Goal: Information Seeking & Learning: Learn about a topic

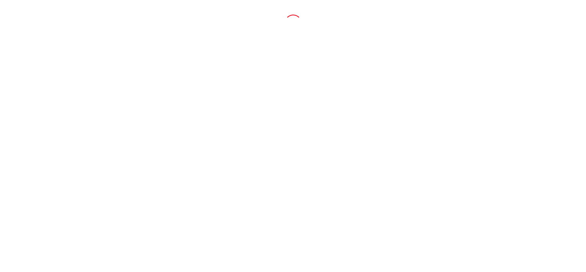
click button "Dealer Staff Sign In"
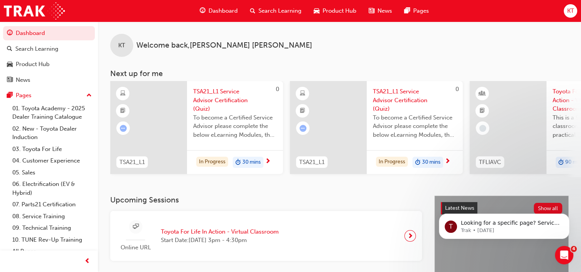
click at [220, 96] on span "TSA21_L1 Service Advisor Certification (Quiz)" at bounding box center [235, 100] width 84 height 26
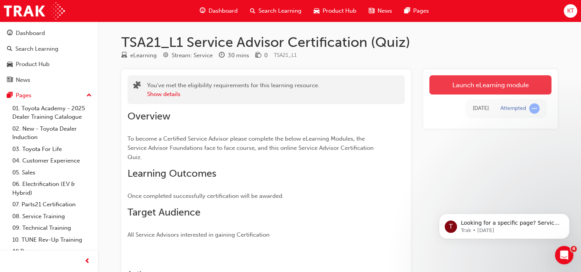
click at [489, 86] on link "Launch eLearning module" at bounding box center [490, 84] width 122 height 19
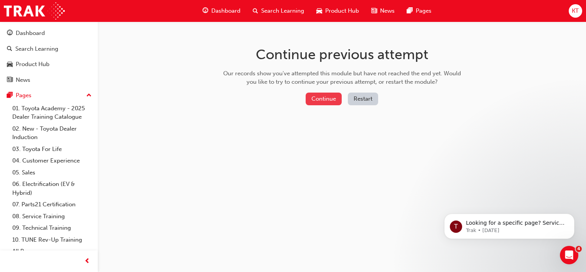
click at [317, 100] on button "Continue" at bounding box center [324, 99] width 36 height 13
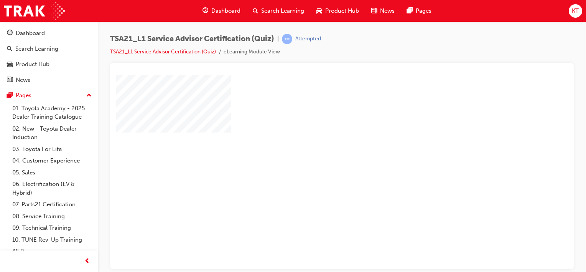
click at [320, 149] on div "play" at bounding box center [320, 149] width 0 height 0
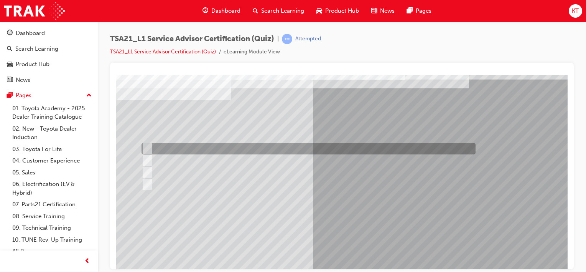
scroll to position [88, 0]
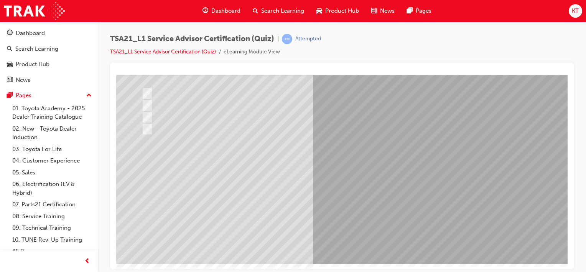
click at [88, 263] on span "prev-icon" at bounding box center [87, 261] width 6 height 10
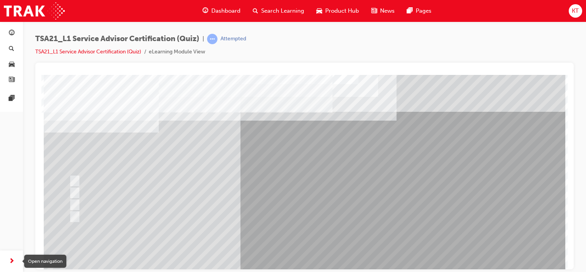
click at [11, 260] on span "next-icon" at bounding box center [12, 261] width 6 height 10
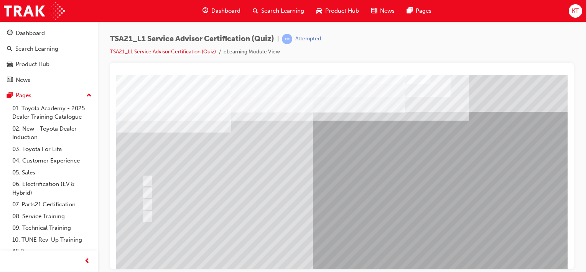
click at [193, 52] on link "TSA21_L1 Service Advisor Certification (Quiz)" at bounding box center [163, 51] width 106 height 7
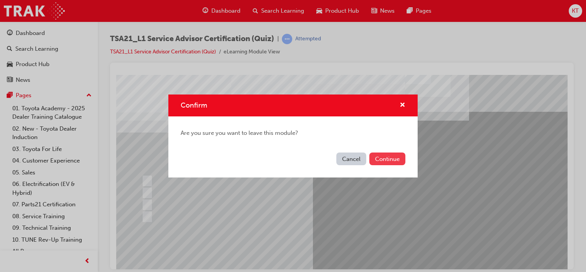
click at [382, 160] on button "Continue" at bounding box center [388, 158] width 36 height 13
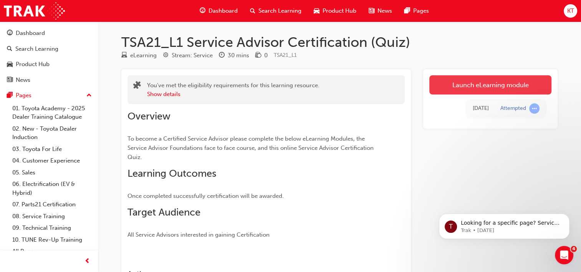
click at [480, 87] on link "Launch eLearning module" at bounding box center [490, 84] width 122 height 19
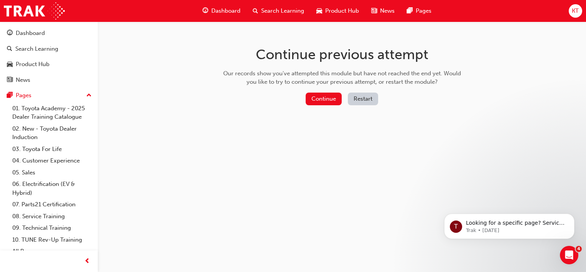
click at [363, 99] on button "Restart" at bounding box center [363, 99] width 30 height 13
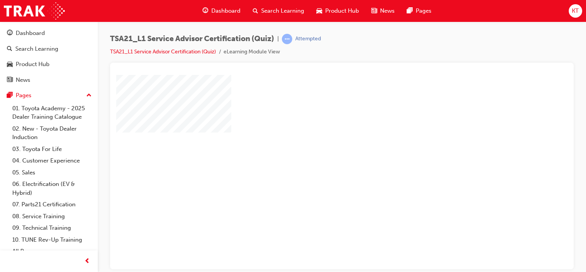
click at [320, 149] on div "play" at bounding box center [320, 149] width 0 height 0
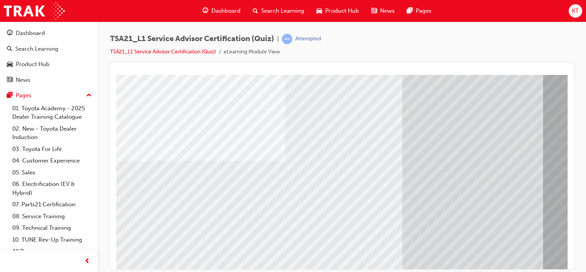
scroll to position [88, 0]
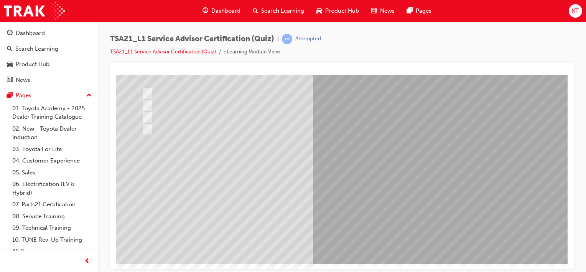
scroll to position [0, 0]
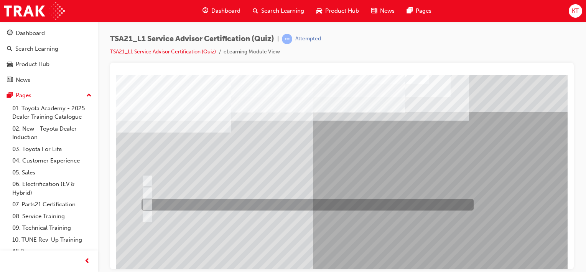
click at [149, 203] on input "To increase the number/rate of on-time arrivals." at bounding box center [146, 204] width 8 height 8
radio input "true"
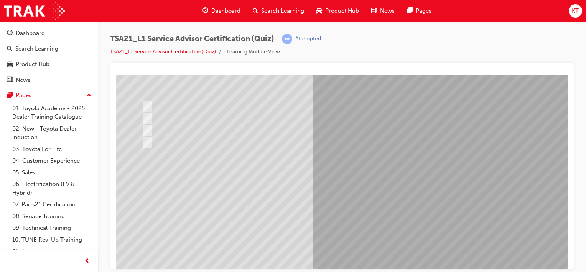
scroll to position [88, 0]
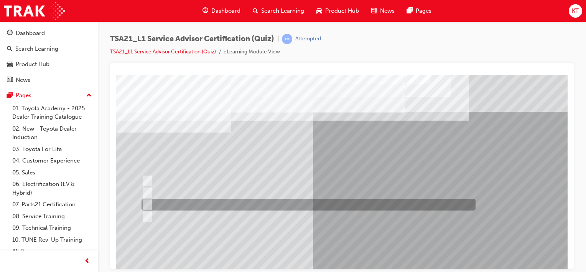
click at [146, 205] on input "Record the agreed appointment and delivery date/times." at bounding box center [146, 204] width 8 height 8
radio input "true"
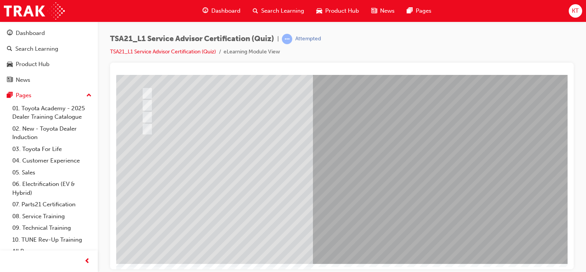
scroll to position [88, 0]
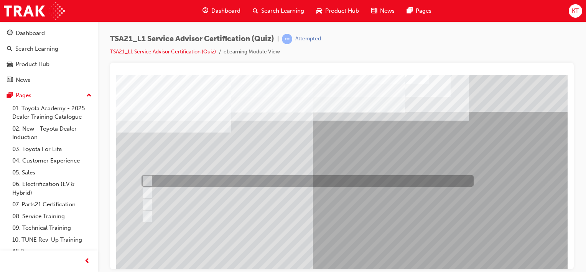
click at [147, 180] on input "Warranty and Service Book" at bounding box center [146, 181] width 8 height 8
radio input "true"
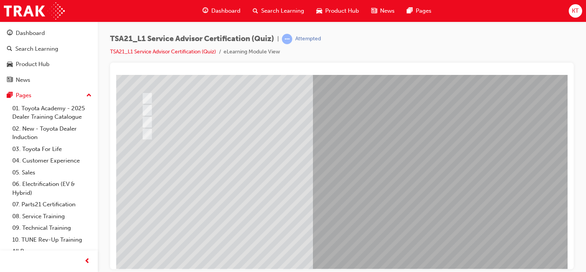
scroll to position [88, 0]
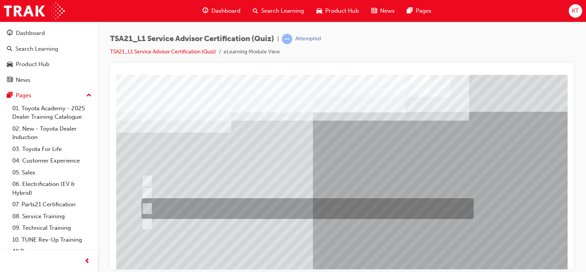
click at [146, 208] on input "Job details, appointment reception and delivery time, and who will be bringing\…" at bounding box center [146, 208] width 8 height 8
radio input "true"
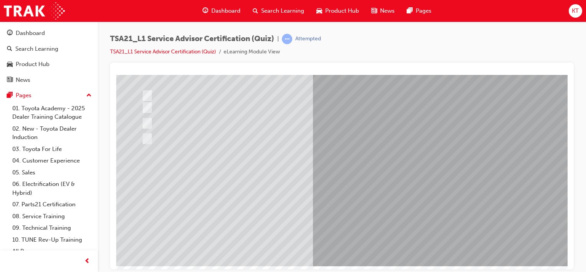
scroll to position [88, 0]
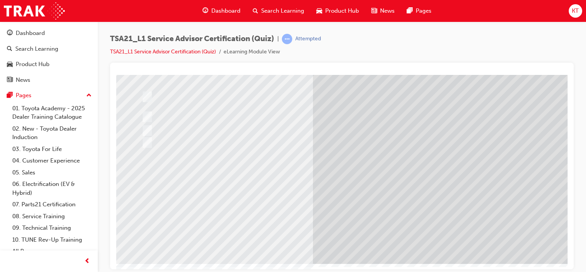
scroll to position [0, 0]
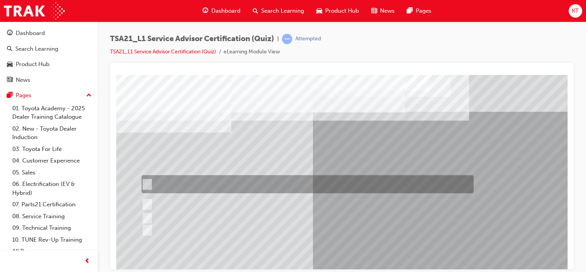
click at [149, 182] on input "If the concern is handled well in the initial stages the Guest is most likely t…" at bounding box center [146, 184] width 8 height 8
radio input "true"
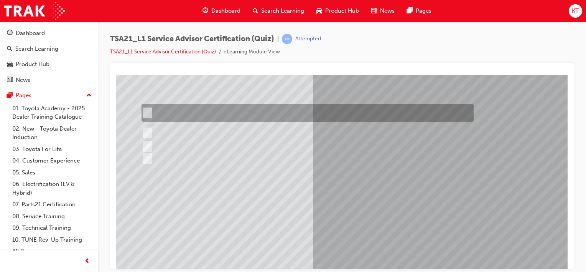
scroll to position [88, 0]
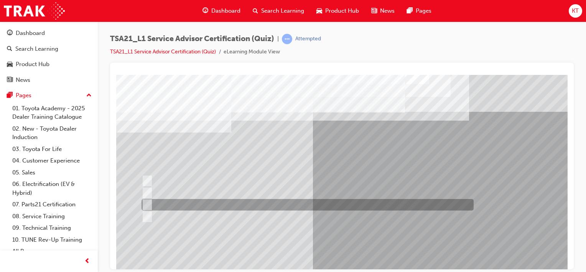
click at [147, 203] on input "Vehicle quality" at bounding box center [146, 204] width 8 height 8
radio input "true"
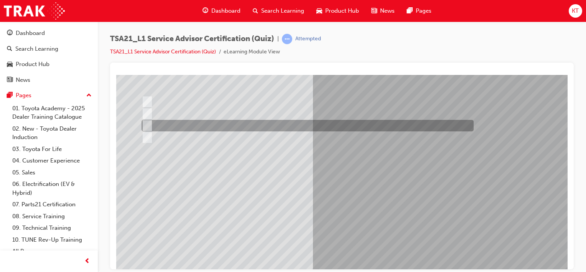
scroll to position [88, 0]
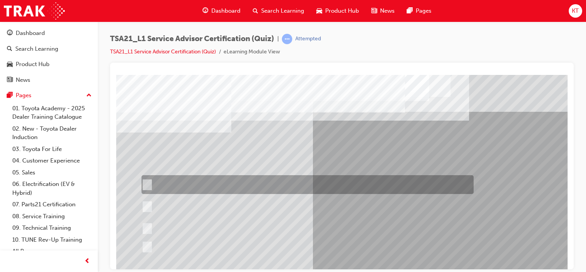
click at [147, 183] on input "Toyota Motor Corporation is responsible for setting the Guest concern handling …" at bounding box center [146, 184] width 8 height 8
radio input "true"
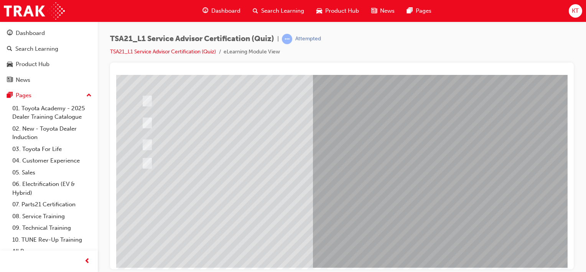
scroll to position [88, 0]
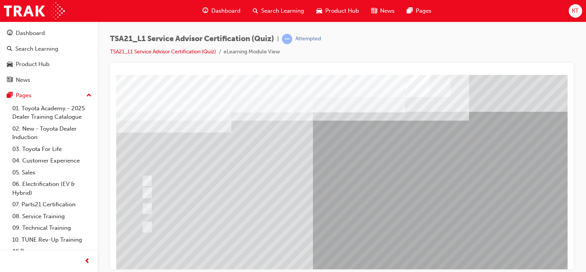
scroll to position [77, 0]
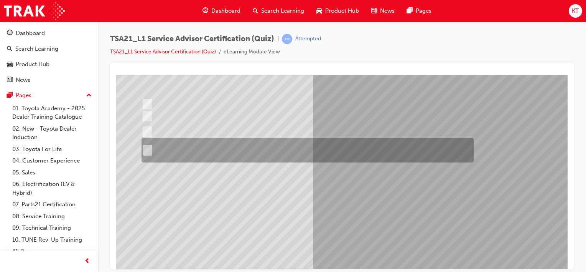
click at [146, 148] on input "Receive the concern, listen with your eyes and ears, establish the facts and\3f…" at bounding box center [146, 150] width 8 height 8
radio input "true"
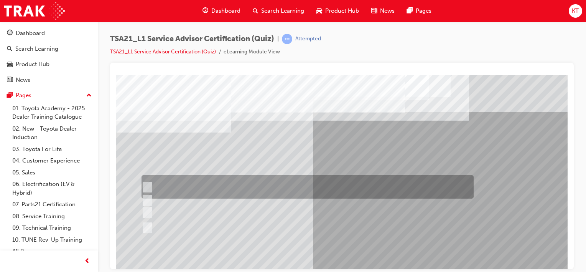
click at [147, 187] on input "Use a gesture such as smiling to acknowledge the other Guest and continue with …" at bounding box center [146, 187] width 8 height 8
radio input "true"
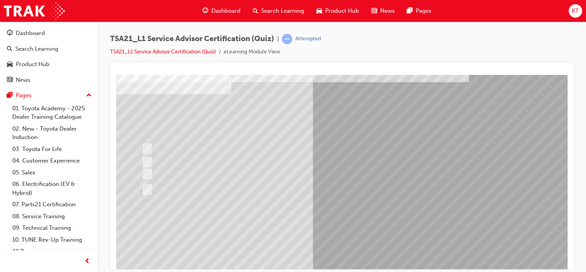
scroll to position [88, 0]
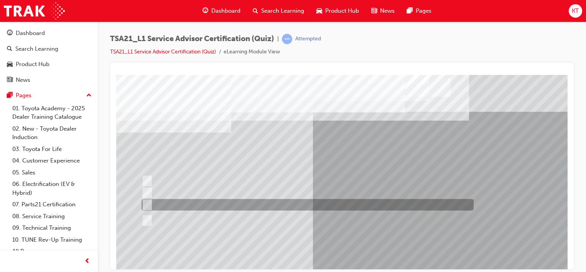
click at [147, 203] on input "The ability to relate to Guests." at bounding box center [146, 204] width 8 height 8
radio input "true"
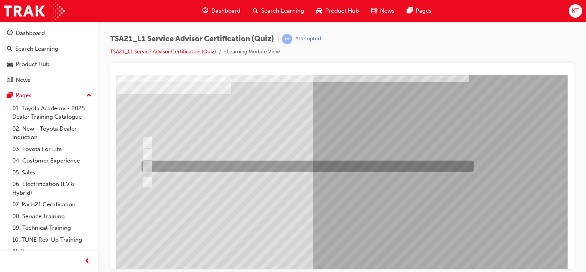
scroll to position [88, 0]
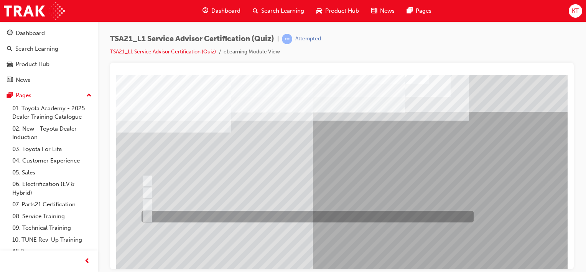
click at [150, 215] on div at bounding box center [306, 217] width 332 height 12
radio input "true"
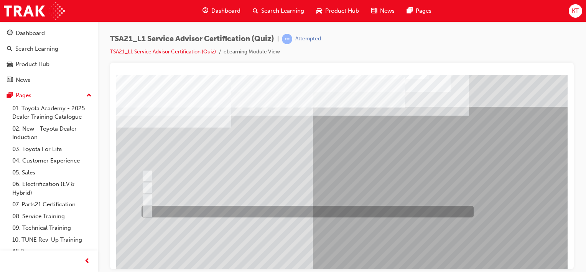
scroll to position [88, 0]
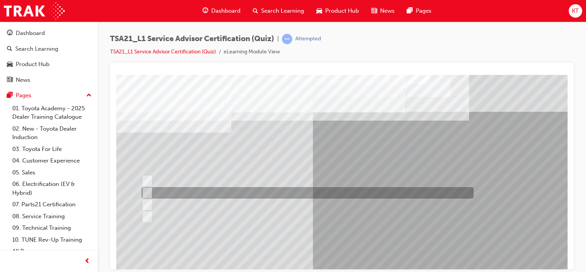
click at [151, 191] on div at bounding box center [306, 193] width 332 height 12
radio input "true"
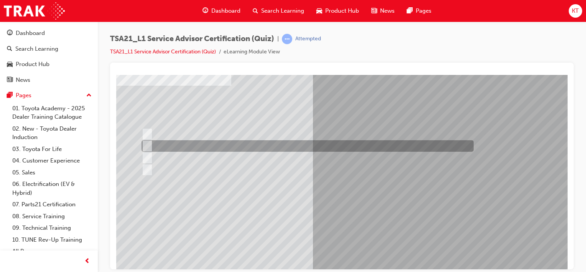
scroll to position [88, 0]
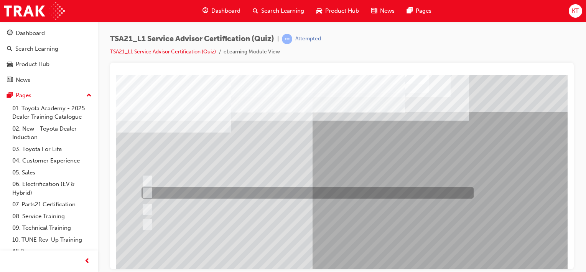
click at [149, 192] on input "Welcome me, use my name, explain the work and charges, be ready and thank me." at bounding box center [146, 192] width 8 height 8
radio input "true"
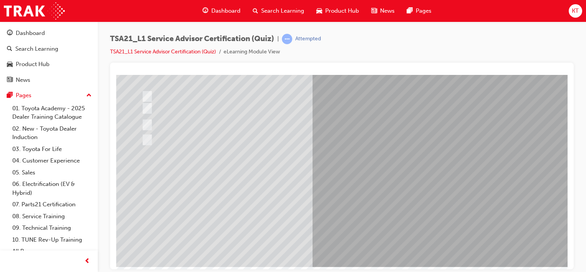
scroll to position [88, 0]
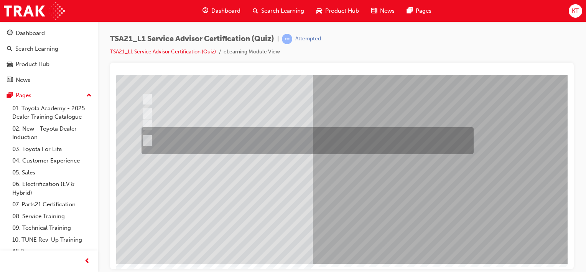
scroll to position [0, 0]
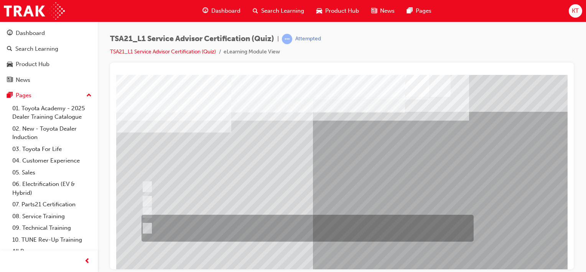
click at [147, 226] on input "Accompany the Guest to the vehicle, do a quick walk-around check to \3confirm v…" at bounding box center [146, 228] width 8 height 8
radio input "true"
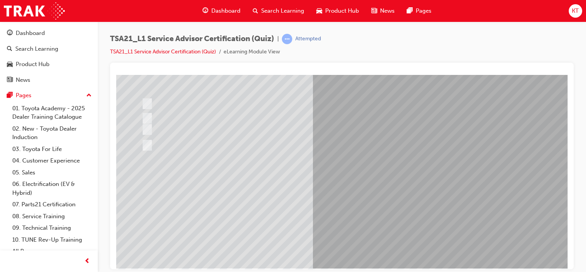
scroll to position [88, 0]
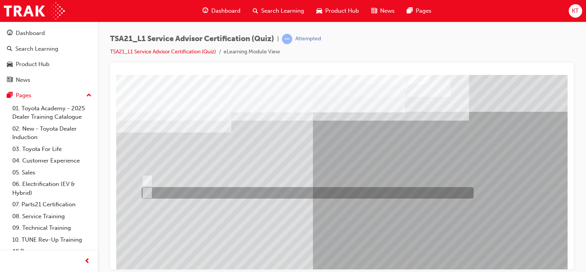
click at [147, 192] on input "True" at bounding box center [146, 192] width 8 height 8
radio input "true"
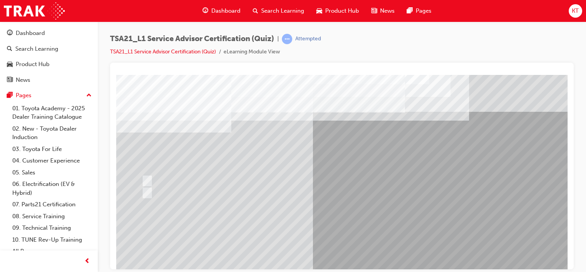
scroll to position [77, 0]
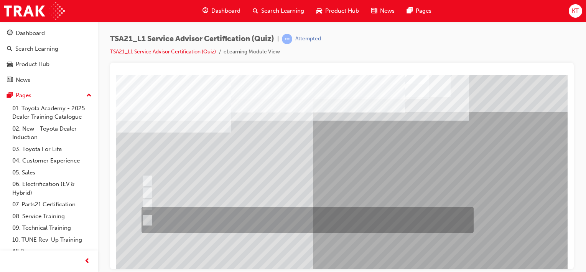
click at [147, 220] on input "An easy to understand explanation of the work done, the total costs and being \…" at bounding box center [146, 220] width 8 height 8
radio input "true"
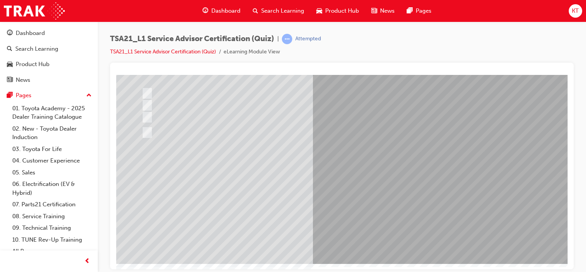
scroll to position [88, 0]
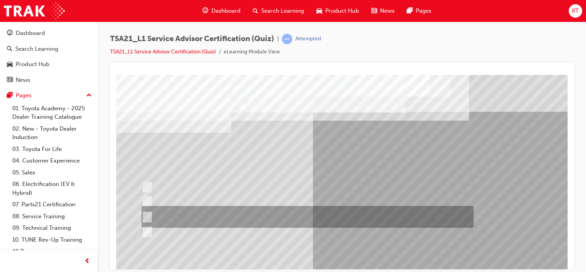
click at [147, 217] on input "Maintenance intervals, PSFU procedures, warranty policy & concern handling proc…" at bounding box center [146, 217] width 8 height 8
radio input "true"
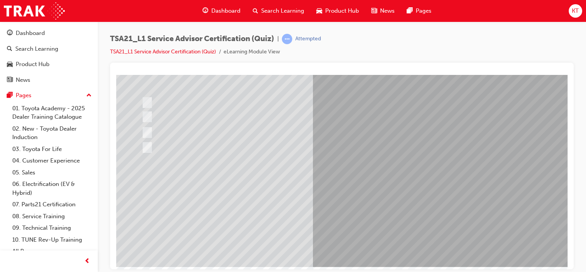
scroll to position [88, 0]
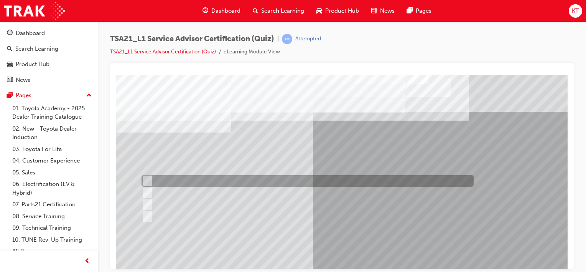
click at [147, 180] on input "Identify trends, declines in GSI or shifts in Guest expectations." at bounding box center [146, 181] width 8 height 8
radio input "true"
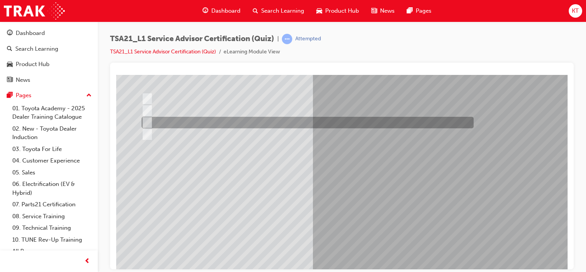
scroll to position [88, 0]
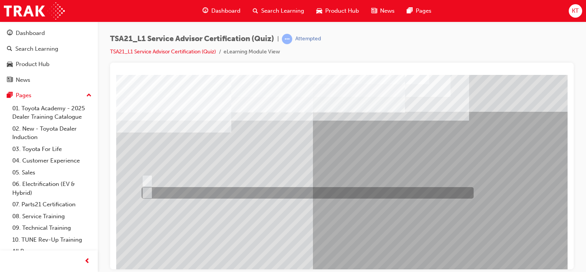
click at [149, 191] on input "True" at bounding box center [146, 192] width 8 height 8
radio input "true"
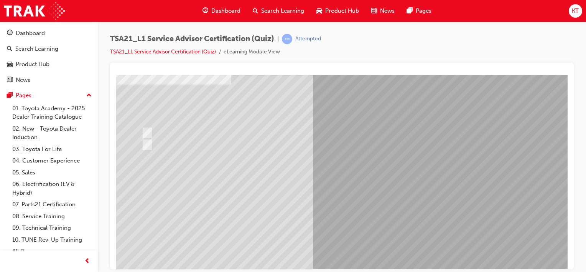
scroll to position [77, 0]
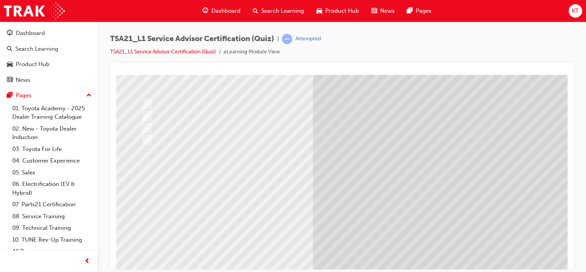
scroll to position [0, 0]
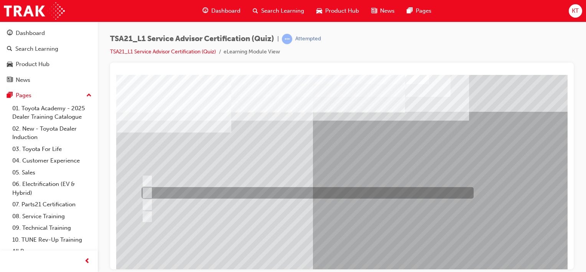
click at [149, 193] on input "Bottle necking during peak periods" at bounding box center [146, 192] width 8 height 8
radio input "true"
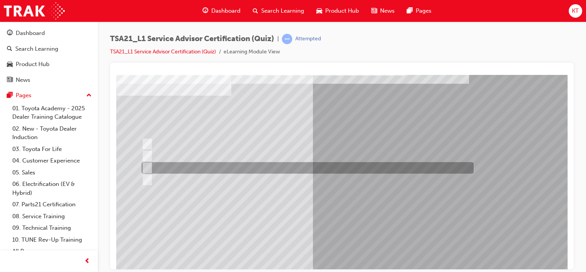
scroll to position [88, 0]
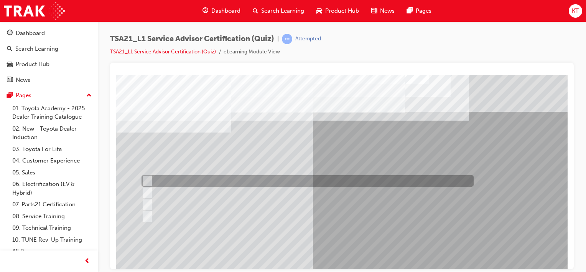
click at [147, 180] on input "To arrange parts pre-picking for service jobs." at bounding box center [146, 181] width 8 height 8
radio input "true"
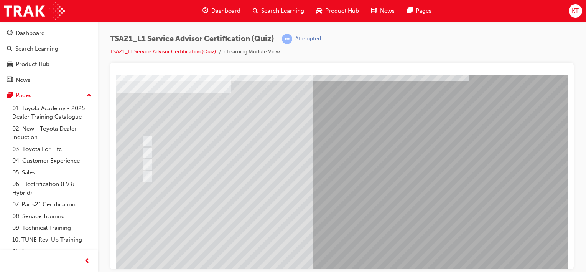
scroll to position [88, 0]
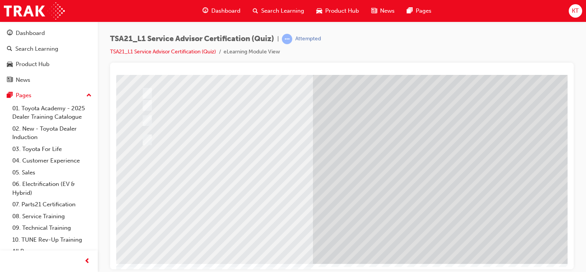
scroll to position [0, 0]
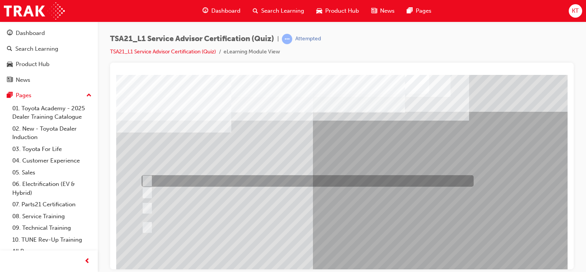
click at [143, 179] on input "Each Service Advisor to be responsible for the Process Control Board for all th…" at bounding box center [146, 181] width 8 height 8
radio input "true"
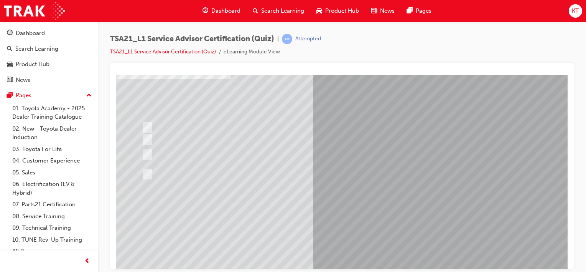
scroll to position [88, 0]
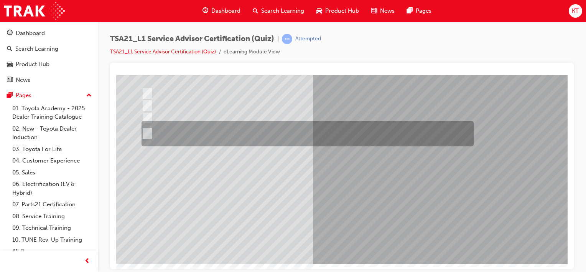
scroll to position [0, 0]
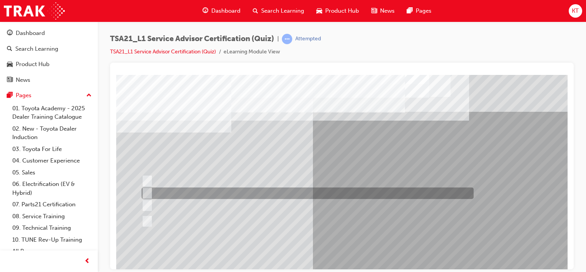
click at [149, 194] on input "To obtain the Guest’s authorization for the work described on the Repair Order." at bounding box center [146, 193] width 8 height 8
radio input "true"
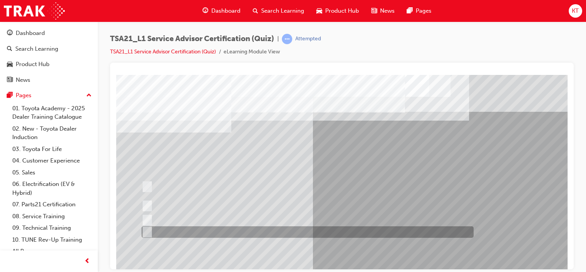
click at [144, 230] on input "The walk-around check should always be done with the Guest." at bounding box center [146, 232] width 8 height 8
radio input "true"
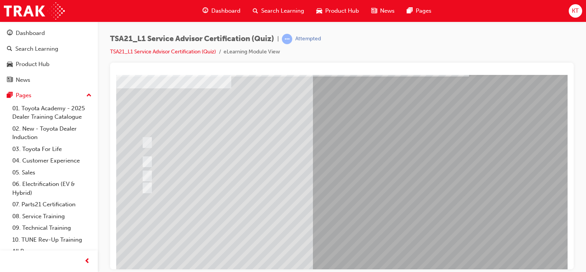
scroll to position [88, 0]
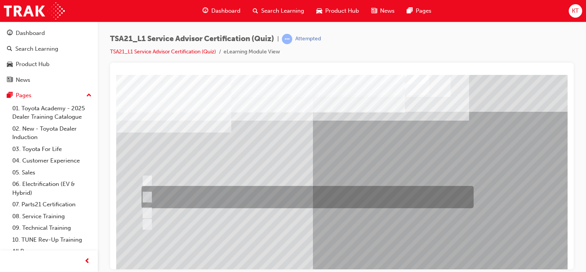
click at [149, 195] on input "Write the Guest’s exact words on the RO and explain that the fault will need to…" at bounding box center [146, 197] width 8 height 8
radio input "true"
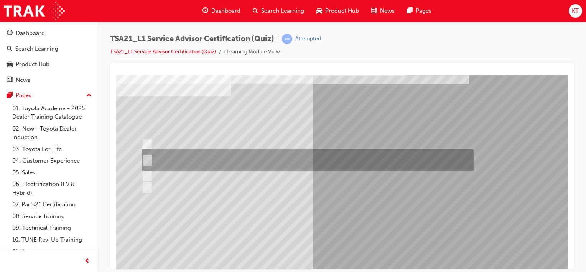
scroll to position [88, 0]
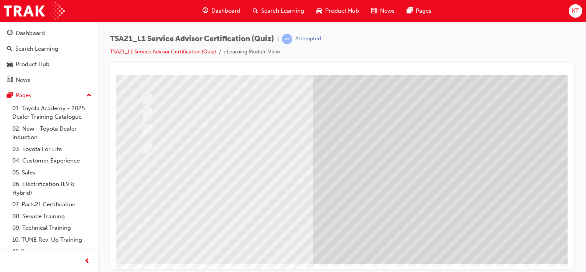
scroll to position [0, 0]
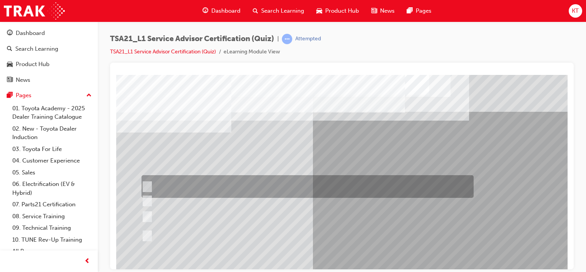
click at [146, 182] on input "Which service is required, how much the job will cost, how long it will take, a…" at bounding box center [146, 186] width 8 height 8
radio input "true"
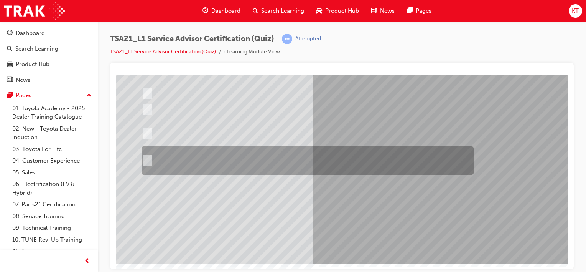
scroll to position [0, 0]
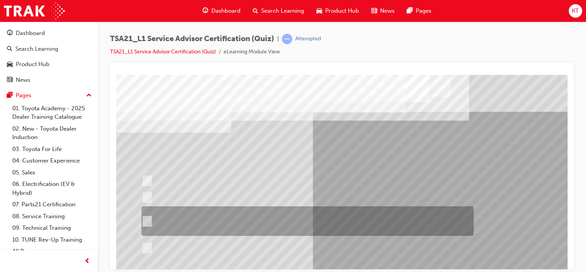
click at [147, 218] on input "Explain the costs for the maintenance, and then explain that the costs, \3parts…" at bounding box center [146, 221] width 8 height 8
radio input "true"
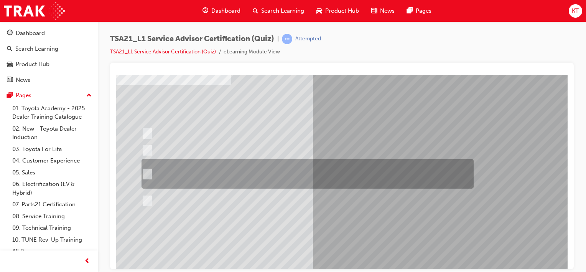
scroll to position [88, 0]
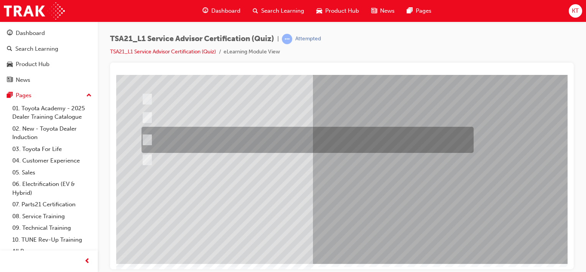
scroll to position [0, 0]
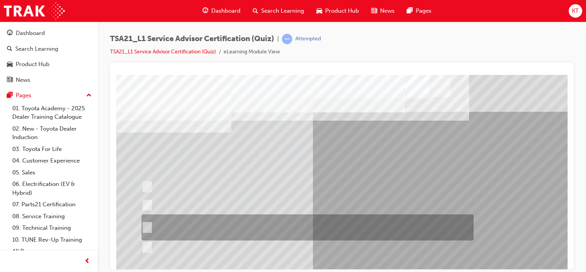
click at [154, 228] on div at bounding box center [306, 227] width 332 height 26
radio input "true"
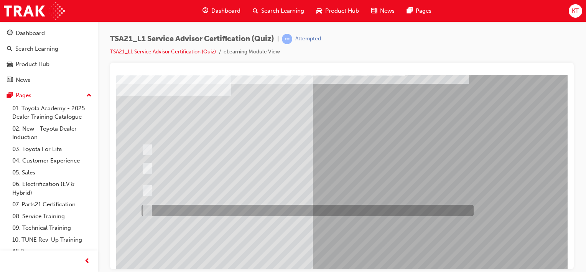
scroll to position [88, 0]
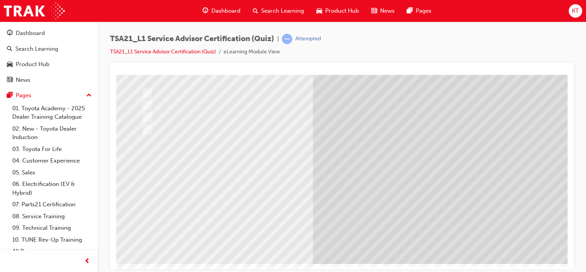
scroll to position [0, 0]
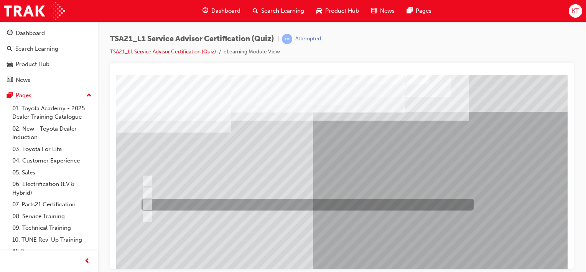
click at [147, 202] on input "To increase the number/rate of on-time arrivals." at bounding box center [146, 204] width 8 height 8
radio input "true"
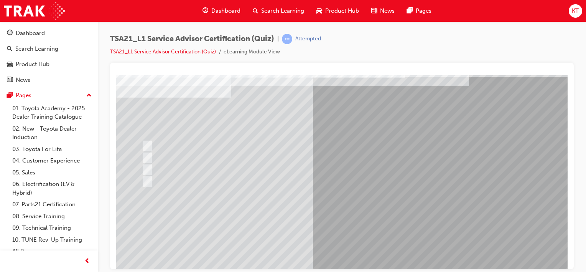
scroll to position [77, 0]
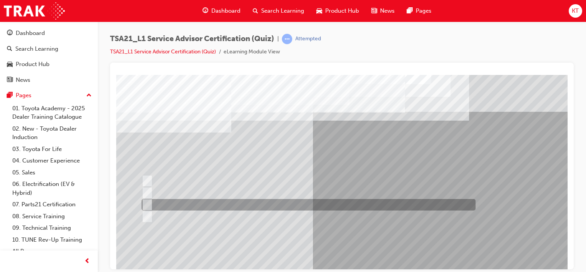
click at [145, 203] on input "Record the agreed appointment and delivery date/times." at bounding box center [146, 204] width 8 height 8
radio input "true"
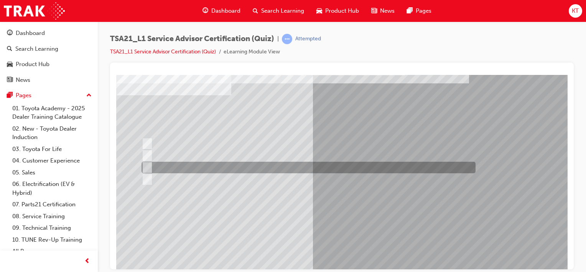
scroll to position [88, 0]
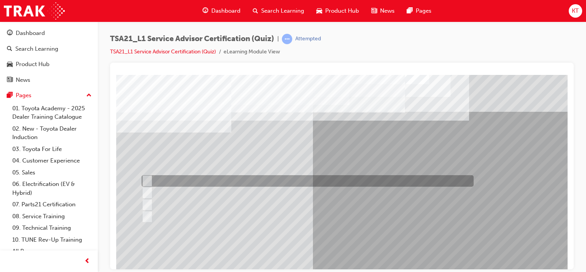
click at [147, 181] on input "Warranty and Service Book" at bounding box center [146, 181] width 8 height 8
radio input "true"
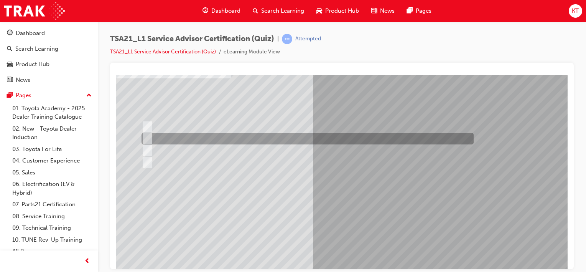
scroll to position [88, 0]
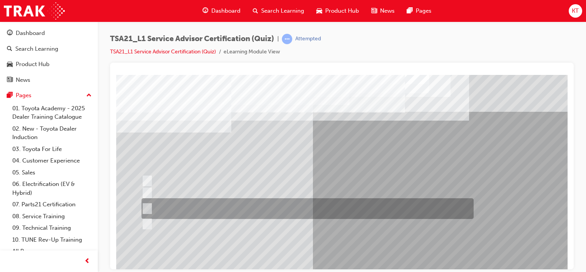
click at [147, 210] on input "Job details, appointment reception and delivery time, and who will be bringing\…" at bounding box center [146, 208] width 8 height 8
radio input "true"
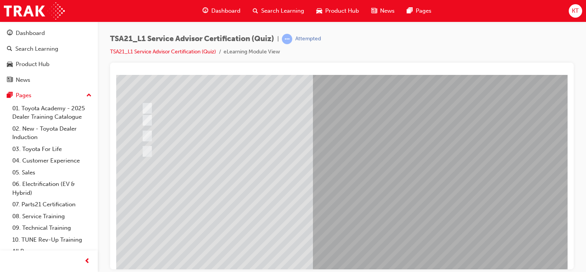
scroll to position [88, 0]
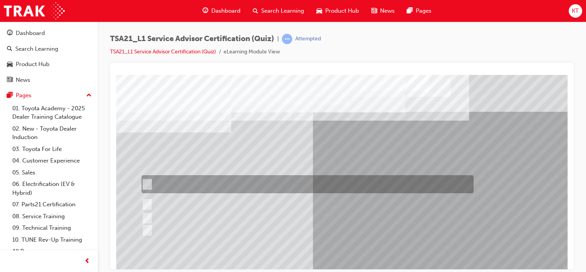
click at [144, 184] on input "If the concern is handled well in the initial stages the Guest is most likely t…" at bounding box center [146, 184] width 8 height 8
radio input "true"
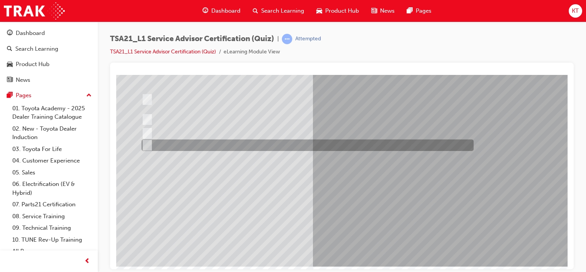
scroll to position [88, 0]
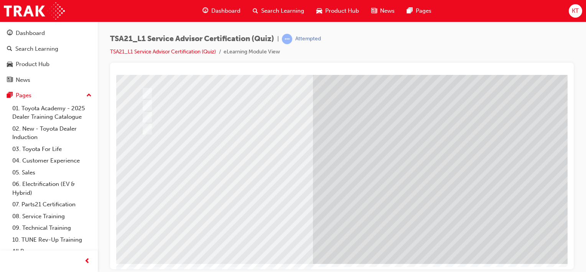
scroll to position [0, 0]
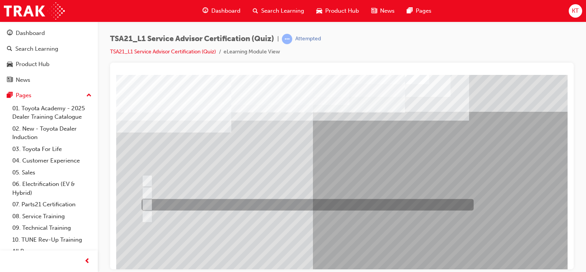
click at [147, 202] on input "Vehicle quality" at bounding box center [146, 204] width 8 height 8
radio input "true"
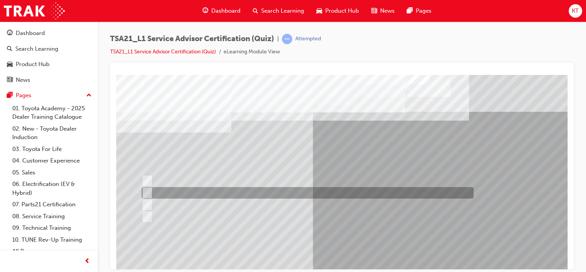
scroll to position [88, 0]
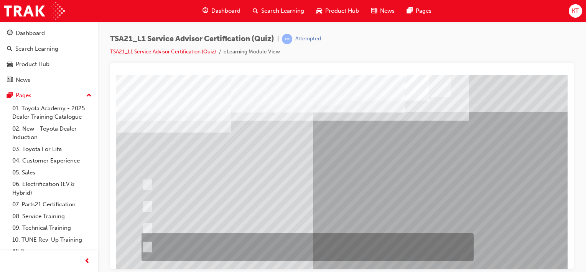
click at [148, 246] on input "There are no policy and procedures for Guest concerns, each concern is \3handle…" at bounding box center [146, 247] width 8 height 8
radio input "true"
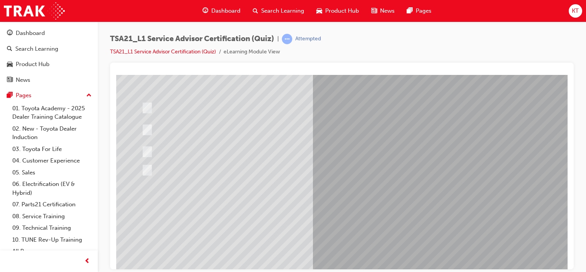
drag, startPoint x: 372, startPoint y: 245, endPoint x: 374, endPoint y: 237, distance: 7.9
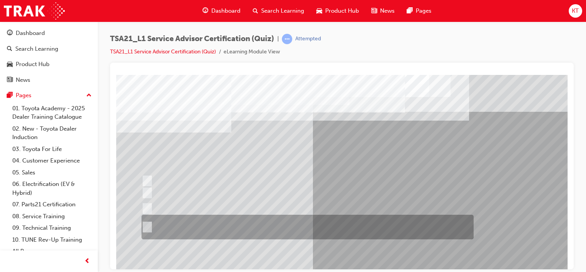
click at [149, 226] on input "Receive the concern, listen with your eyes and ears, establish the facts and\3f…" at bounding box center [146, 227] width 8 height 8
radio input "true"
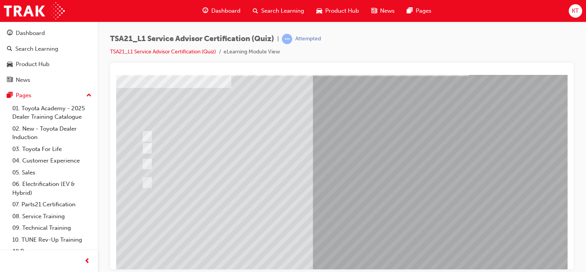
scroll to position [88, 0]
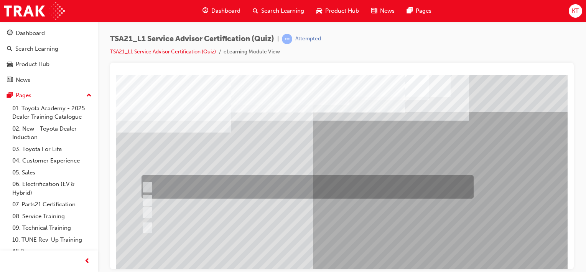
click at [150, 188] on div at bounding box center [306, 186] width 332 height 23
radio input "true"
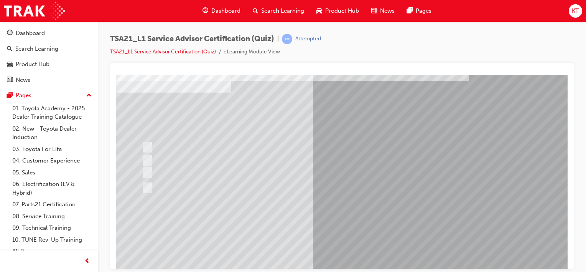
scroll to position [88, 0]
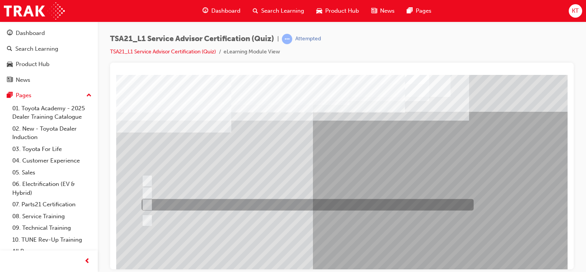
click at [148, 202] on input "The ability to relate to Guests." at bounding box center [146, 204] width 8 height 8
radio input "true"
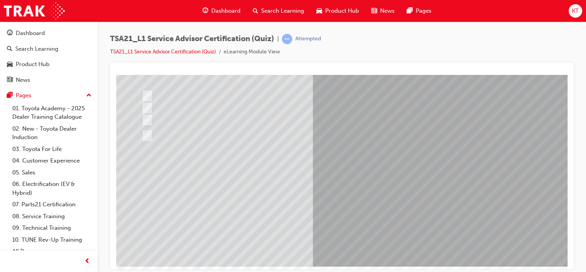
scroll to position [88, 0]
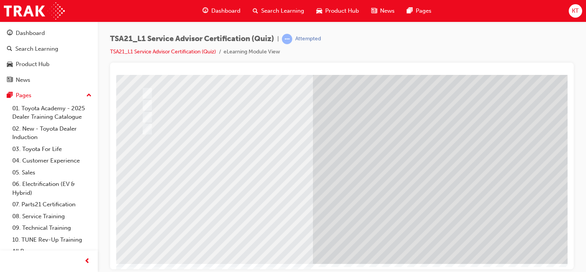
scroll to position [0, 0]
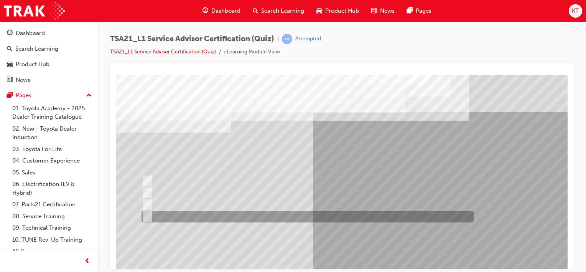
click at [154, 217] on div at bounding box center [306, 217] width 332 height 12
radio input "true"
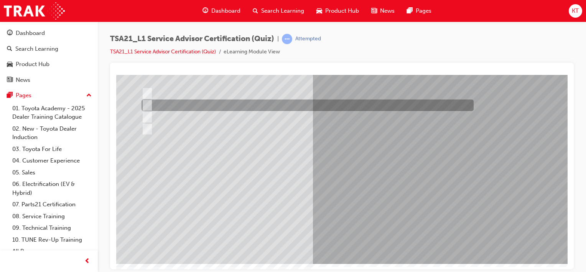
click at [144, 102] on input "By using reflecting statements, such as: “yes...Ok...I understand...please cont…" at bounding box center [146, 105] width 8 height 8
radio input "true"
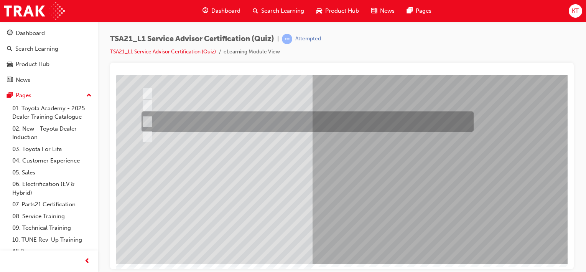
scroll to position [0, 0]
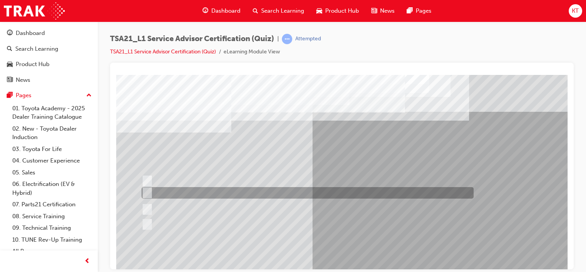
click at [149, 191] on input "Welcome me, use my name, explain the work and charges, be ready and thank me." at bounding box center [146, 192] width 8 height 8
radio input "true"
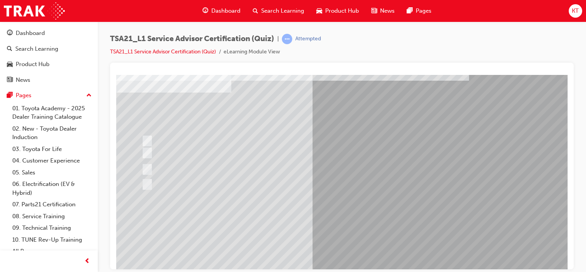
scroll to position [88, 0]
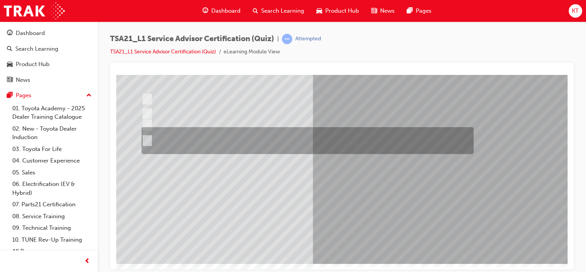
scroll to position [0, 0]
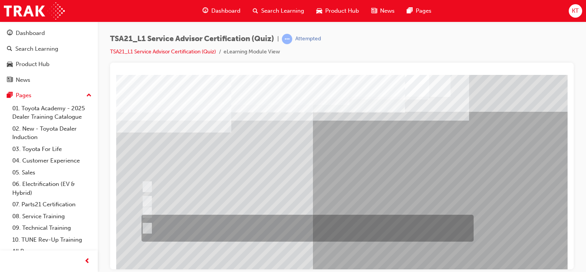
click at [147, 226] on input "Accompany the Guest to the vehicle, do a quick walk-around check to \3confirm v…" at bounding box center [146, 228] width 8 height 8
radio input "true"
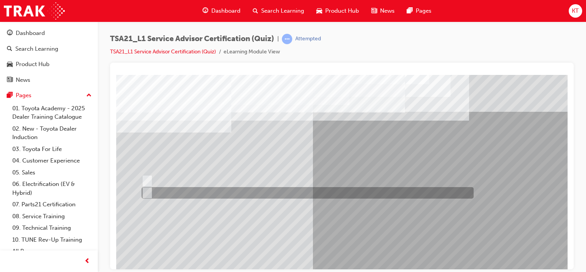
click at [148, 193] on input "True" at bounding box center [146, 192] width 8 height 8
radio input "true"
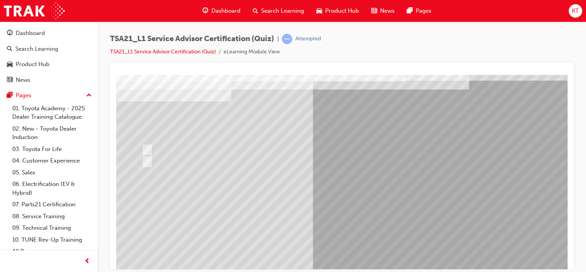
scroll to position [88, 0]
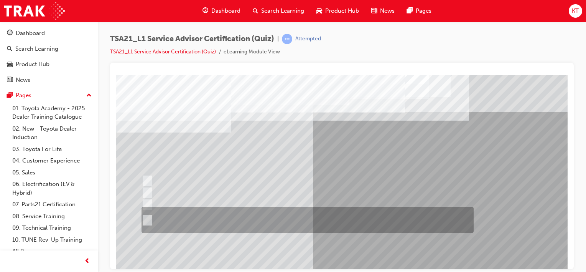
click at [146, 218] on input "An easy to understand explanation of the work done, the total costs and being \…" at bounding box center [146, 220] width 8 height 8
radio input "true"
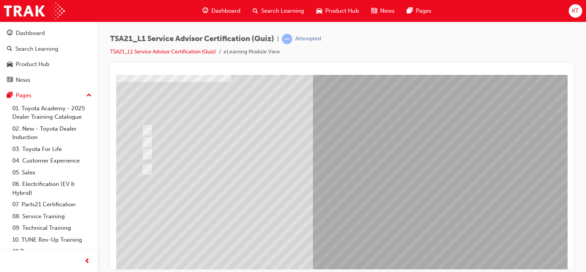
scroll to position [88, 0]
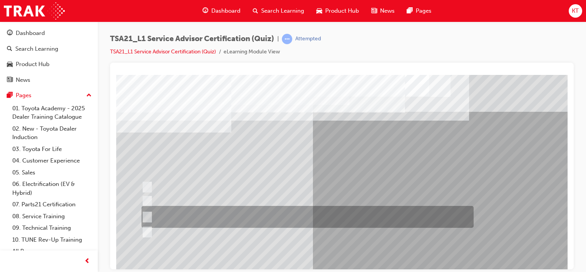
click at [149, 215] on input "Maintenance intervals, PSFU procedures, warranty policy & concern handling proc…" at bounding box center [146, 217] width 8 height 8
radio input "true"
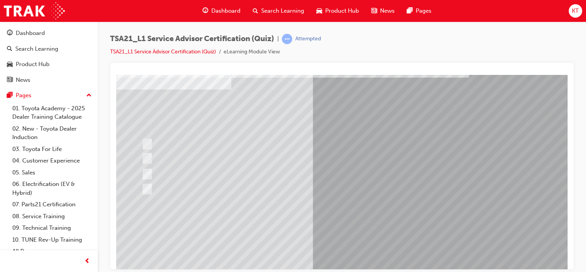
scroll to position [88, 0]
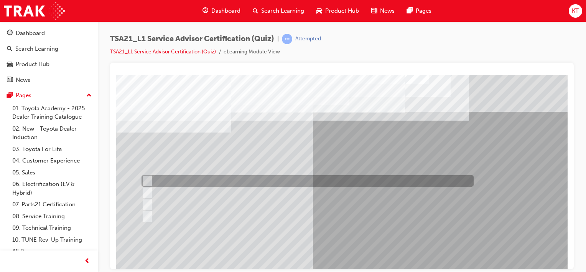
click at [152, 179] on div at bounding box center [306, 181] width 332 height 12
radio input "true"
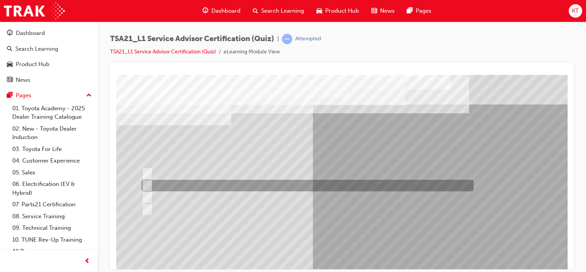
scroll to position [88, 0]
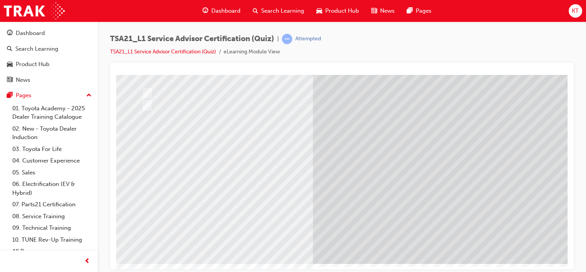
scroll to position [0, 0]
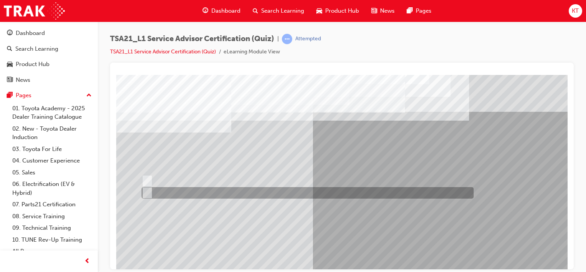
click at [146, 191] on input "True" at bounding box center [146, 192] width 8 height 8
radio input "true"
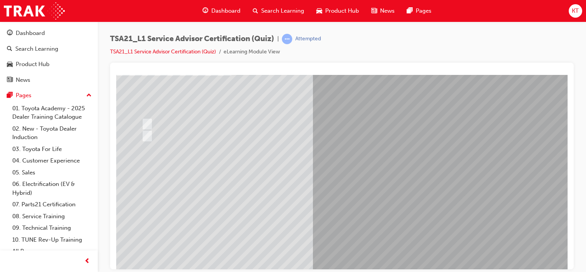
scroll to position [88, 0]
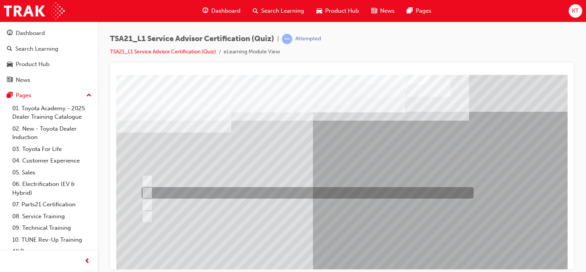
click at [146, 192] on input "Bottle necking during peak periods" at bounding box center [146, 192] width 8 height 8
radio input "true"
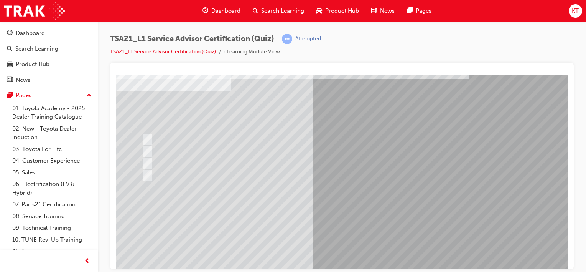
scroll to position [88, 0]
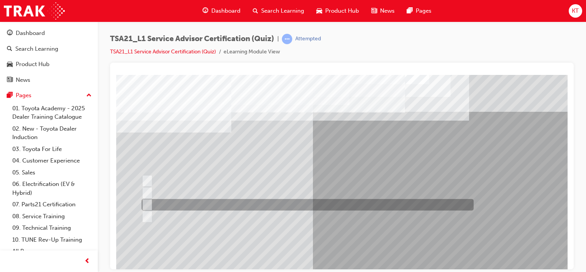
click at [146, 205] on input "To monitor when the technician will be finishing his/her final job." at bounding box center [146, 204] width 8 height 8
radio input "true"
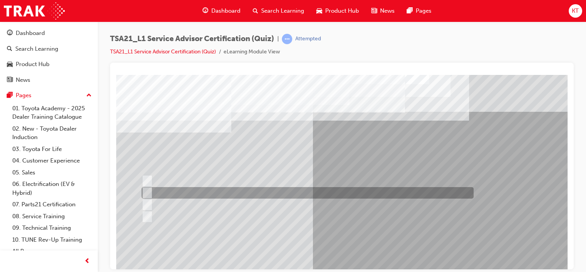
click at [147, 192] on input "To measure the total time the technician worked on the job." at bounding box center [146, 192] width 8 height 8
radio input "true"
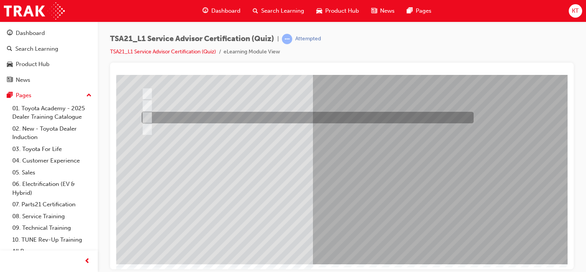
scroll to position [88, 0]
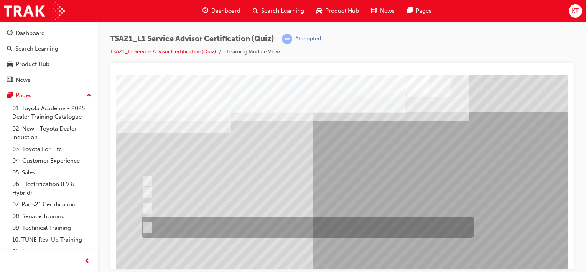
click at [147, 224] on input "The status of a technician’s work and their next planned job is available \3on …" at bounding box center [146, 227] width 8 height 8
radio input "true"
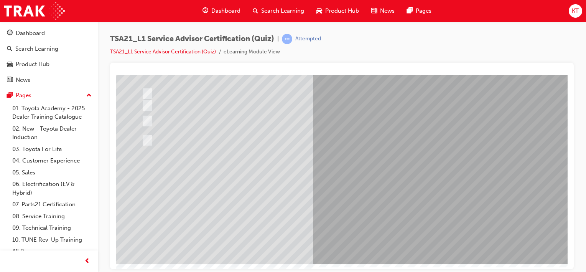
scroll to position [88, 0]
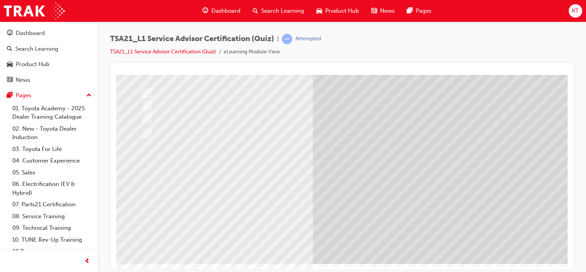
scroll to position [0, 0]
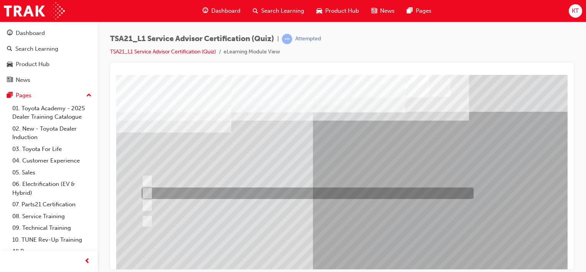
click at [147, 195] on input "To obtain the Guest’s authorization for the work described on the Repair Order." at bounding box center [146, 193] width 8 height 8
radio input "true"
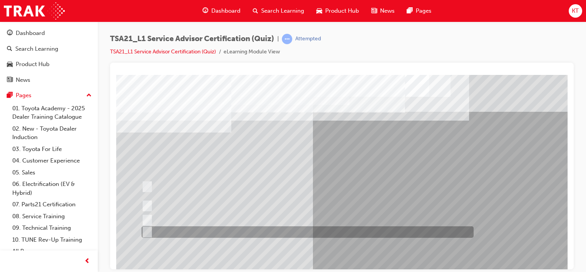
click at [147, 231] on input "The walk-around check should always be done with the Guest." at bounding box center [146, 232] width 8 height 8
radio input "true"
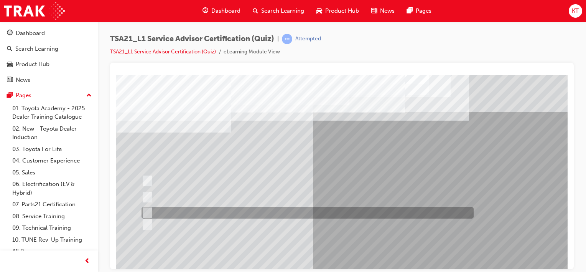
click at [150, 211] on input "Diagnose the fault." at bounding box center [146, 212] width 8 height 8
radio input "true"
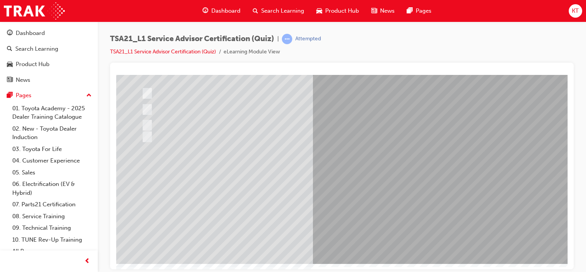
scroll to position [88, 0]
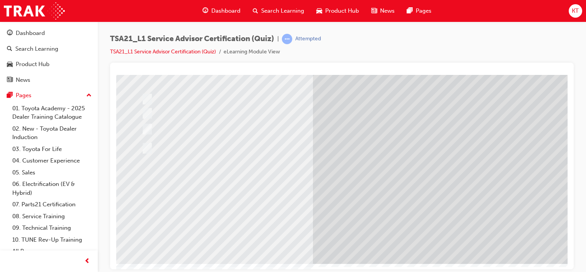
scroll to position [0, 0]
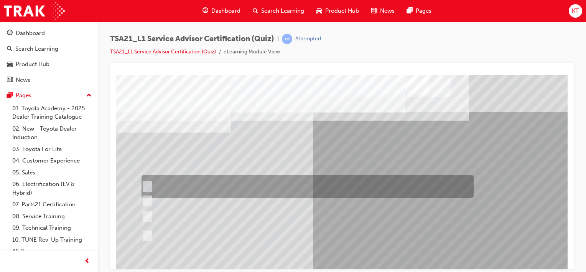
click at [150, 186] on div at bounding box center [306, 186] width 332 height 23
radio input "true"
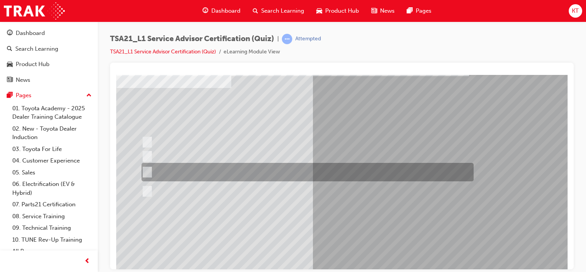
scroll to position [88, 0]
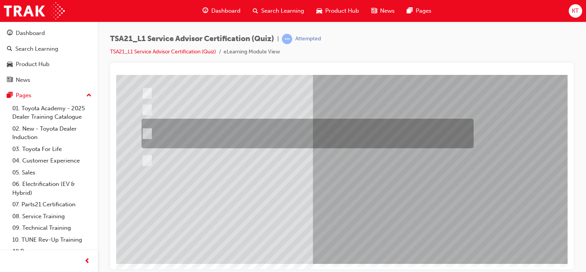
scroll to position [0, 0]
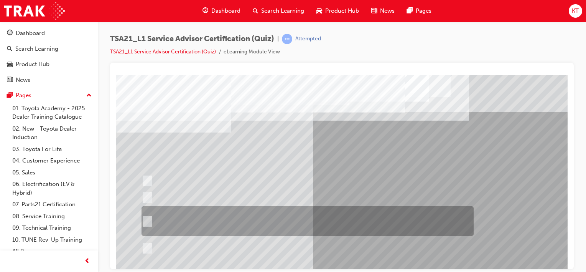
click at [150, 218] on div at bounding box center [306, 221] width 332 height 30
radio input "true"
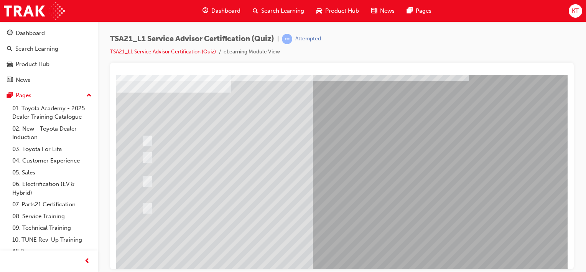
scroll to position [88, 0]
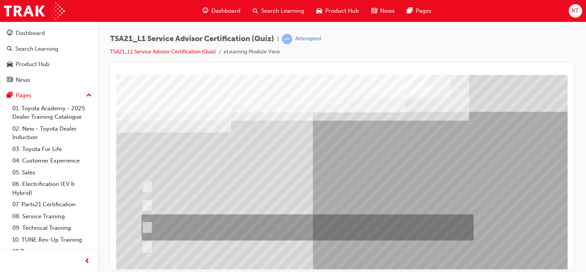
click at [152, 224] on div at bounding box center [306, 227] width 332 height 26
radio input "true"
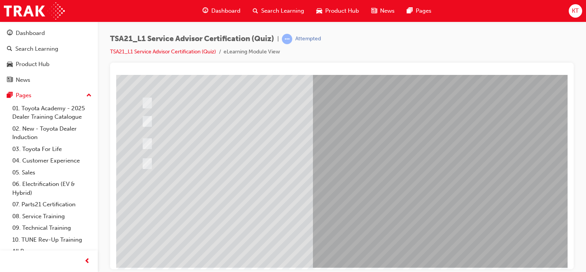
scroll to position [88, 0]
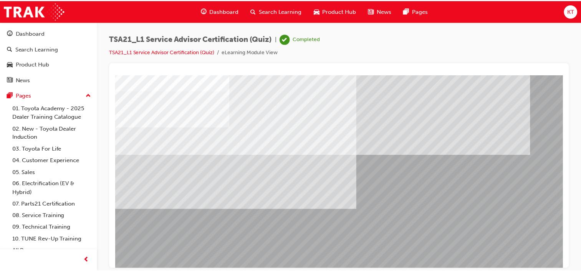
scroll to position [0, 0]
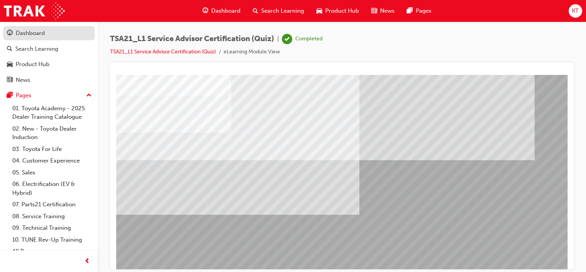
click at [35, 33] on div "Dashboard" at bounding box center [30, 33] width 29 height 9
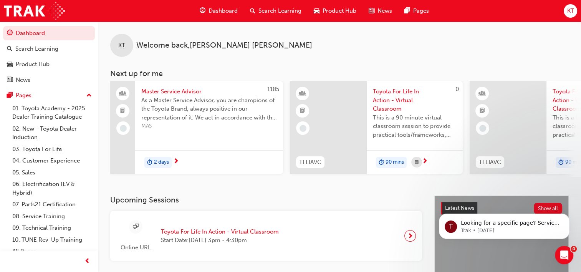
click at [172, 108] on span "As a Master Service Advisor, you are champions of the Toyota Brand, always posi…" at bounding box center [208, 109] width 135 height 26
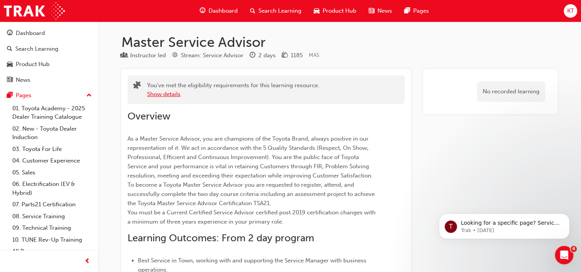
click at [158, 93] on button "Show details" at bounding box center [163, 94] width 33 height 9
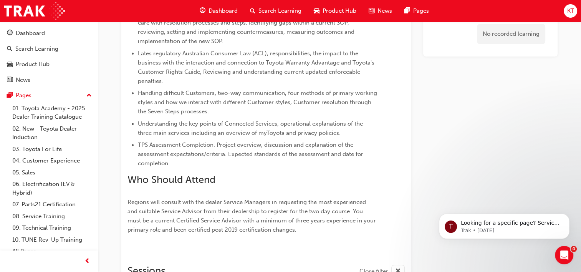
scroll to position [497, 0]
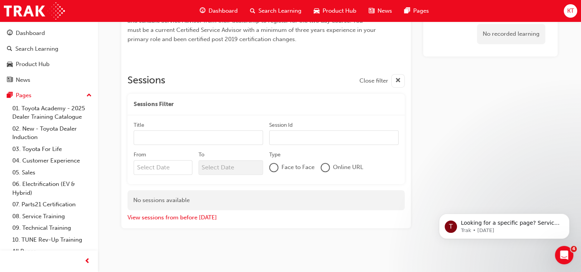
click at [371, 80] on span "Close filter" at bounding box center [373, 80] width 29 height 9
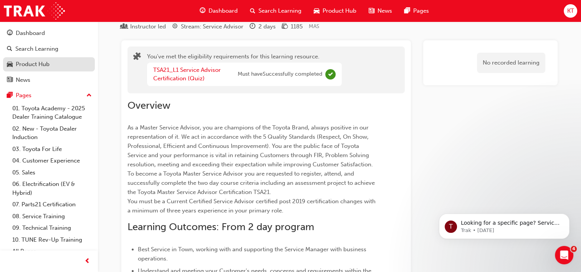
scroll to position [0, 0]
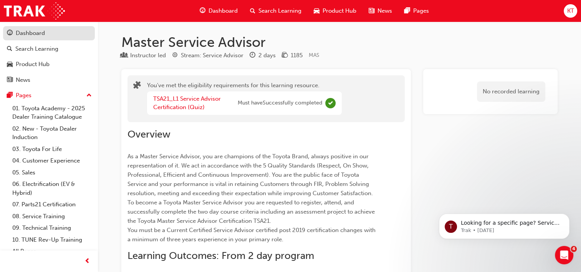
click at [37, 32] on div "Dashboard" at bounding box center [30, 33] width 29 height 9
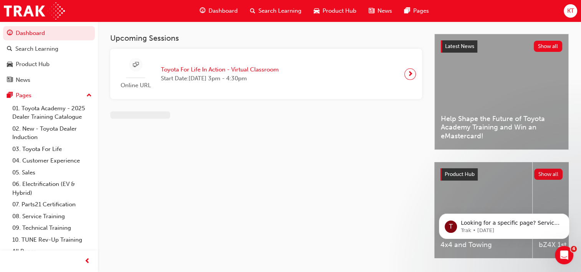
click at [410, 74] on span "next-icon" at bounding box center [410, 74] width 6 height 11
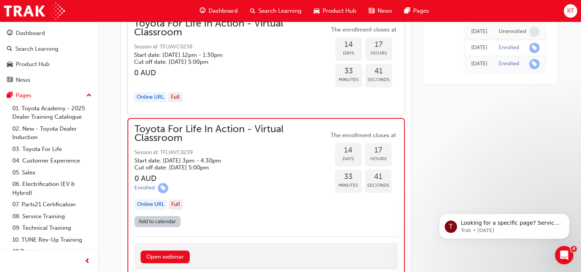
scroll to position [3462, 0]
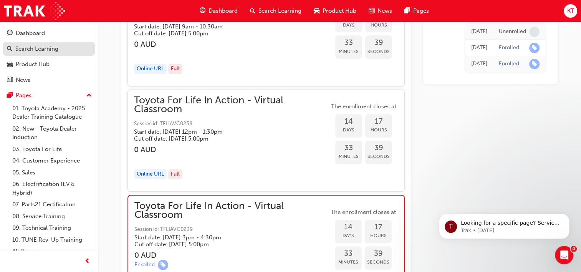
click at [26, 50] on div "Search Learning" at bounding box center [36, 49] width 43 height 9
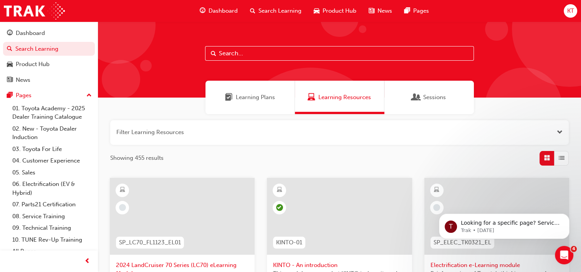
click at [263, 98] on span "Learning Plans" at bounding box center [255, 97] width 39 height 9
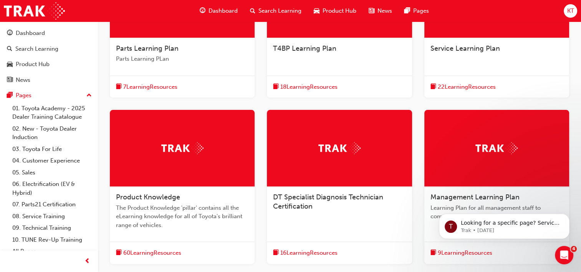
scroll to position [149, 0]
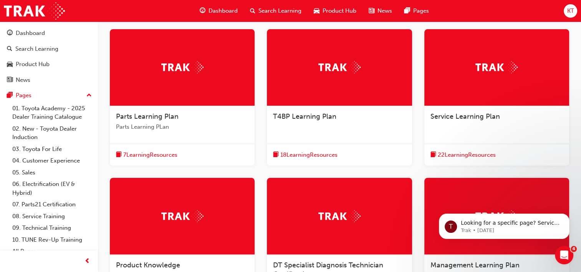
click at [474, 116] on span "Service Learning Plan" at bounding box center [464, 116] width 69 height 8
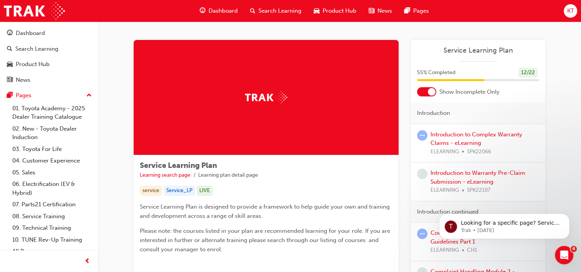
click at [454, 138] on div "Introduction to Complex Warranty Claims - eLearning ELEARNING SPK22066" at bounding box center [484, 143] width 109 height 26
click at [439, 132] on link "Introduction to Complex Warranty Claims - eLearning" at bounding box center [476, 139] width 92 height 16
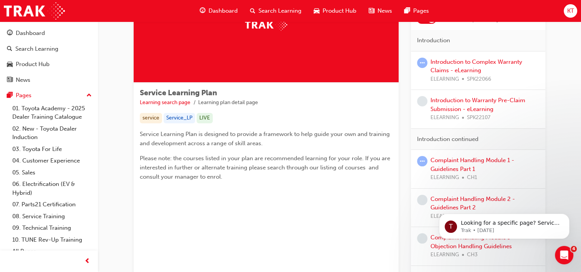
scroll to position [77, 0]
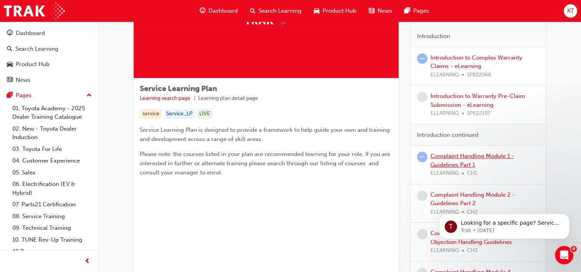
click at [468, 156] on link "Complaint Handling Module 1 - Guidelines Part 1" at bounding box center [472, 160] width 84 height 16
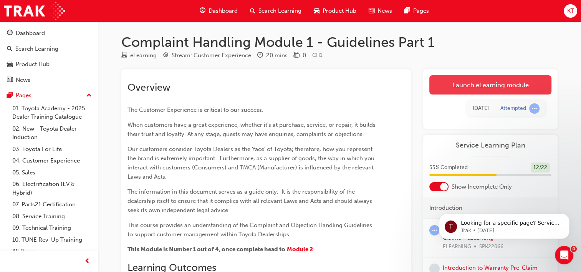
click at [505, 83] on link "Launch eLearning module" at bounding box center [490, 84] width 122 height 19
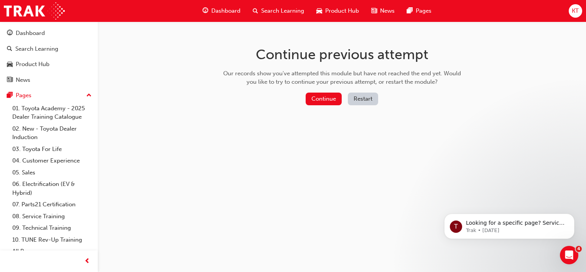
click at [367, 99] on button "Restart" at bounding box center [363, 99] width 30 height 13
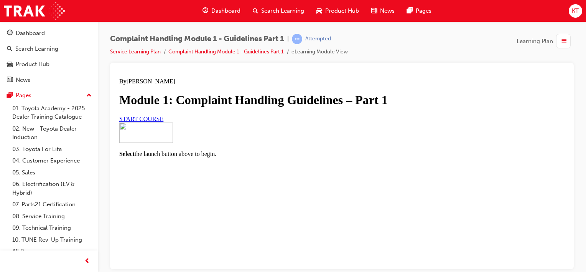
scroll to position [38, 0]
click at [164, 122] on span "START COURSE" at bounding box center [141, 118] width 44 height 7
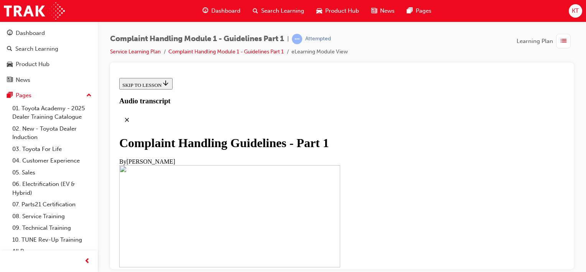
scroll to position [230, 0]
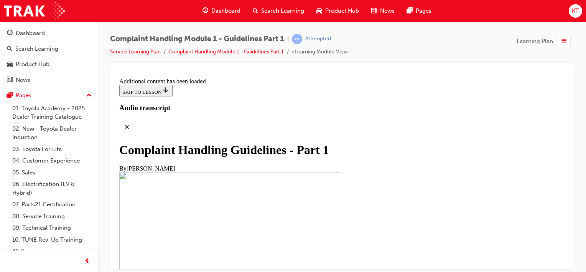
scroll to position [587, 0]
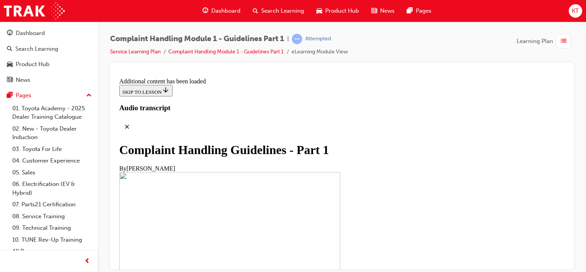
scroll to position [2194, 0]
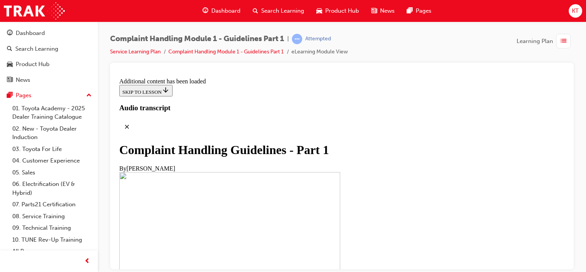
scroll to position [3126, 0]
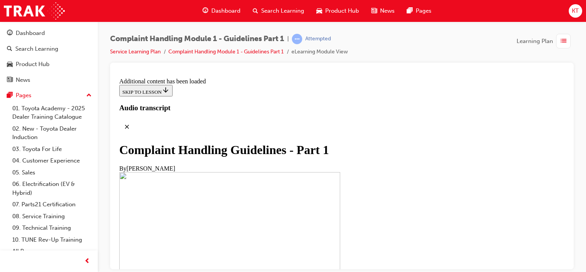
drag, startPoint x: 469, startPoint y: 179, endPoint x: 459, endPoint y: 170, distance: 13.6
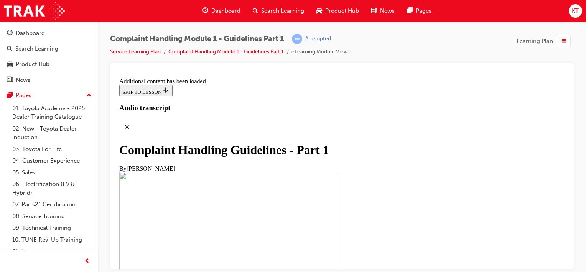
scroll to position [4672, 0]
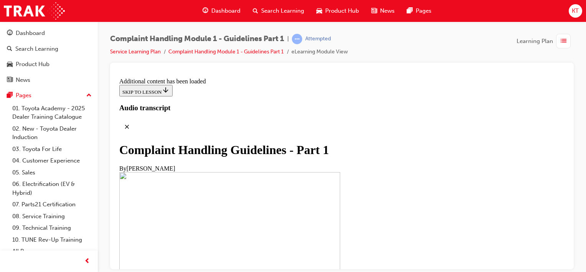
radio input "true"
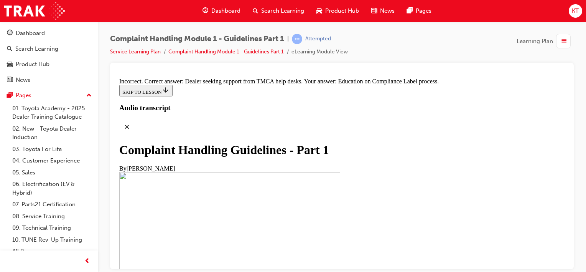
scroll to position [5311, 0]
radio input "true"
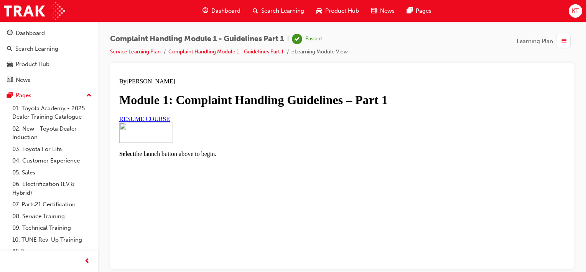
scroll to position [0, 0]
click at [544, 42] on span "Learning Plan" at bounding box center [535, 41] width 36 height 9
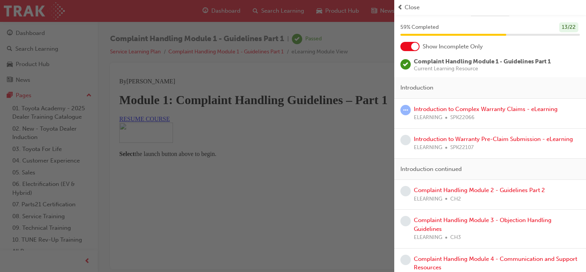
scroll to position [38, 0]
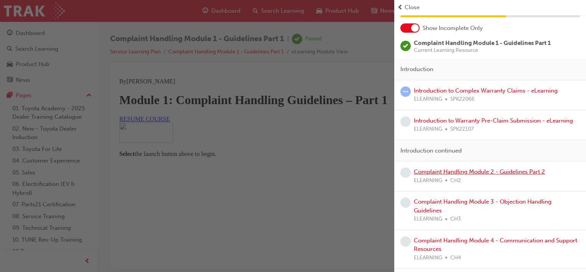
click at [474, 171] on link "Complaint Handling Module 2 - Guidelines Part 2" at bounding box center [479, 171] width 131 height 7
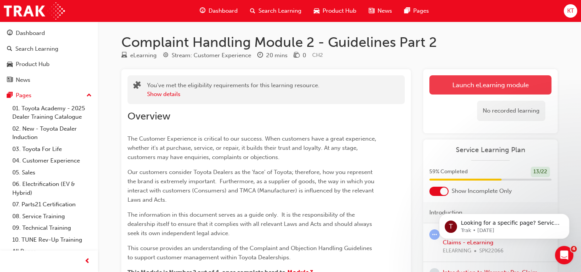
click at [484, 85] on link "Launch eLearning module" at bounding box center [490, 84] width 122 height 19
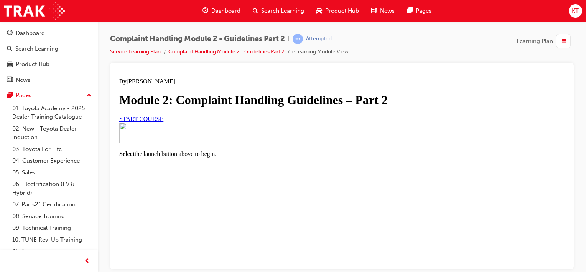
click at [164, 122] on link "START COURSE" at bounding box center [141, 118] width 44 height 7
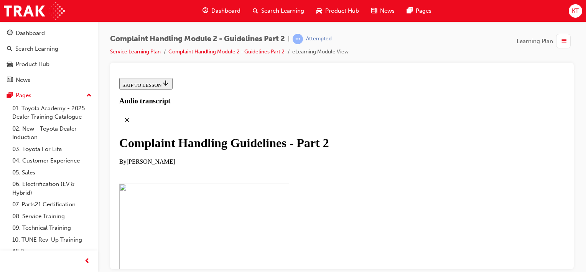
scroll to position [230, 0]
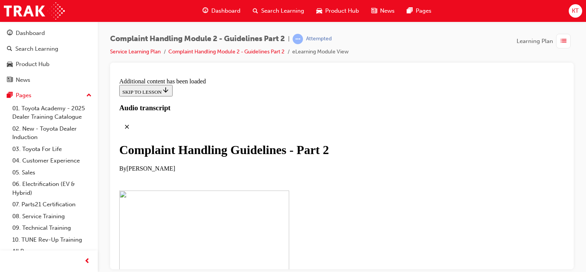
scroll to position [654, 0]
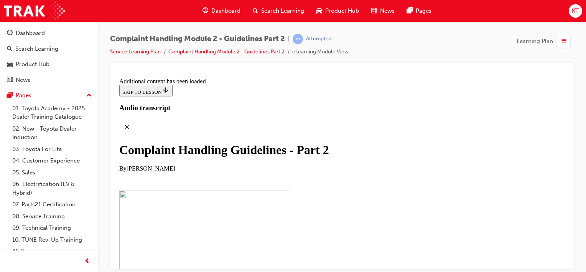
scroll to position [3142, 0]
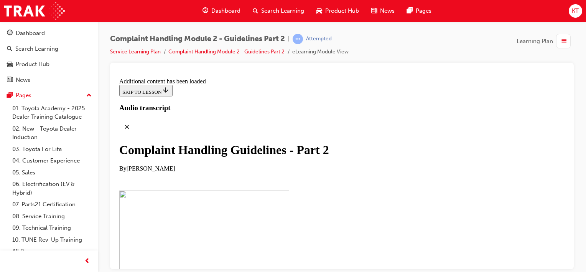
scroll to position [4440, 0]
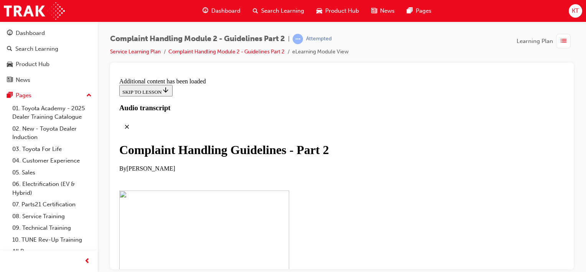
checkbox input "true"
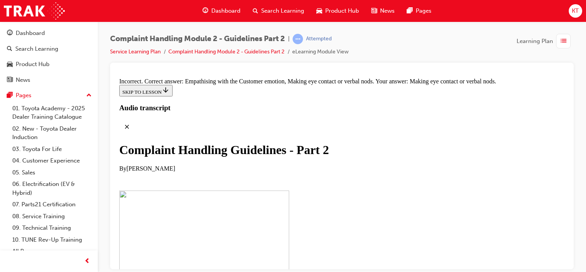
scroll to position [5030, 0]
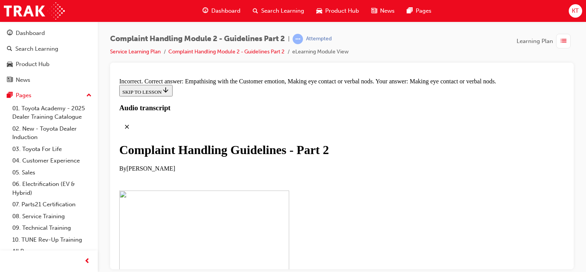
checkbox input "true"
checkbox input "false"
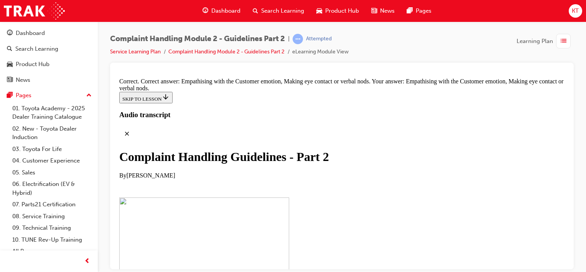
scroll to position [5349, 0]
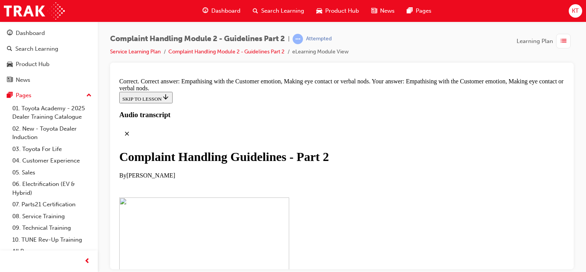
scroll to position [5343, 0]
drag, startPoint x: 228, startPoint y: 207, endPoint x: 228, endPoint y: 191, distance: 15.4
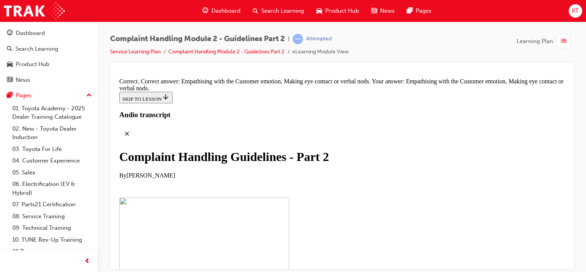
drag, startPoint x: 279, startPoint y: 208, endPoint x: 255, endPoint y: 168, distance: 46.7
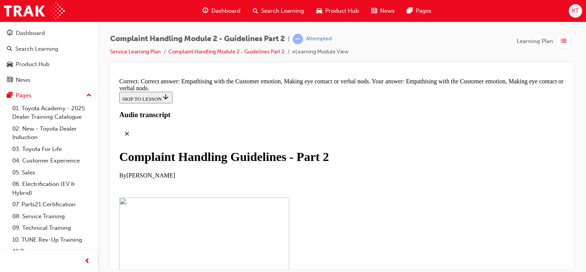
drag, startPoint x: 317, startPoint y: 265, endPoint x: 431, endPoint y: 143, distance: 166.7
drag, startPoint x: 282, startPoint y: 194, endPoint x: 423, endPoint y: 196, distance: 140.9
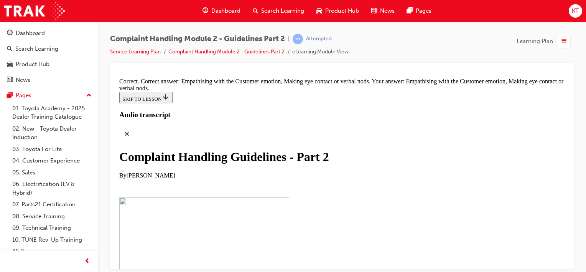
drag, startPoint x: 289, startPoint y: 190, endPoint x: 426, endPoint y: 189, distance: 137.4
drag, startPoint x: 277, startPoint y: 227, endPoint x: 418, endPoint y: 226, distance: 140.5
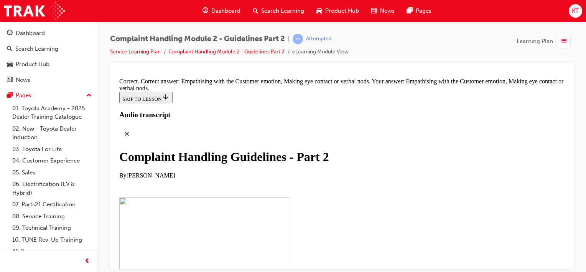
drag, startPoint x: 269, startPoint y: 197, endPoint x: 400, endPoint y: 200, distance: 130.9
drag, startPoint x: 290, startPoint y: 162, endPoint x: 411, endPoint y: 121, distance: 128.2
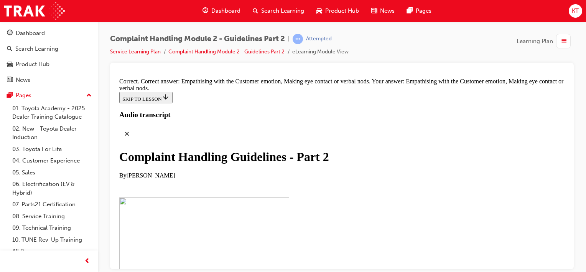
drag, startPoint x: 259, startPoint y: 164, endPoint x: 405, endPoint y: 167, distance: 145.9
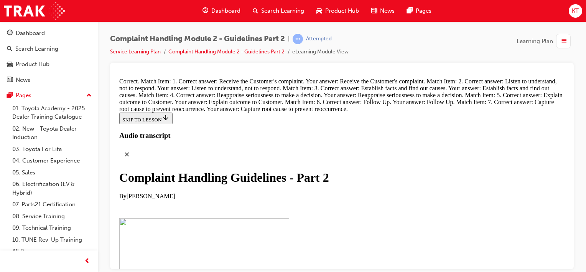
scroll to position [5664, 0]
radio input "true"
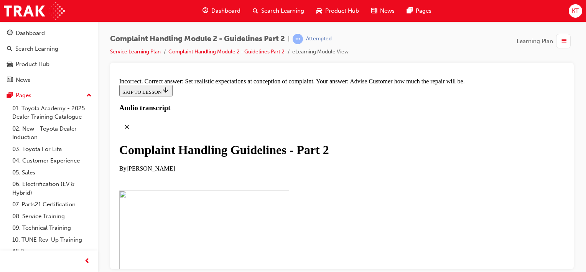
scroll to position [5779, 0]
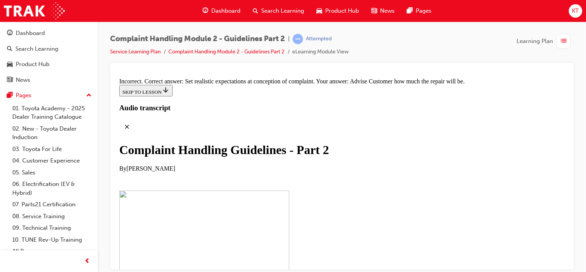
radio input "true"
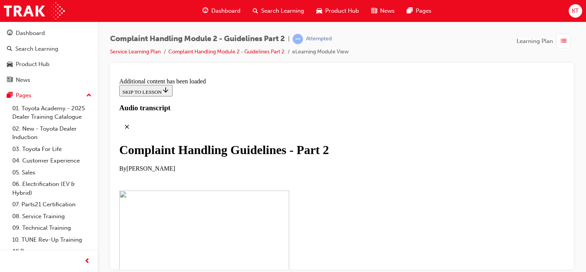
scroll to position [6171, 0]
click at [543, 38] on span "Learning Plan" at bounding box center [535, 41] width 36 height 9
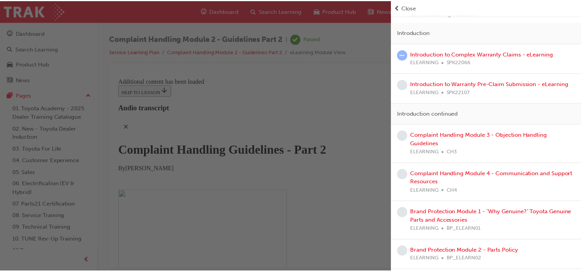
scroll to position [77, 0]
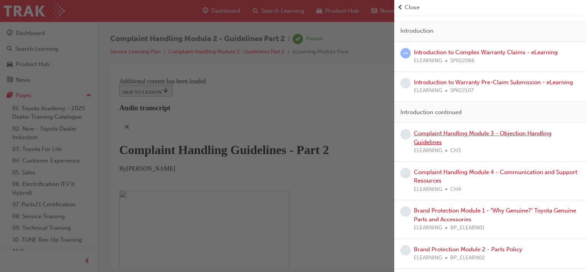
click at [456, 133] on link "Complaint Handling Module 3 - Objection Handling Guidelines" at bounding box center [483, 138] width 138 height 16
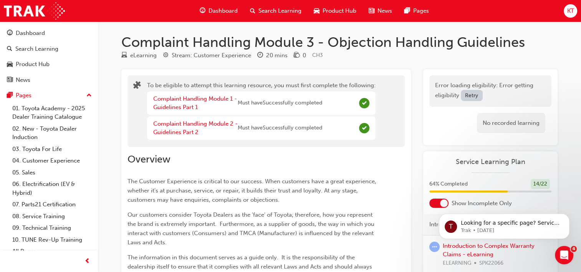
click at [468, 94] on button "Retry" at bounding box center [472, 95] width 22 height 11
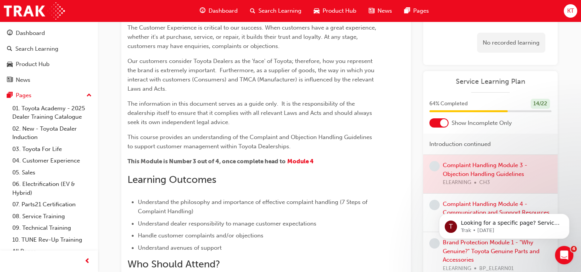
scroll to position [115, 0]
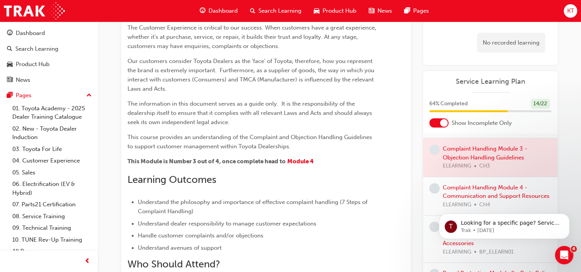
click at [466, 147] on div at bounding box center [490, 157] width 134 height 38
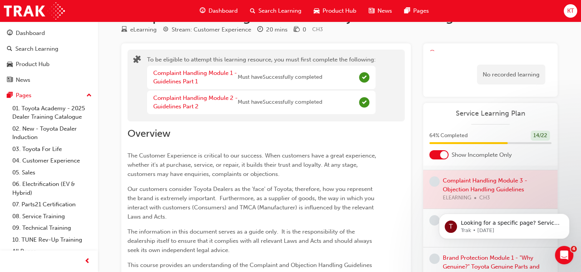
scroll to position [0, 0]
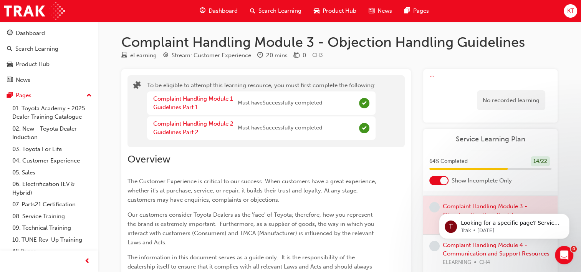
click at [282, 10] on span "Search Learning" at bounding box center [279, 11] width 43 height 9
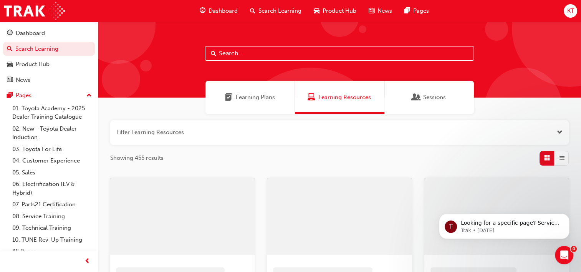
click at [255, 97] on span "Learning Plans" at bounding box center [255, 97] width 39 height 9
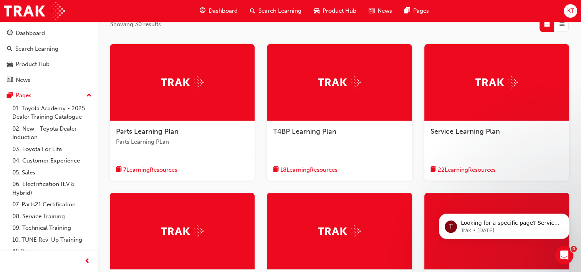
scroll to position [154, 0]
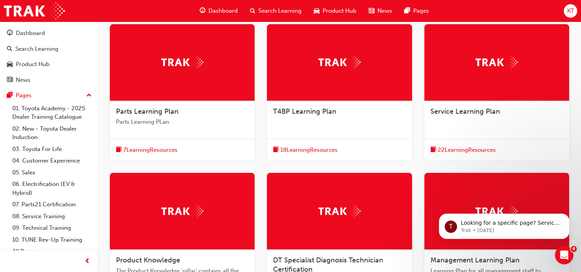
click at [459, 149] on span "22 Learning Resources" at bounding box center [467, 149] width 58 height 9
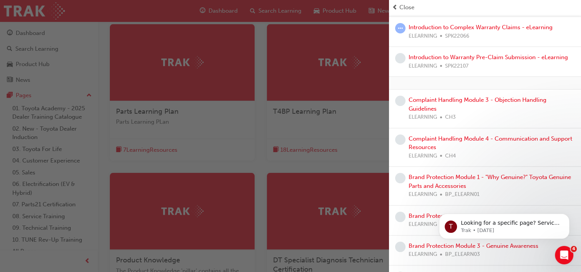
scroll to position [77, 0]
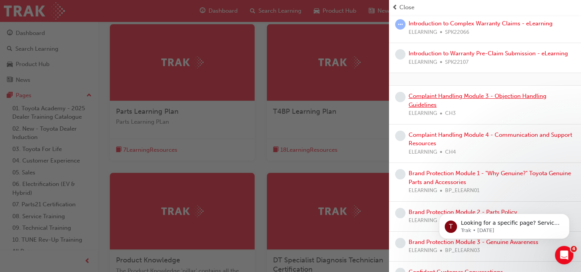
click at [450, 94] on link "Complaint Handling Module 3 - Objection Handling Guidelines" at bounding box center [477, 101] width 138 height 16
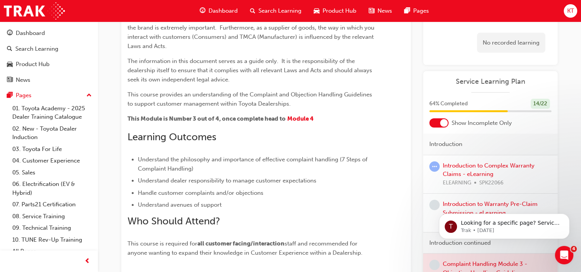
scroll to position [38, 0]
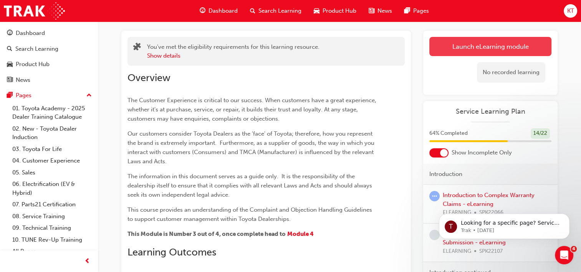
click at [439, 49] on link "Launch eLearning module" at bounding box center [490, 46] width 122 height 19
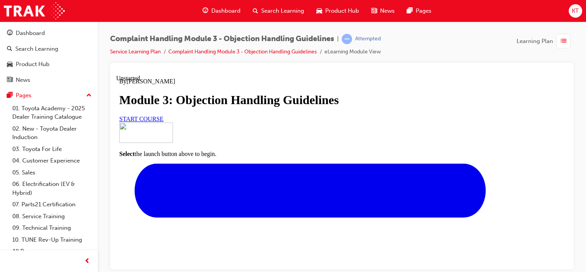
click at [164, 122] on link "START COURSE" at bounding box center [141, 118] width 44 height 7
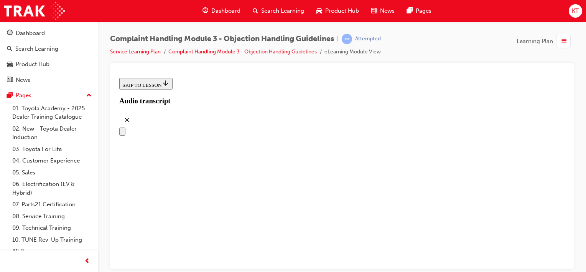
scroll to position [187, 0]
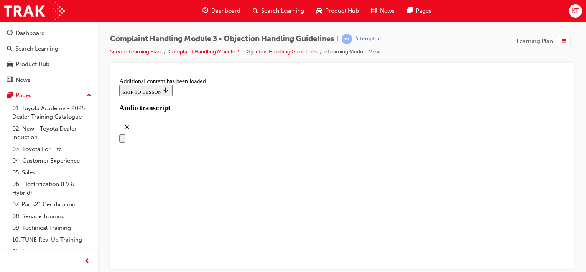
scroll to position [899, 0]
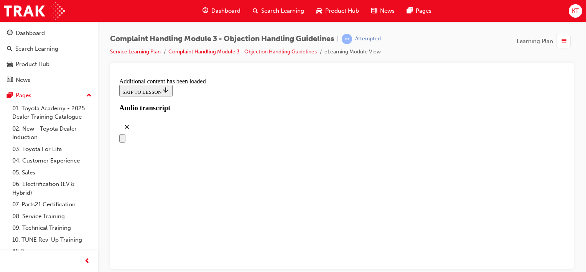
scroll to position [2458, 0]
drag, startPoint x: 291, startPoint y: 162, endPoint x: 438, endPoint y: 162, distance: 146.6
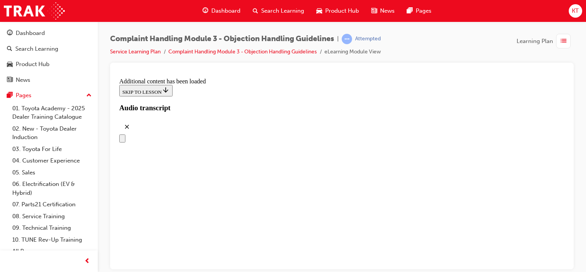
scroll to position [2994, 0]
drag, startPoint x: 292, startPoint y: 200, endPoint x: 423, endPoint y: 116, distance: 155.7
drag, startPoint x: 293, startPoint y: 161, endPoint x: 436, endPoint y: 161, distance: 142.4
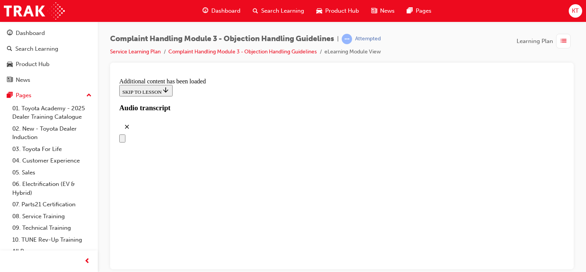
drag, startPoint x: 263, startPoint y: 202, endPoint x: 407, endPoint y: 205, distance: 144.7
drag, startPoint x: 260, startPoint y: 233, endPoint x: 403, endPoint y: 231, distance: 142.8
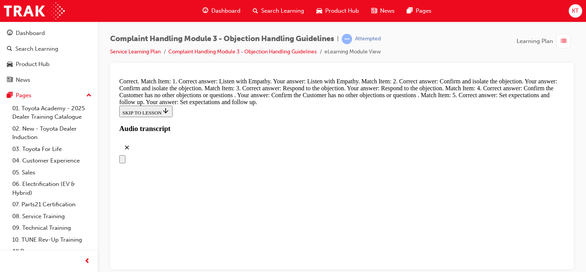
scroll to position [3301, 0]
radio input "true"
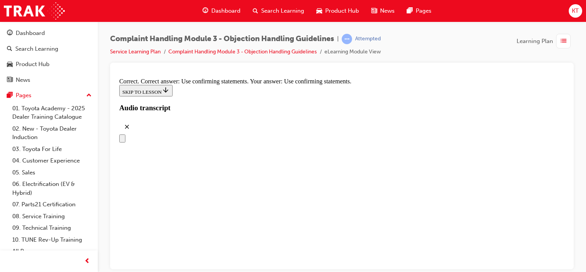
scroll to position [3608, 0]
radio input "true"
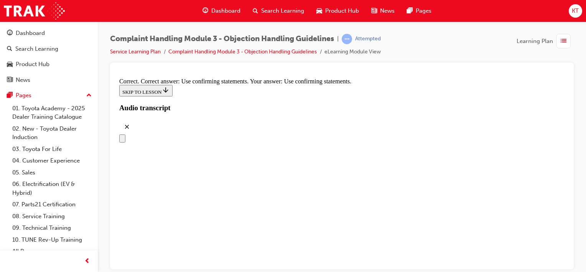
checkbox input "true"
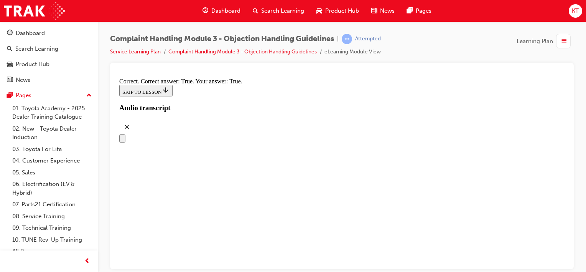
checkbox input "true"
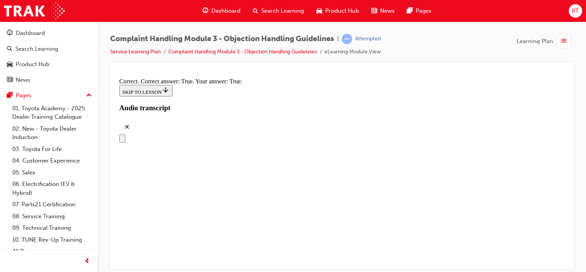
checkbox input "true"
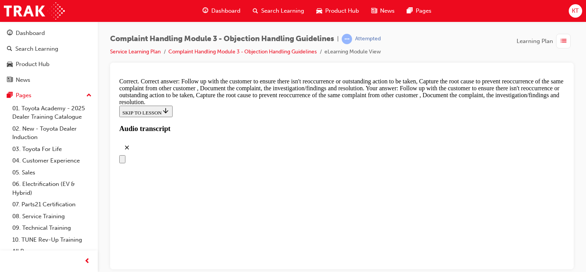
scroll to position [4083, 0]
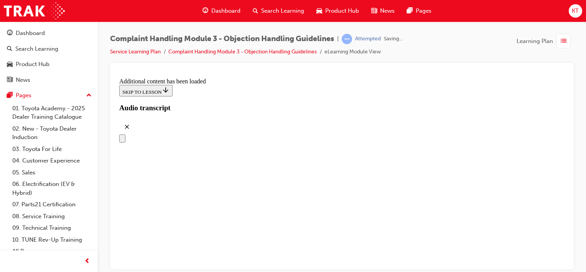
scroll to position [4398, 0]
click at [539, 40] on span "Learning Plan" at bounding box center [535, 41] width 36 height 9
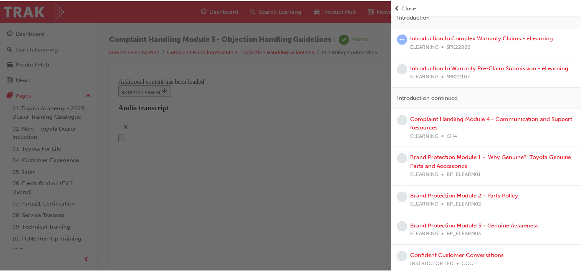
scroll to position [102, 0]
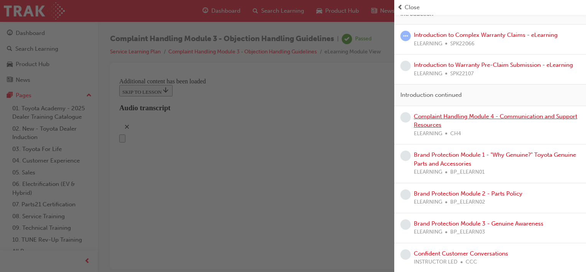
click at [491, 116] on link "Complaint Handling Module 4 - Communication and Support Resources" at bounding box center [496, 121] width 164 height 16
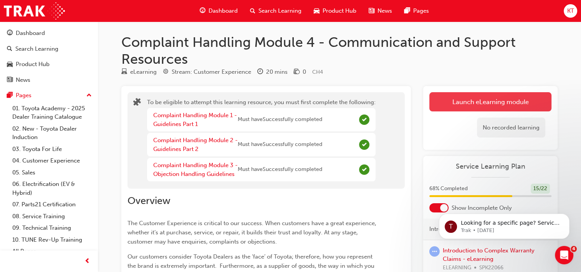
click at [499, 102] on button "Launch eLearning module" at bounding box center [490, 101] width 122 height 19
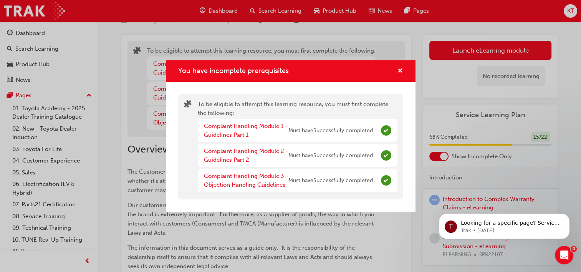
scroll to position [38, 0]
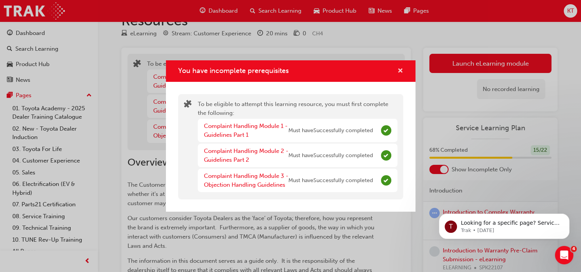
click at [399, 71] on span "cross-icon" at bounding box center [400, 71] width 6 height 7
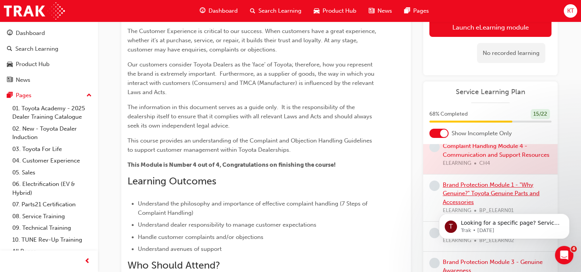
scroll to position [115, 0]
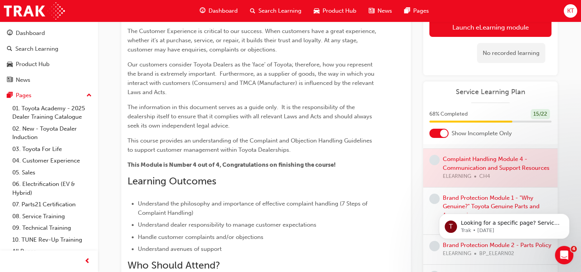
click at [473, 164] on div at bounding box center [490, 168] width 134 height 38
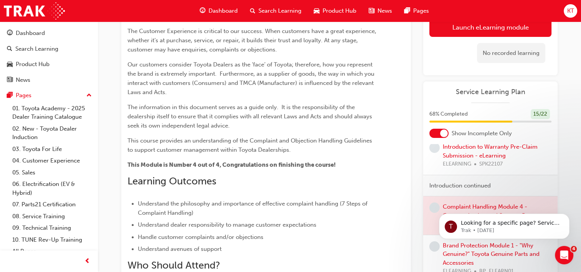
scroll to position [0, 0]
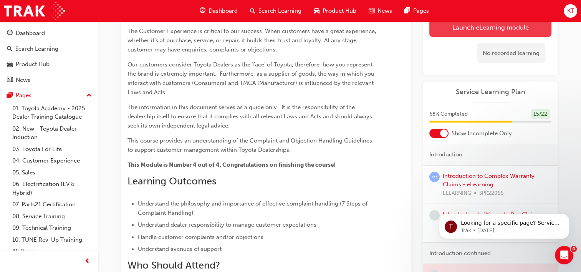
click at [477, 30] on button "Launch eLearning module" at bounding box center [490, 27] width 122 height 19
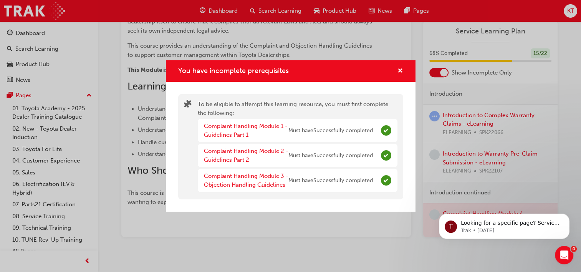
scroll to position [296, 0]
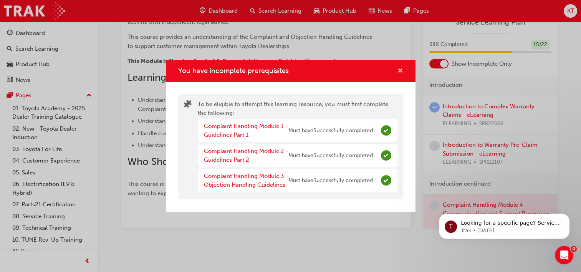
click at [400, 72] on span "cross-icon" at bounding box center [400, 71] width 6 height 7
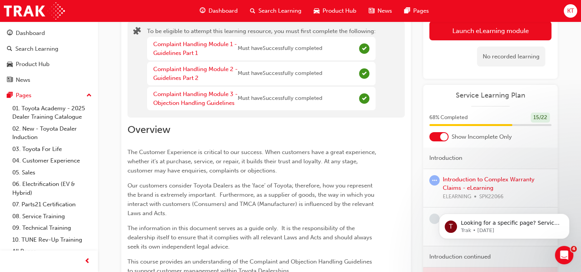
scroll to position [2, 0]
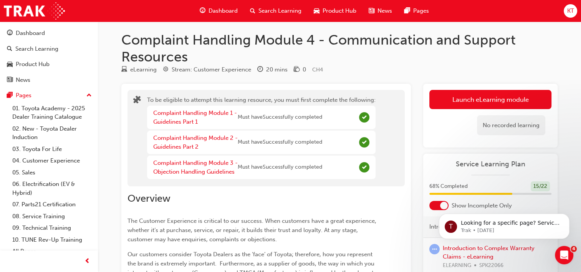
click at [264, 11] on span "Search Learning" at bounding box center [279, 11] width 43 height 9
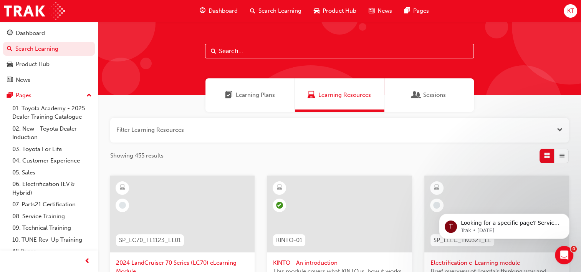
click at [256, 95] on span "Learning Plans" at bounding box center [255, 95] width 39 height 9
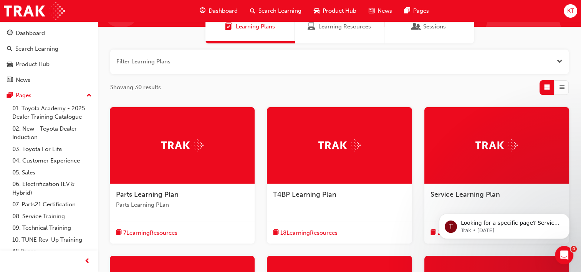
scroll to position [115, 0]
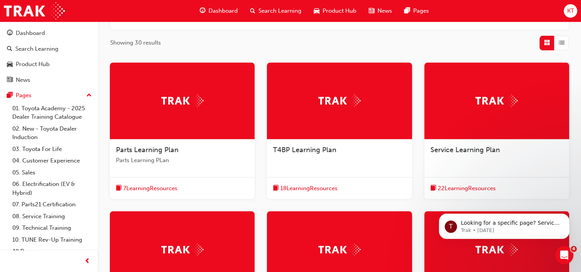
click at [485, 106] on img at bounding box center [496, 100] width 42 height 12
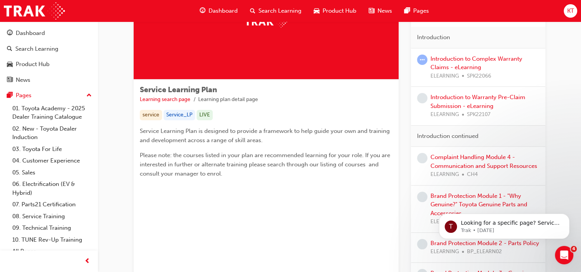
scroll to position [77, 0]
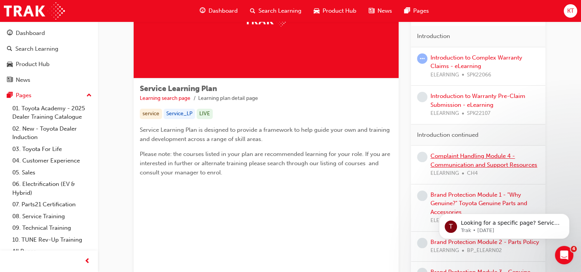
click at [465, 156] on link "Complaint Handling Module 4 - Communication and Support Resources" at bounding box center [483, 160] width 107 height 16
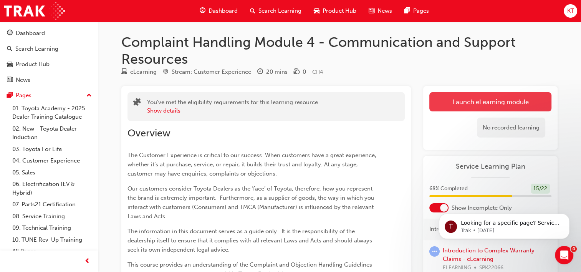
click at [471, 105] on link "Launch eLearning module" at bounding box center [490, 101] width 122 height 19
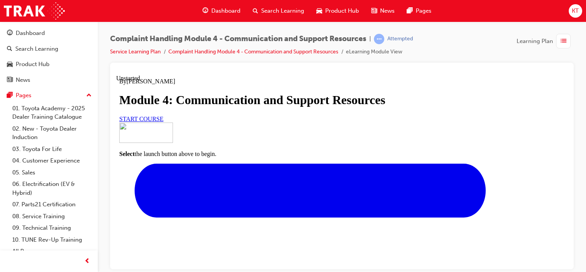
click at [164, 122] on span "START COURSE" at bounding box center [141, 118] width 44 height 7
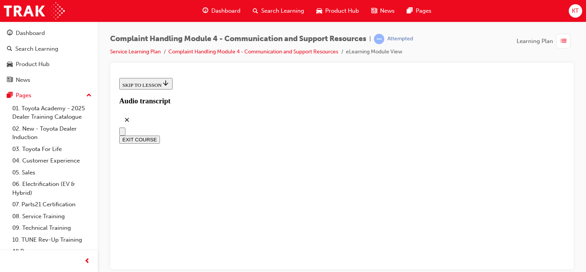
scroll to position [299, 0]
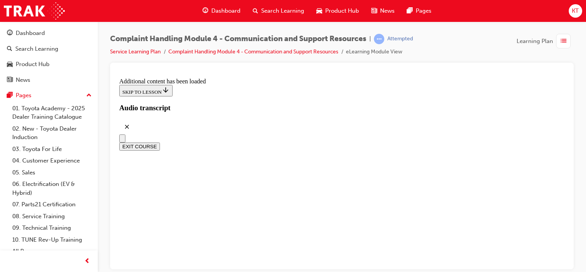
scroll to position [1334, 0]
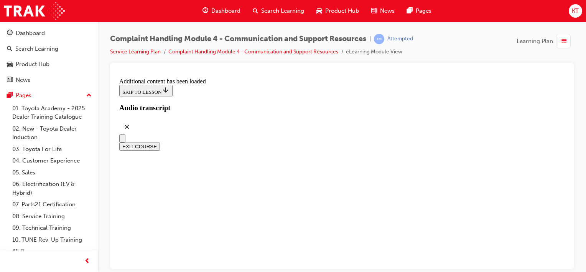
scroll to position [4702, 0]
radio input "true"
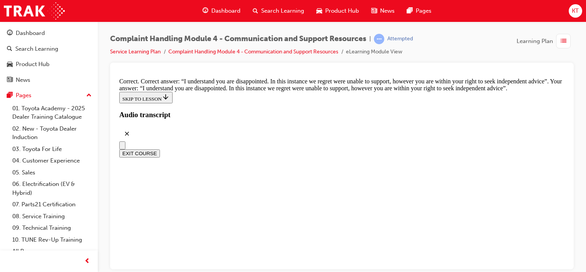
scroll to position [5009, 0]
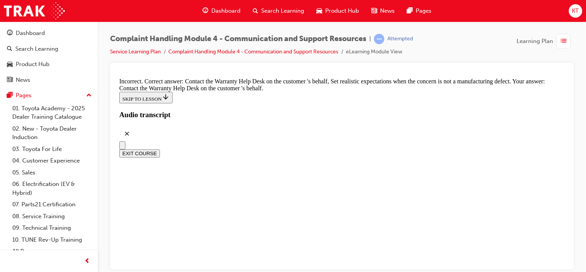
scroll to position [5124, 0]
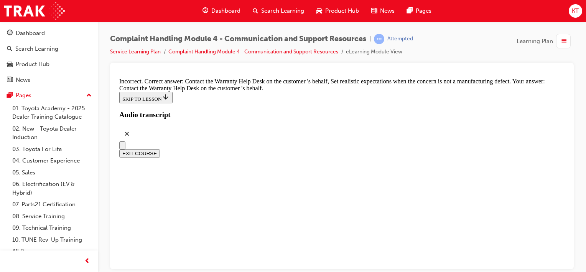
checkbox input "false"
checkbox input "true"
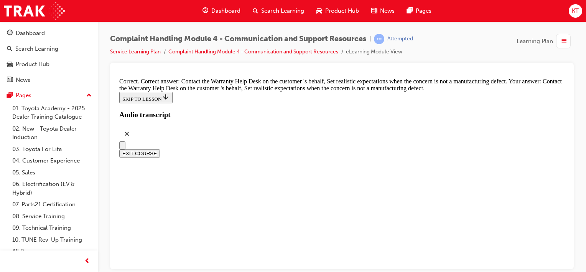
scroll to position [5319, 0]
checkbox input "true"
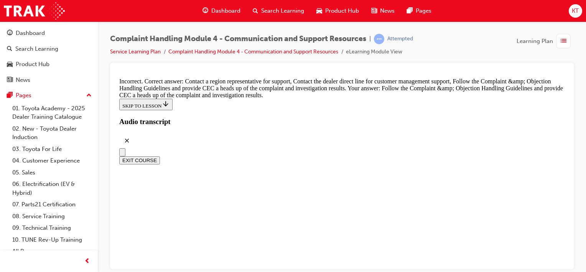
scroll to position [5434, 0]
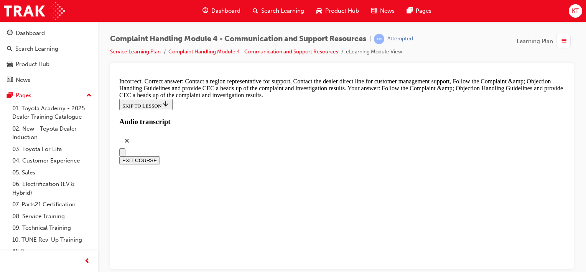
checkbox input "true"
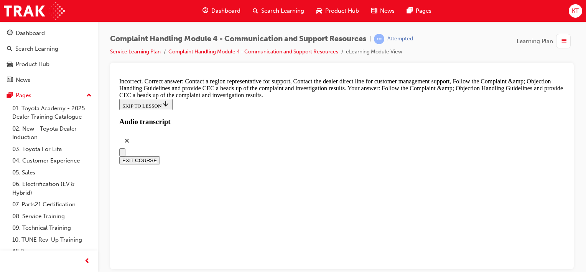
checkbox input "false"
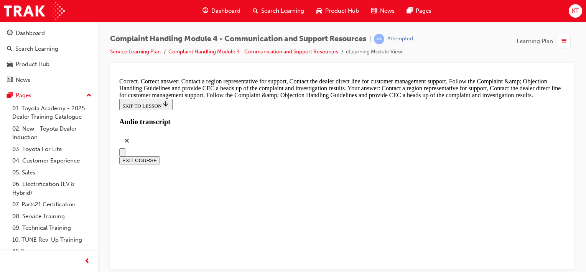
radio input "true"
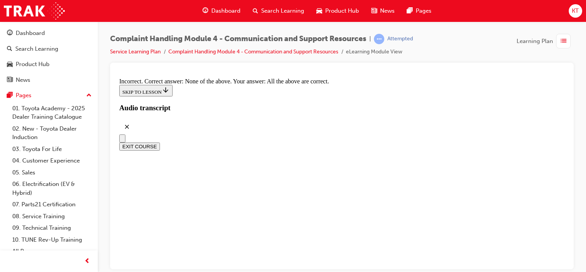
scroll to position [5790, 0]
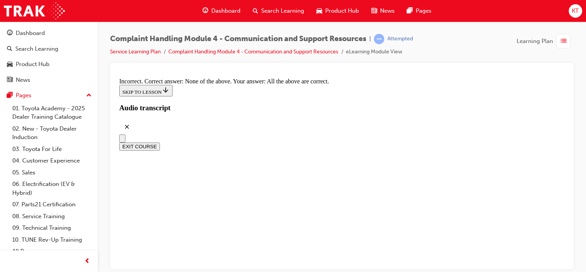
radio input "true"
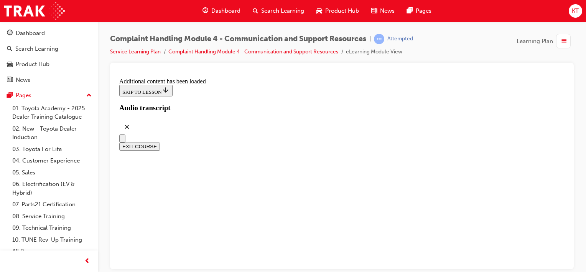
click at [530, 40] on span "Learning Plan" at bounding box center [535, 41] width 36 height 9
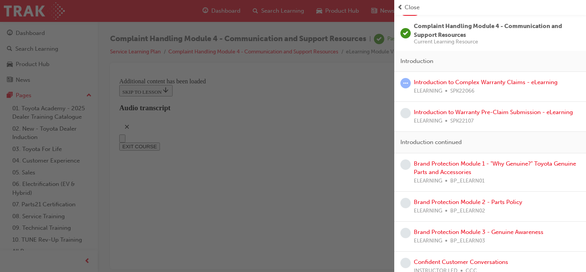
scroll to position [64, 0]
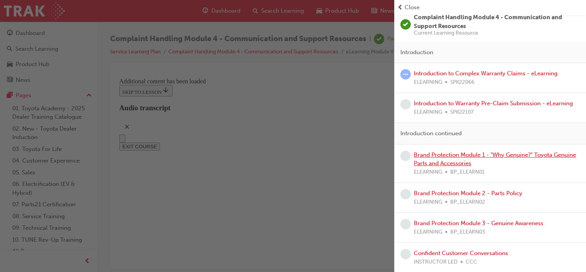
click at [443, 155] on link "Brand Protection Module 1 - "Why Genuine?" Toyota Genuine Parts and Accessories" at bounding box center [495, 159] width 162 height 16
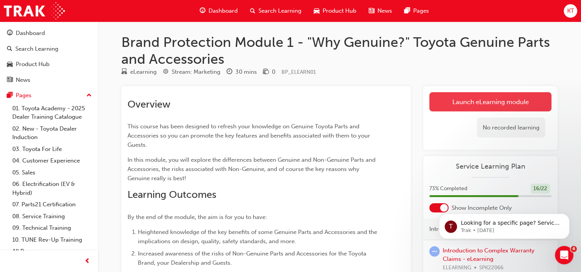
click at [489, 100] on link "Launch eLearning module" at bounding box center [490, 101] width 122 height 19
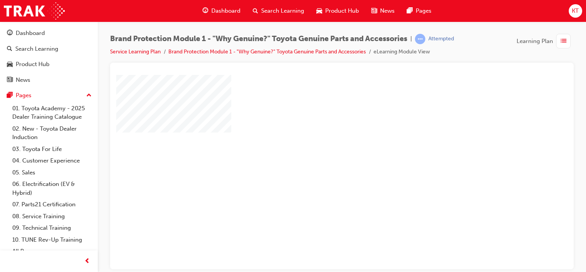
click at [320, 149] on div "play" at bounding box center [320, 149] width 0 height 0
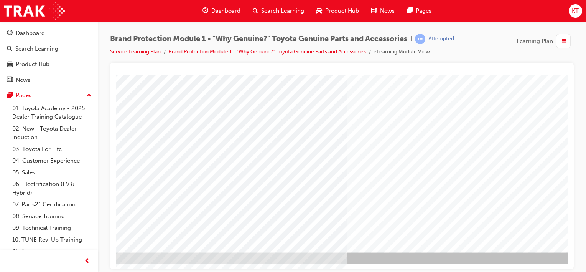
scroll to position [99, 76]
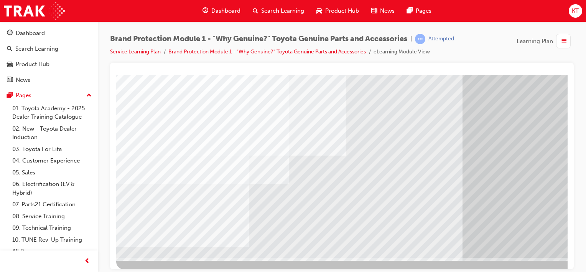
scroll to position [99, 0]
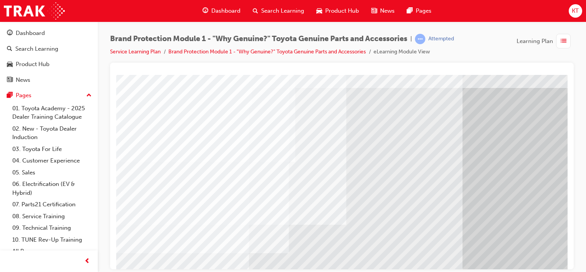
scroll to position [38, 0]
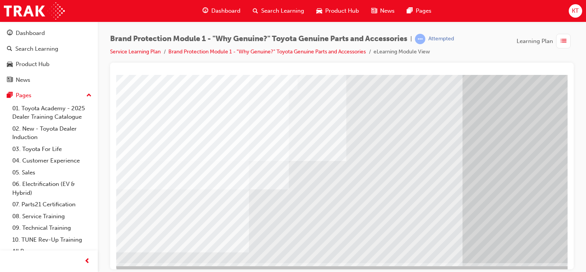
scroll to position [99, 0]
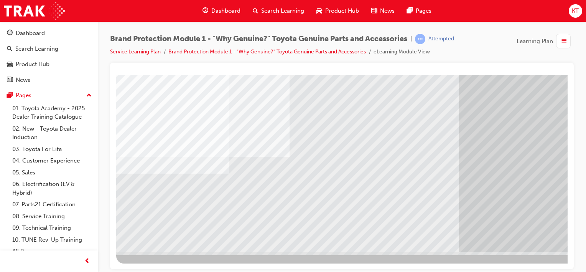
scroll to position [99, 76]
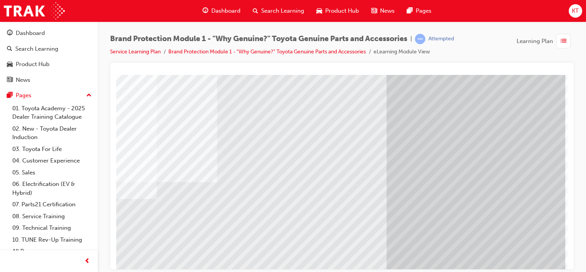
scroll to position [61, 76]
drag, startPoint x: 186, startPoint y: 217, endPoint x: 189, endPoint y: 223, distance: 6.5
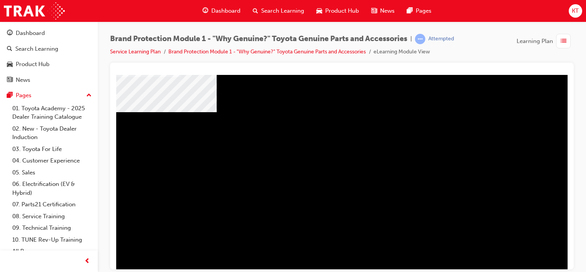
scroll to position [77, 0]
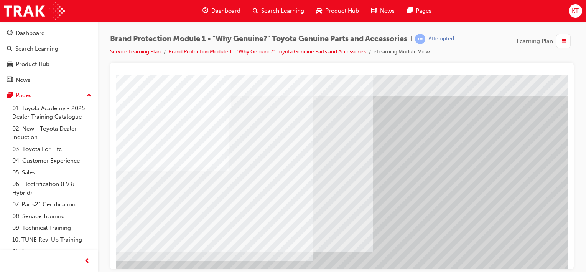
scroll to position [0, 0]
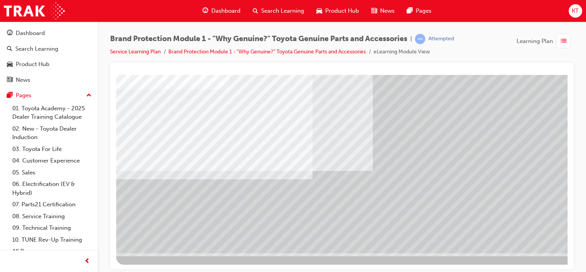
scroll to position [99, 0]
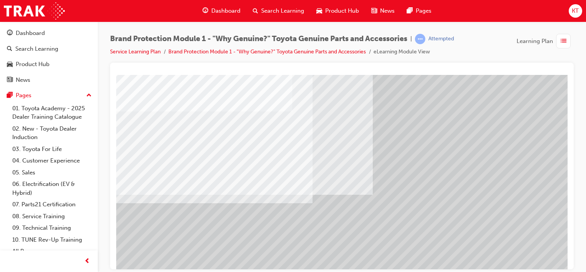
scroll to position [61, 0]
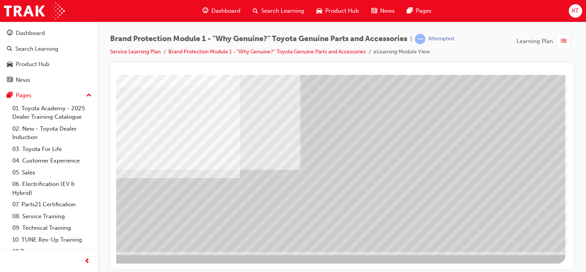
scroll to position [99, 76]
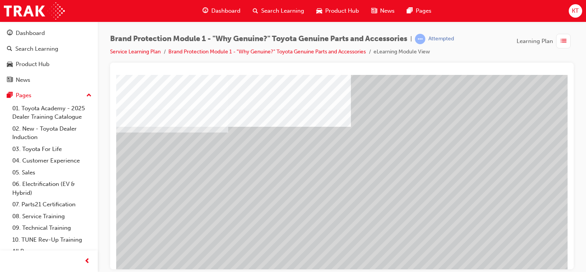
scroll to position [0, 0]
drag, startPoint x: 464, startPoint y: 265, endPoint x: 494, endPoint y: 343, distance: 83.5
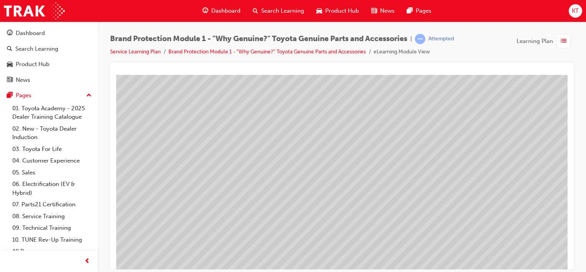
scroll to position [61, 76]
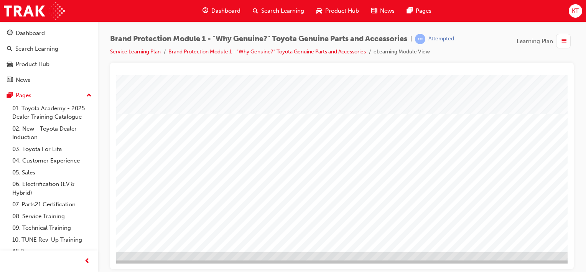
scroll to position [99, 76]
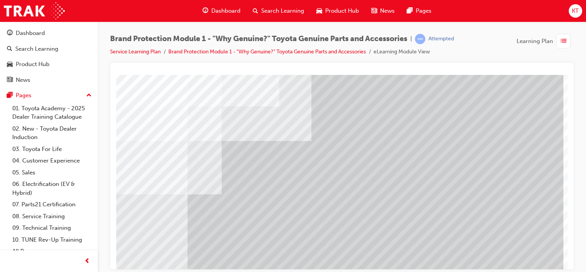
scroll to position [61, 76]
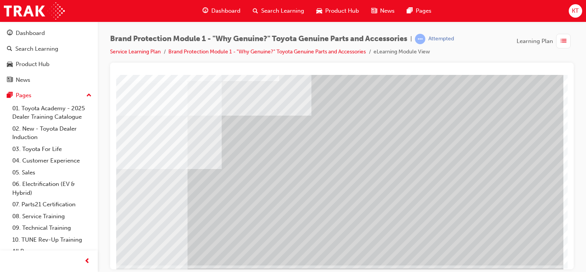
scroll to position [99, 76]
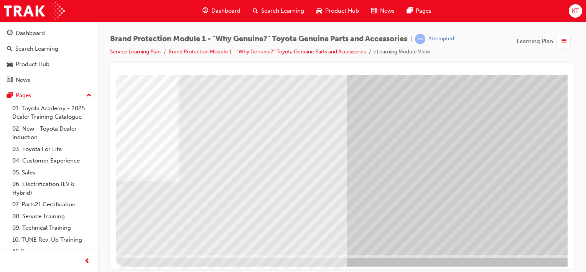
scroll to position [99, 0]
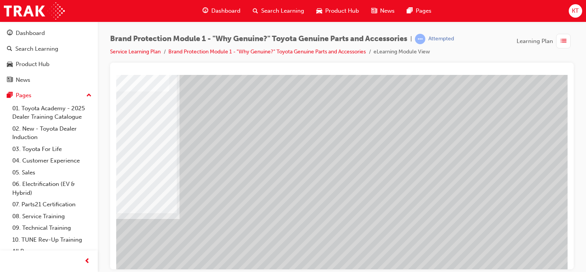
scroll to position [77, 0]
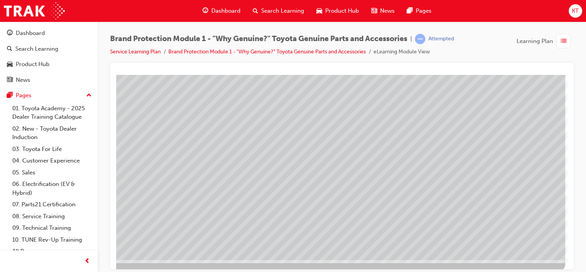
scroll to position [99, 76]
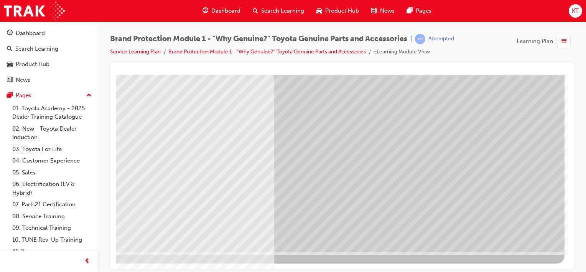
scroll to position [0, 76]
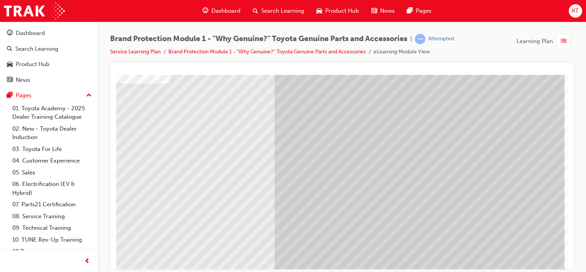
scroll to position [77, 76]
drag, startPoint x: 159, startPoint y: 114, endPoint x: 167, endPoint y: 124, distance: 13.0
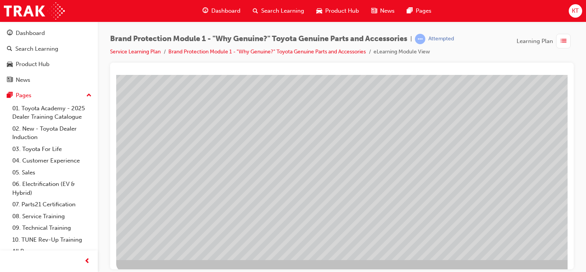
scroll to position [99, 0]
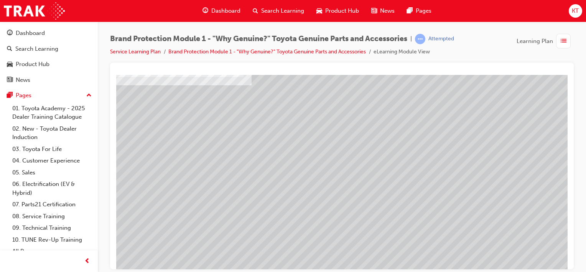
scroll to position [23, 76]
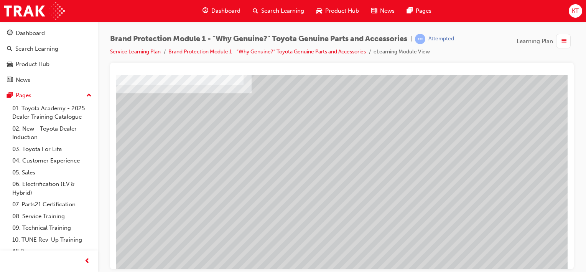
scroll to position [99, 76]
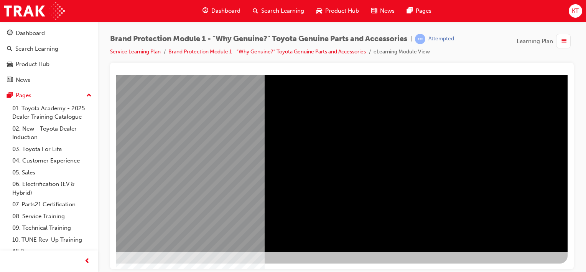
drag, startPoint x: 477, startPoint y: 264, endPoint x: 687, endPoint y: 331, distance: 220.2
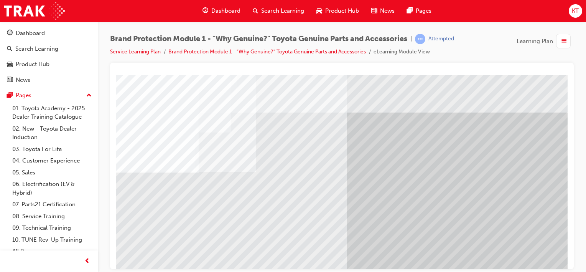
scroll to position [99, 0]
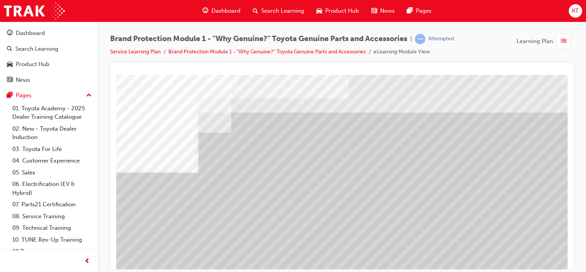
scroll to position [38, 0]
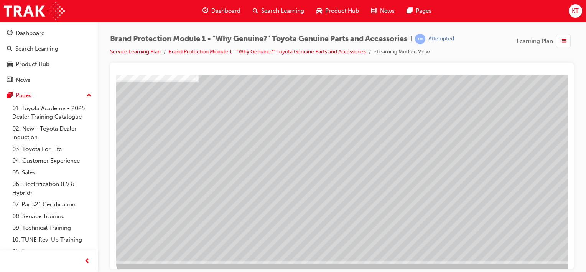
scroll to position [99, 0]
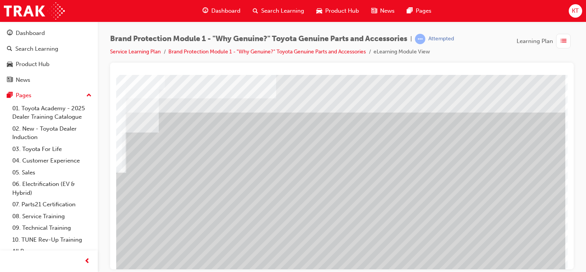
scroll to position [0, 76]
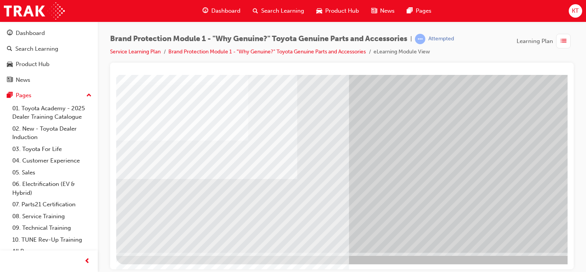
scroll to position [99, 0]
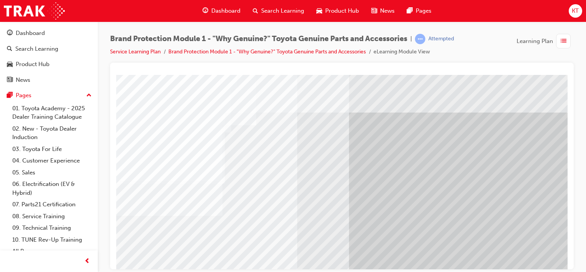
scroll to position [77, 0]
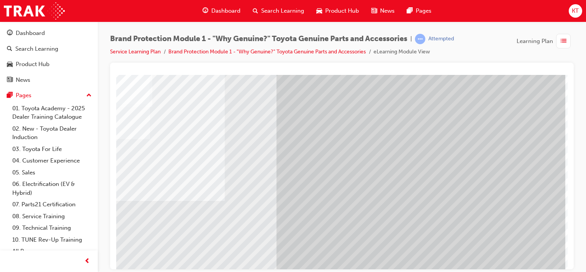
drag, startPoint x: 474, startPoint y: 266, endPoint x: 684, endPoint y: 332, distance: 220.5
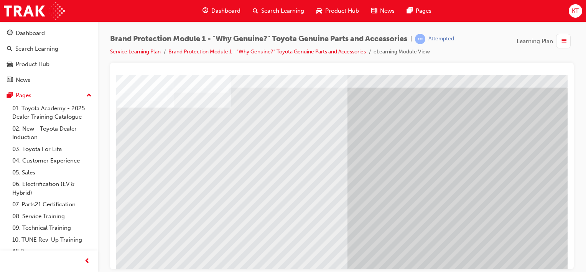
scroll to position [38, 0]
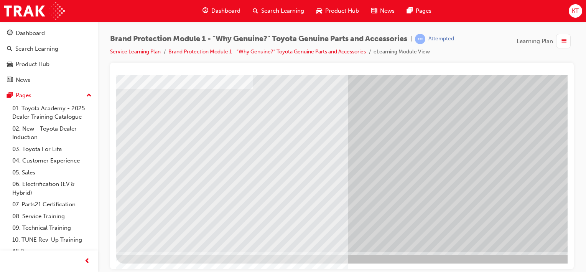
scroll to position [99, 76]
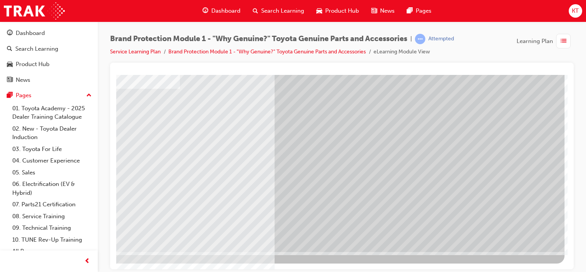
drag, startPoint x: 575, startPoint y: 344, endPoint x: 685, endPoint y: 329, distance: 111.1
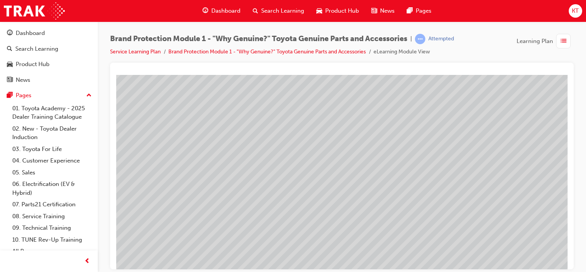
scroll to position [77, 0]
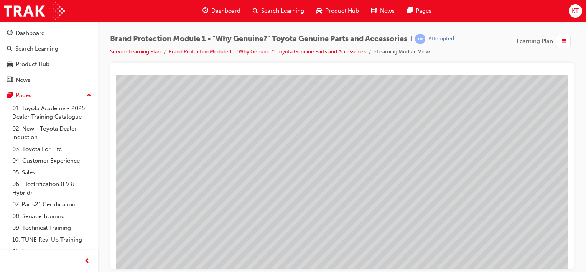
drag, startPoint x: 588, startPoint y: 343, endPoint x: 528, endPoint y: 268, distance: 96.4
drag, startPoint x: 487, startPoint y: 266, endPoint x: 694, endPoint y: 340, distance: 219.9
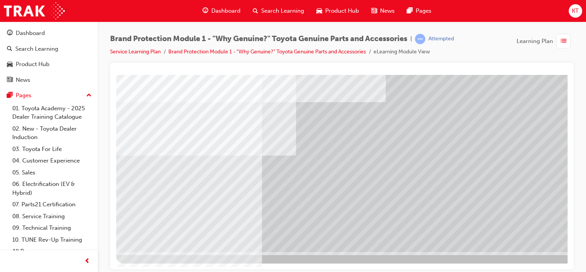
scroll to position [99, 76]
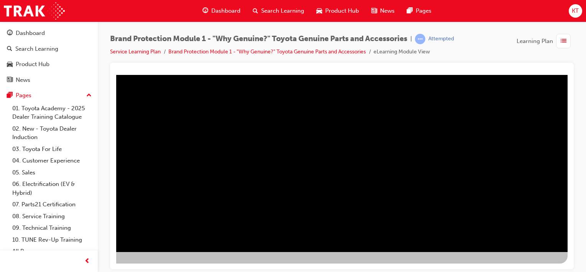
drag, startPoint x: 476, startPoint y: 264, endPoint x: 686, endPoint y: 335, distance: 221.6
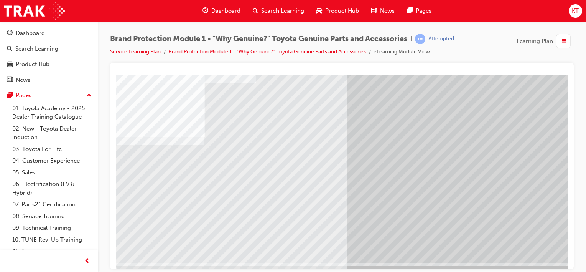
scroll to position [99, 0]
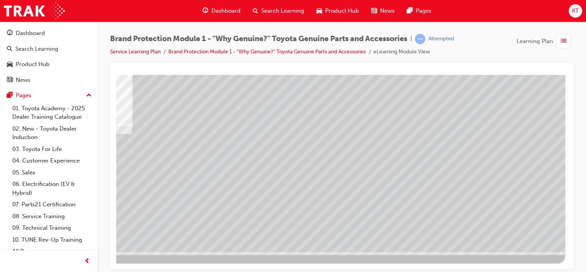
scroll to position [0, 0]
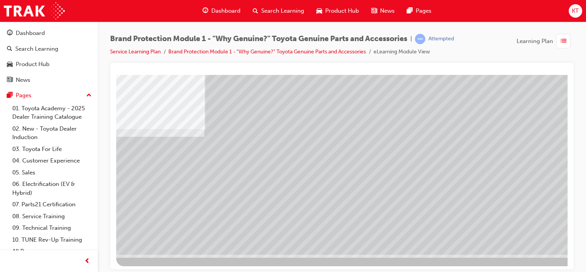
scroll to position [99, 0]
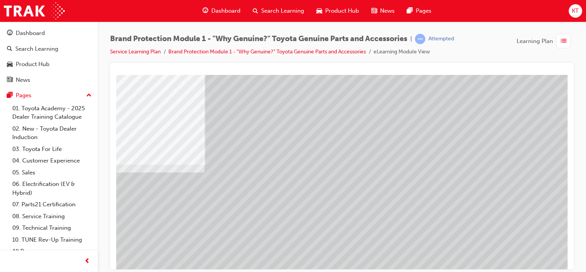
scroll to position [23, 0]
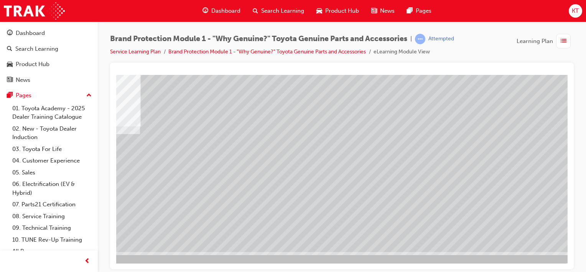
scroll to position [99, 76]
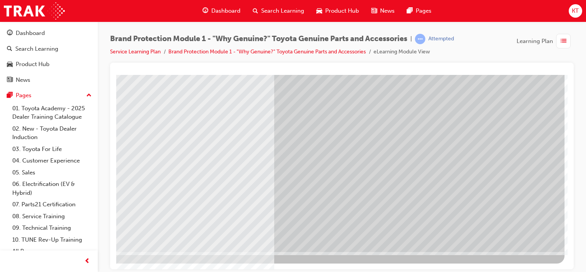
scroll to position [0, 0]
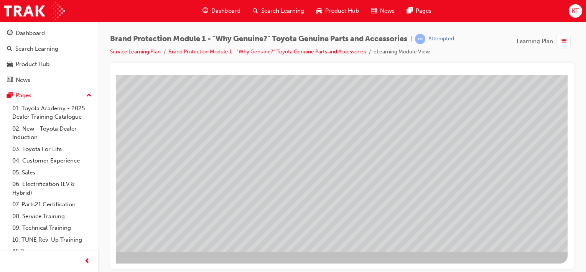
scroll to position [0, 0]
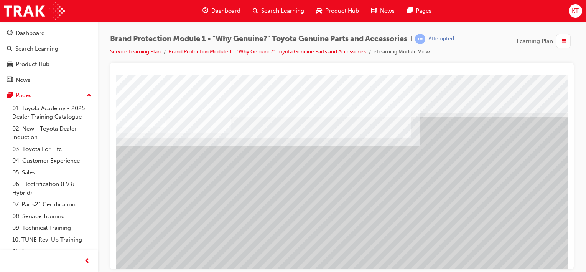
drag, startPoint x: 373, startPoint y: 190, endPoint x: 414, endPoint y: 190, distance: 41.1
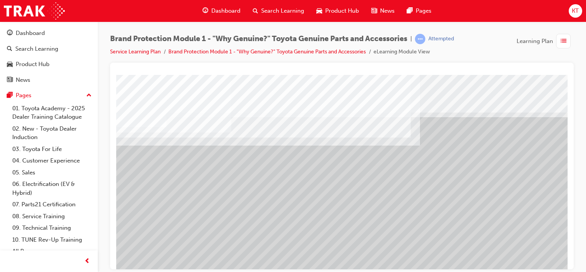
drag, startPoint x: 415, startPoint y: 190, endPoint x: 445, endPoint y: 197, distance: 30.7
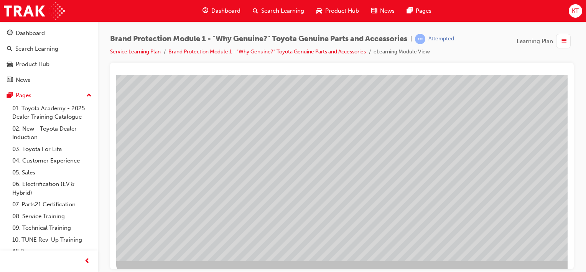
scroll to position [99, 0]
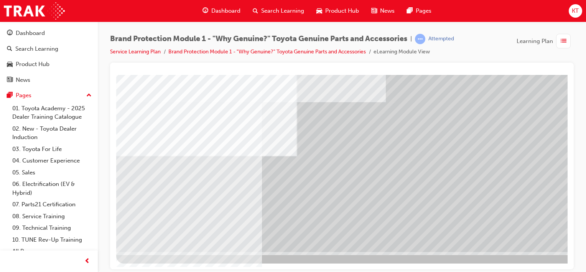
scroll to position [99, 76]
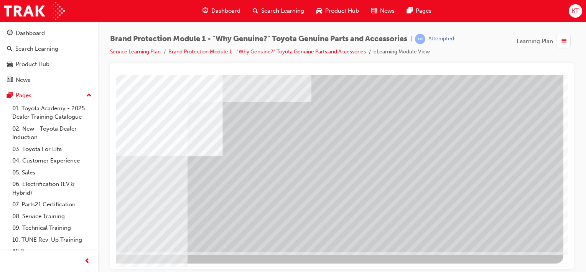
drag, startPoint x: 458, startPoint y: 265, endPoint x: 687, endPoint y: 328, distance: 237.5
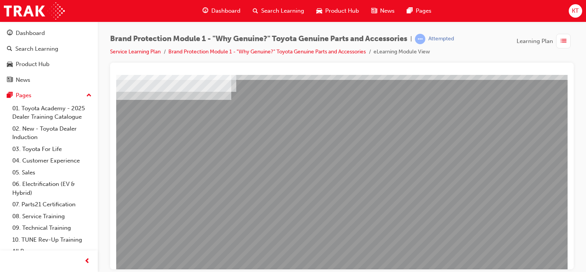
scroll to position [77, 0]
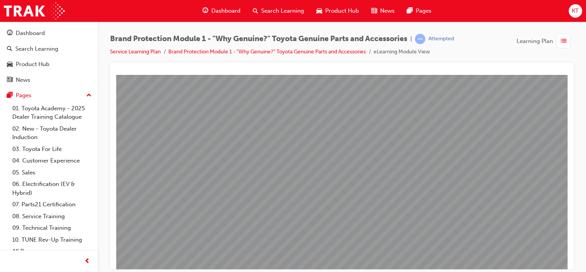
drag, startPoint x: 377, startPoint y: 201, endPoint x: 397, endPoint y: 198, distance: 19.8
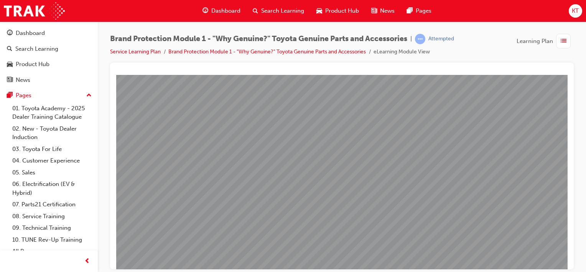
scroll to position [77, 76]
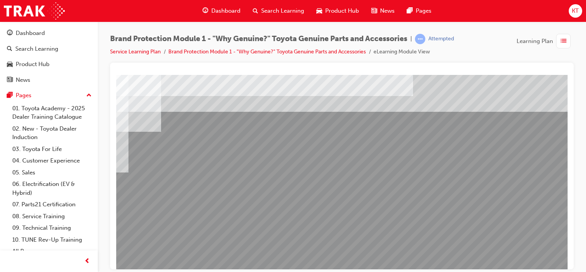
scroll to position [0, 76]
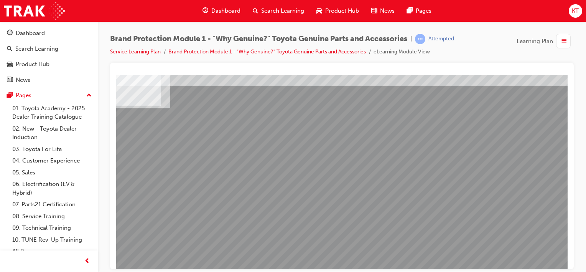
scroll to position [99, 76]
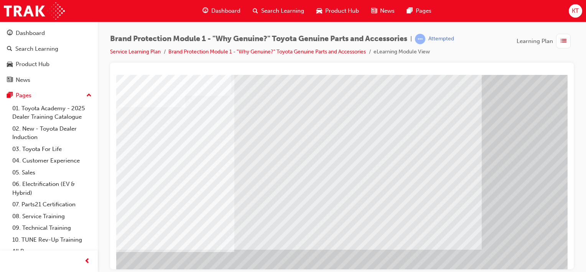
scroll to position [99, 0]
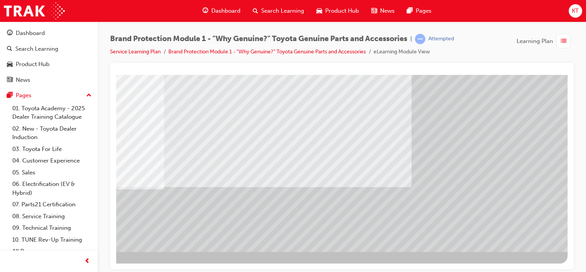
drag, startPoint x: 591, startPoint y: 343, endPoint x: 684, endPoint y: 324, distance: 95.7
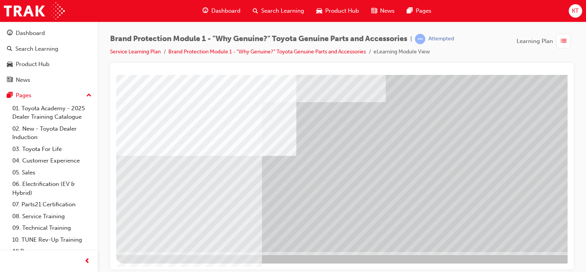
scroll to position [99, 7]
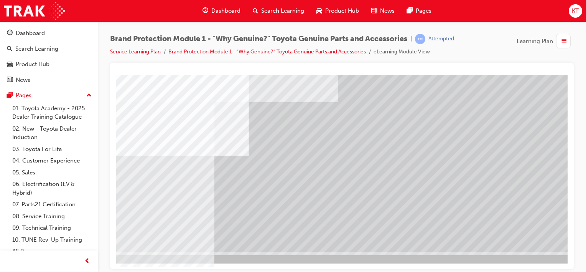
scroll to position [99, 76]
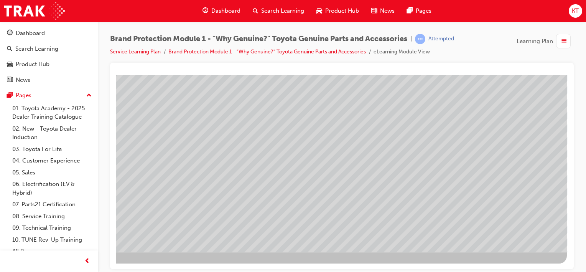
scroll to position [0, 0]
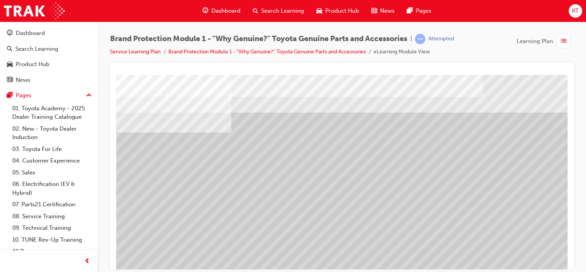
drag, startPoint x: 165, startPoint y: 179, endPoint x: 192, endPoint y: 176, distance: 27.0
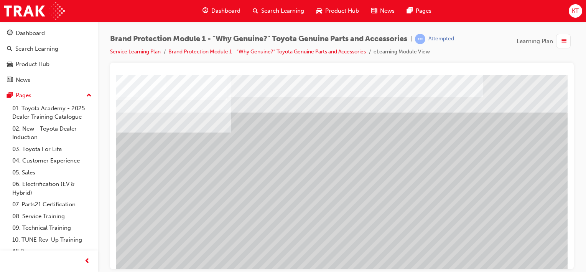
drag, startPoint x: 322, startPoint y: 241, endPoint x: 369, endPoint y: 239, distance: 46.5
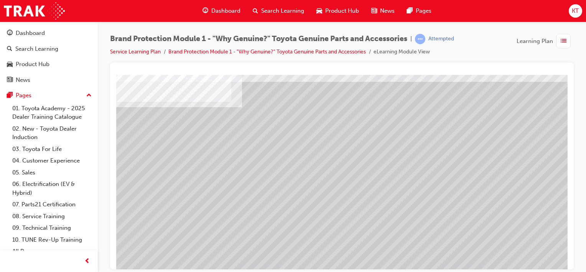
scroll to position [99, 0]
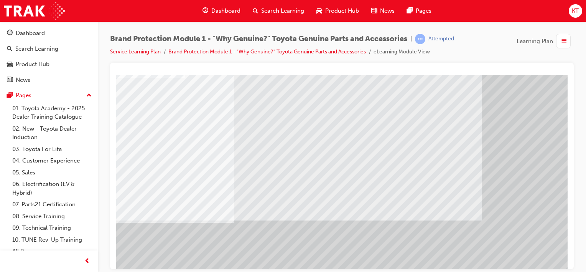
scroll to position [99, 0]
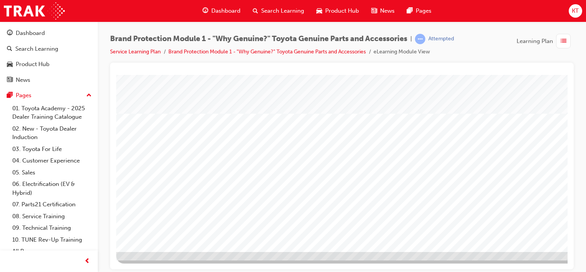
scroll to position [99, 76]
drag, startPoint x: 485, startPoint y: 266, endPoint x: 688, endPoint y: 323, distance: 210.9
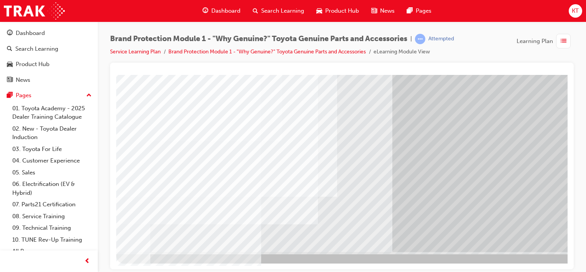
scroll to position [0, 0]
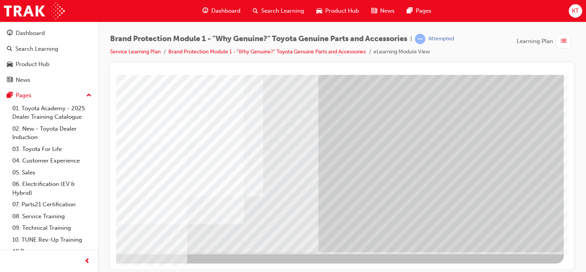
drag, startPoint x: 472, startPoint y: 266, endPoint x: 685, endPoint y: 316, distance: 219.0
drag, startPoint x: 436, startPoint y: 130, endPoint x: 439, endPoint y: 133, distance: 4.4
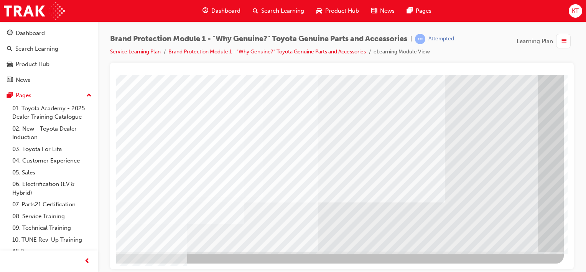
drag, startPoint x: 523, startPoint y: 233, endPoint x: 522, endPoint y: 230, distance: 3.9
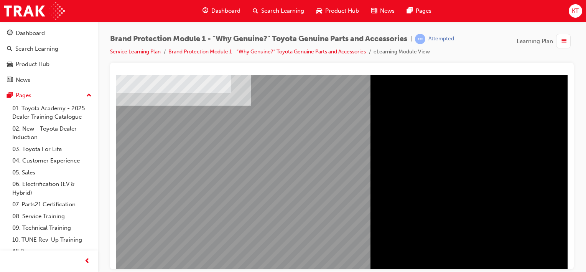
scroll to position [99, 0]
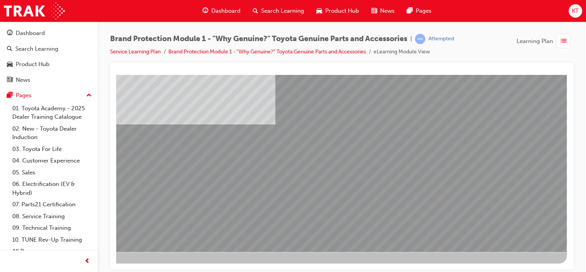
scroll to position [0, 0]
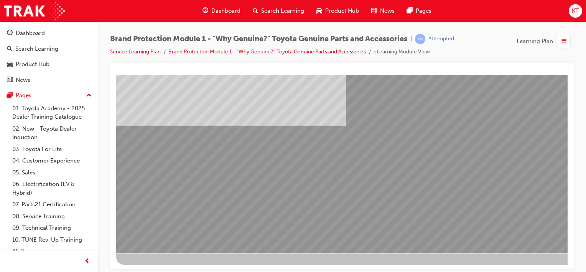
scroll to position [99, 0]
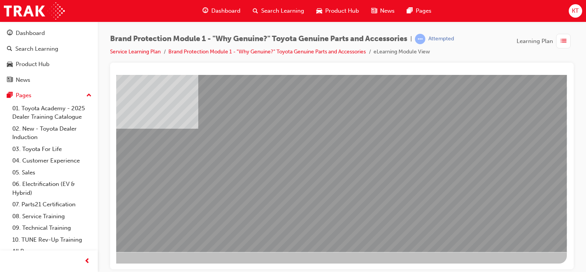
scroll to position [0, 0]
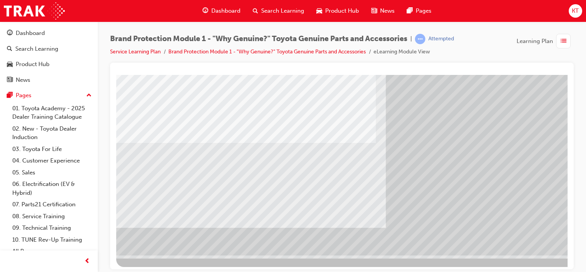
scroll to position [99, 0]
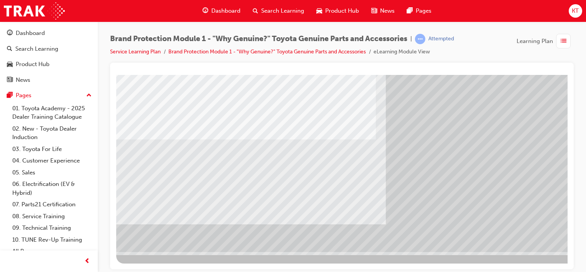
drag, startPoint x: 456, startPoint y: 262, endPoint x: 554, endPoint y: 255, distance: 98.9
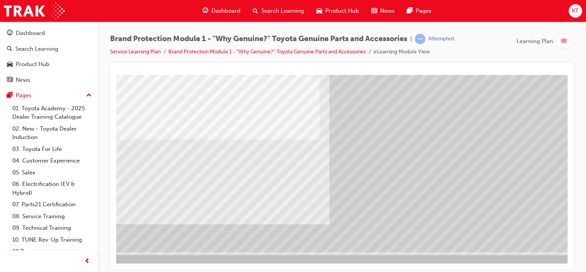
scroll to position [99, 76]
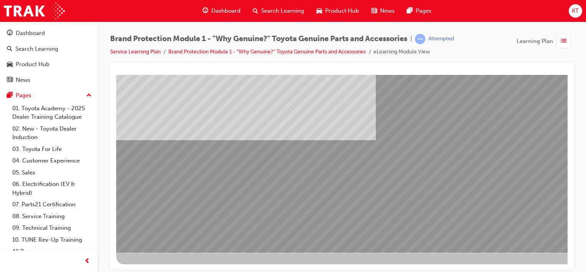
scroll to position [99, 0]
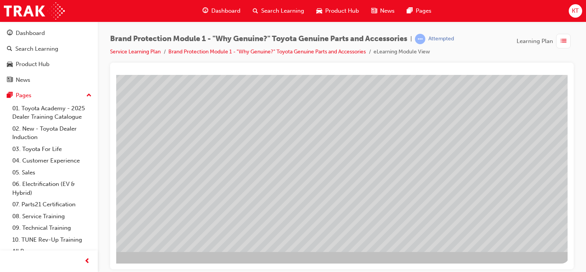
scroll to position [99, 76]
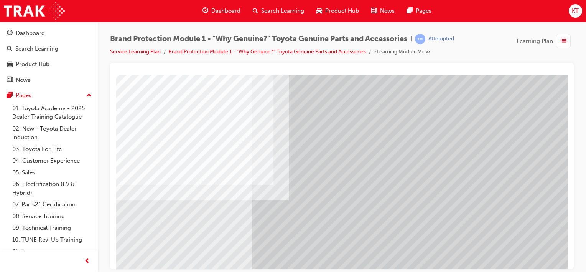
scroll to position [99, 0]
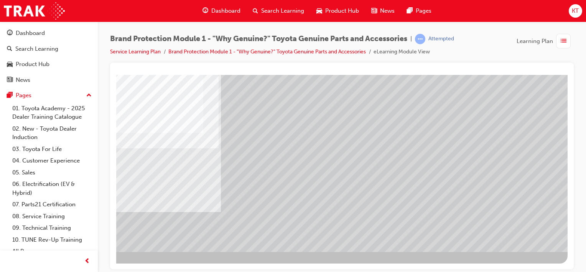
scroll to position [61, 76]
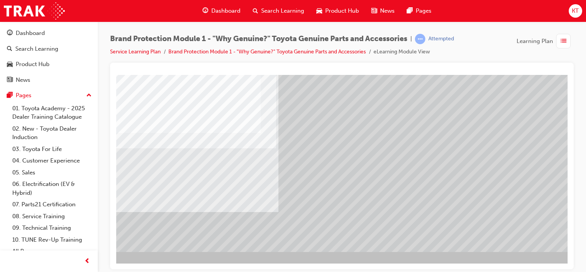
scroll to position [99, 76]
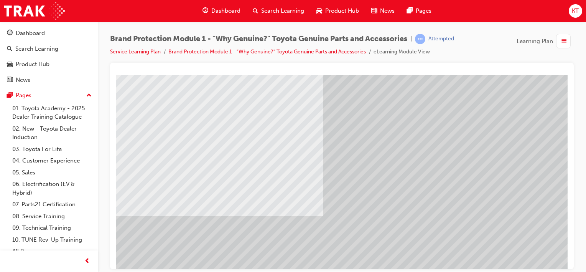
scroll to position [77, 0]
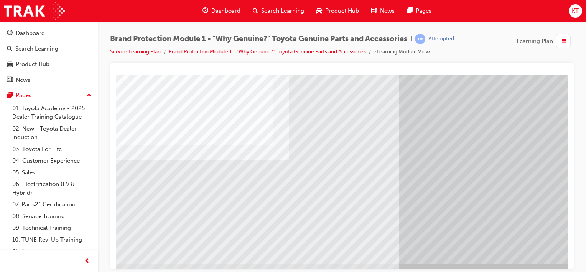
scroll to position [99, 0]
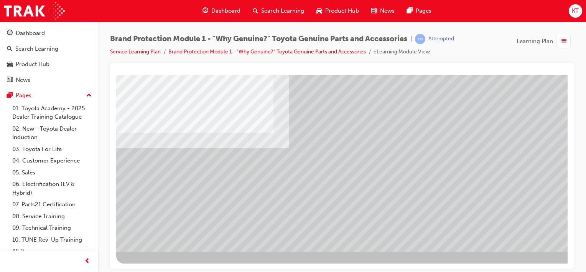
scroll to position [99, 76]
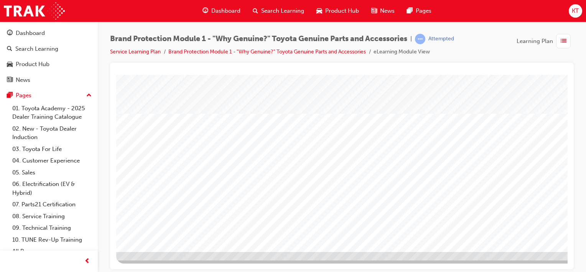
scroll to position [99, 0]
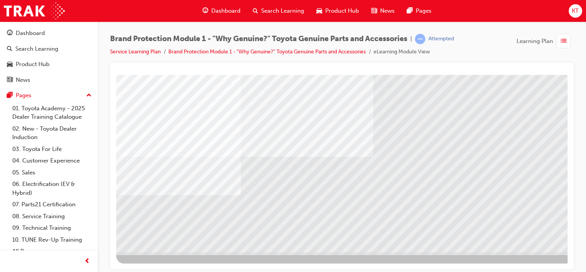
scroll to position [99, 76]
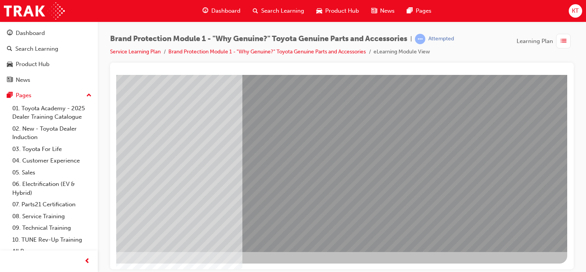
scroll to position [0, 0]
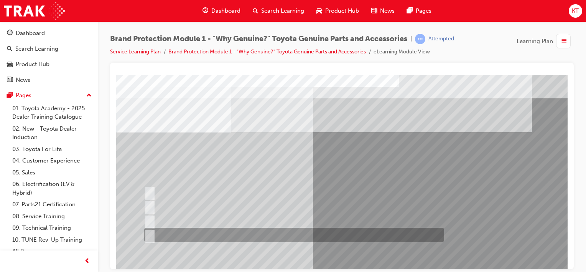
click at [147, 233] on input "All of the above." at bounding box center [148, 235] width 8 height 8
radio input "true"
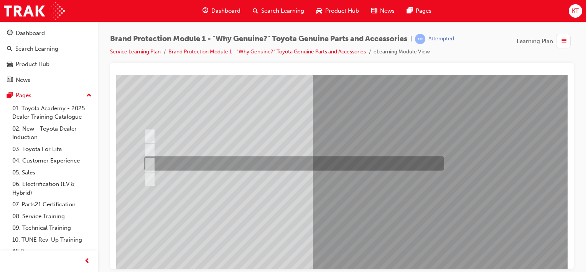
scroll to position [77, 0]
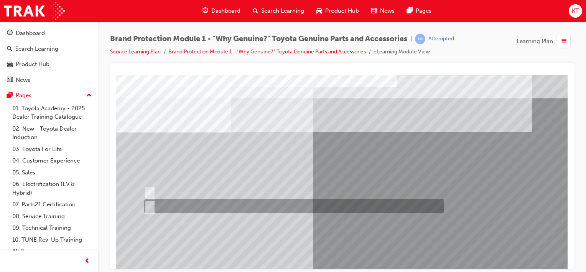
click at [148, 207] on input "False." at bounding box center [148, 206] width 8 height 8
radio input "true"
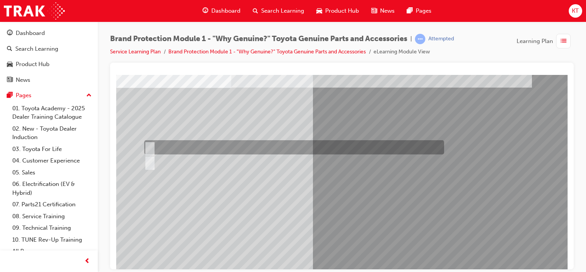
scroll to position [77, 0]
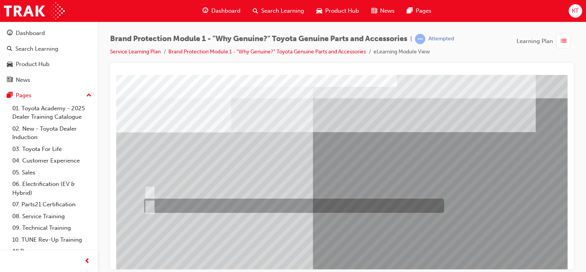
click at [152, 204] on input "False." at bounding box center [148, 206] width 8 height 8
radio input "true"
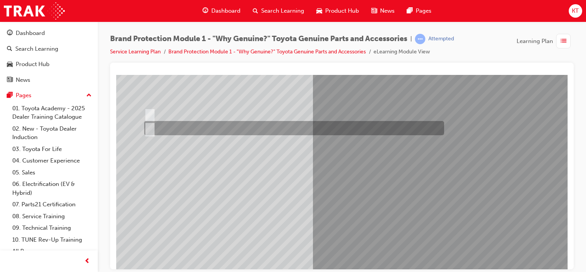
scroll to position [99, 0]
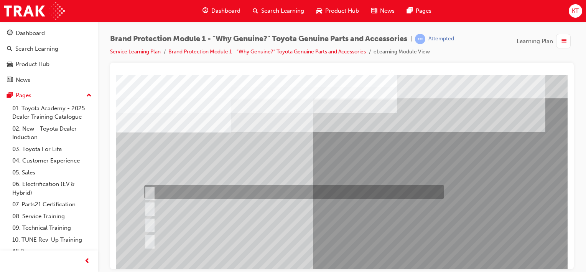
click at [152, 192] on input "Durable, heat-resistant, and non-stick." at bounding box center [148, 192] width 8 height 8
radio input "true"
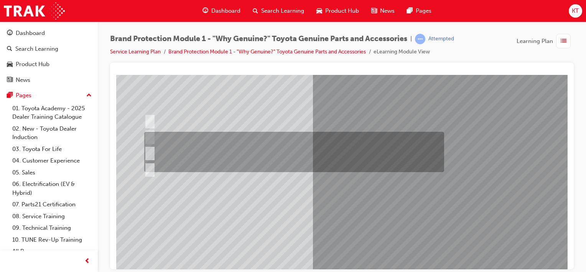
scroll to position [77, 0]
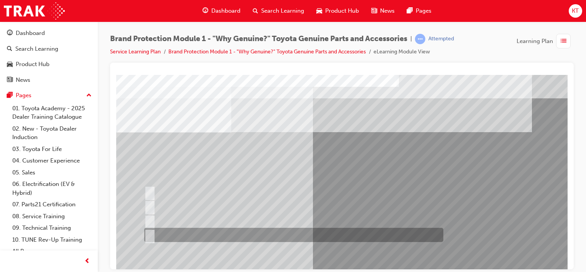
click at [150, 234] on input "All of the above." at bounding box center [148, 235] width 8 height 8
radio input "true"
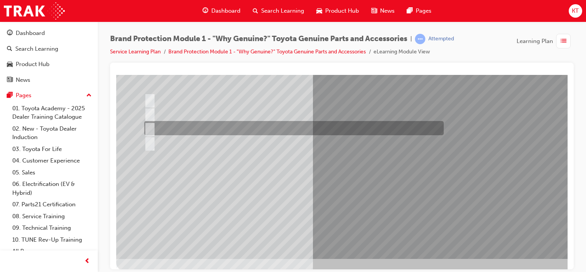
scroll to position [99, 0]
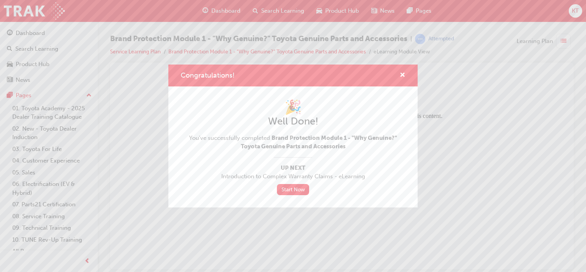
scroll to position [0, 0]
click at [403, 75] on span "cross-icon" at bounding box center [403, 75] width 6 height 7
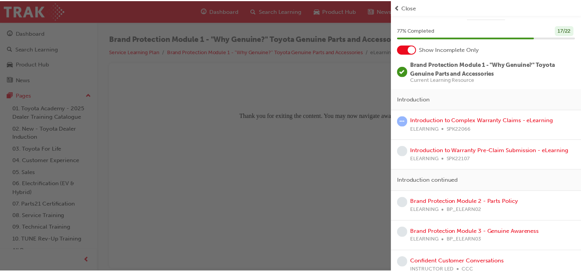
scroll to position [26, 0]
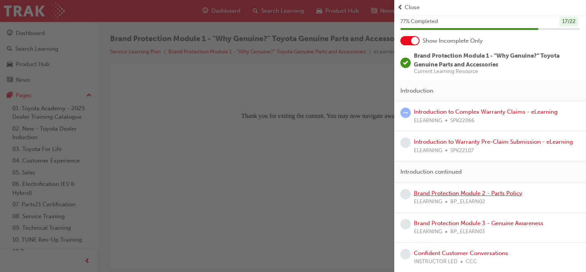
click at [485, 193] on link "Brand Protection Module 2 - Parts Policy" at bounding box center [468, 193] width 109 height 7
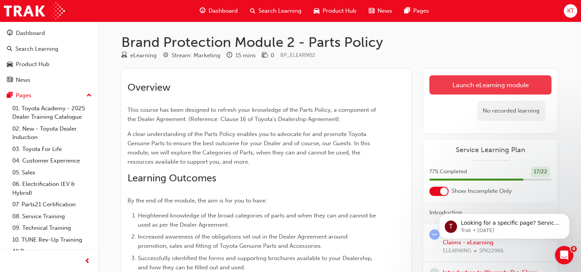
click at [477, 87] on link "Launch eLearning module" at bounding box center [490, 84] width 122 height 19
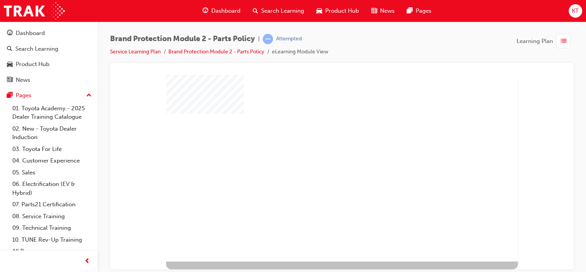
click at [327, 153] on div "play" at bounding box center [327, 153] width 0 height 0
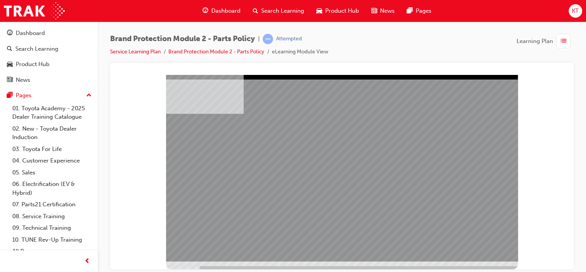
drag, startPoint x: 324, startPoint y: 179, endPoint x: 329, endPoint y: 175, distance: 6.7
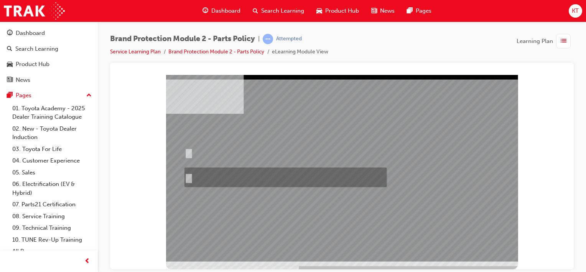
radio input "true"
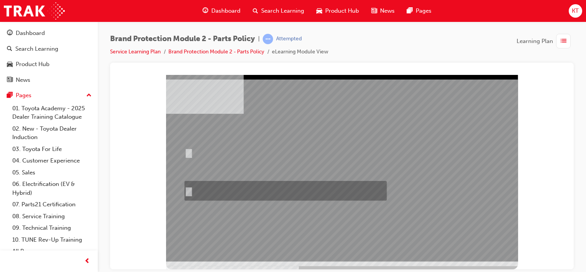
radio input "true"
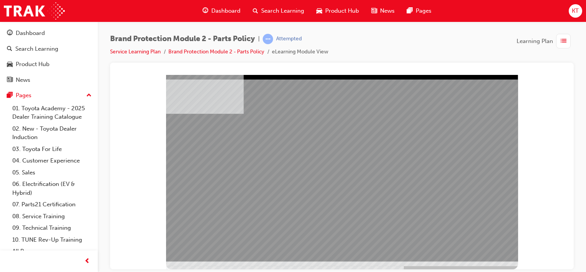
drag, startPoint x: 375, startPoint y: 180, endPoint x: 401, endPoint y: 183, distance: 25.6
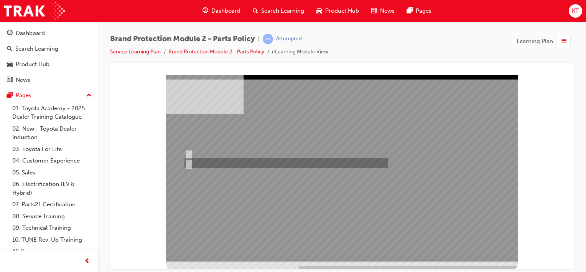
radio input "true"
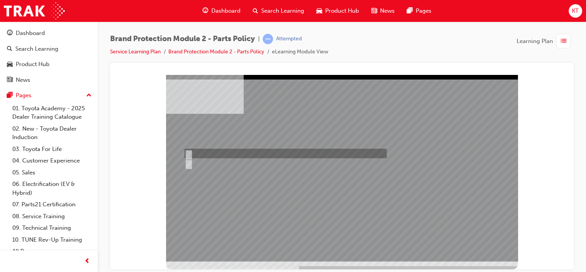
radio input "true"
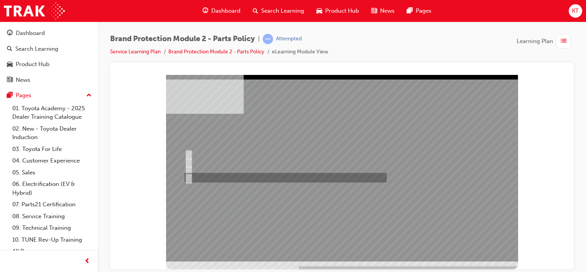
radio input "true"
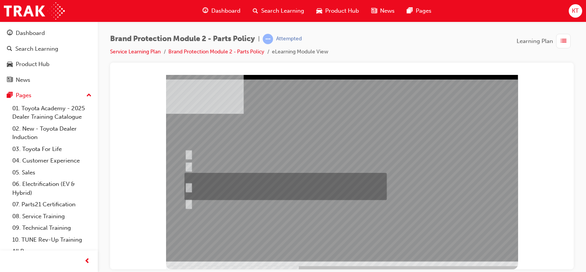
radio input "true"
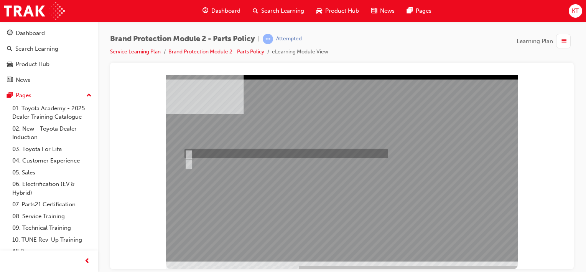
radio input "true"
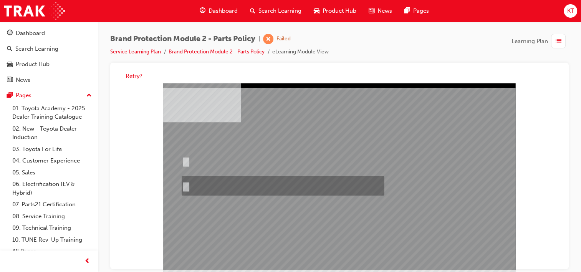
radio input "true"
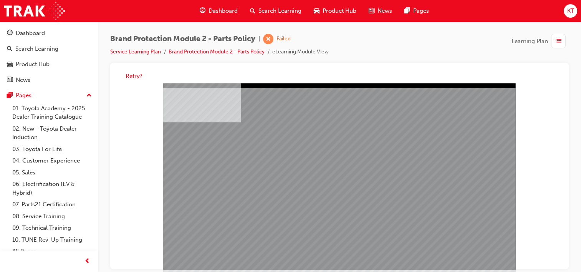
drag, startPoint x: 399, startPoint y: 208, endPoint x: 422, endPoint y: 220, distance: 25.8
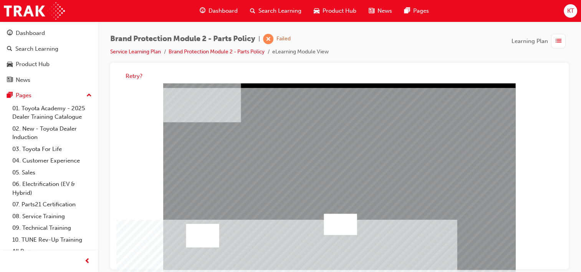
drag, startPoint x: 218, startPoint y: 188, endPoint x: 248, endPoint y: 206, distance: 35.2
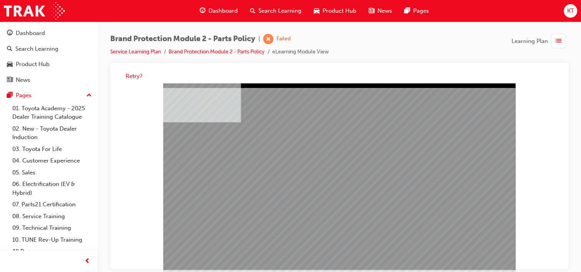
scroll to position [5, 0]
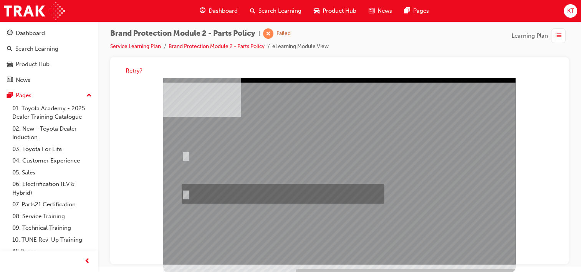
radio input "true"
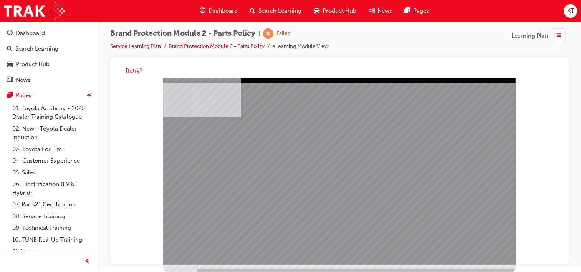
drag, startPoint x: 335, startPoint y: 191, endPoint x: 354, endPoint y: 191, distance: 18.8
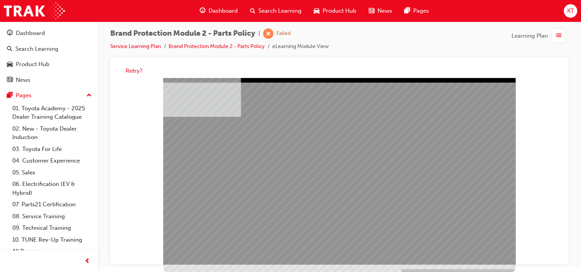
drag, startPoint x: 490, startPoint y: 254, endPoint x: 490, endPoint y: 250, distance: 4.2
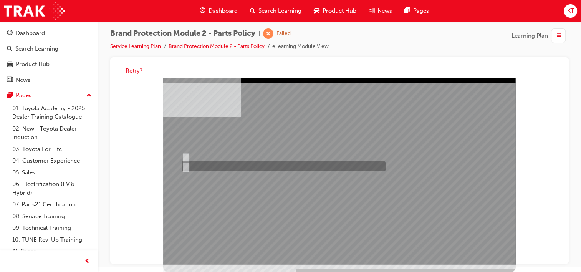
radio input "true"
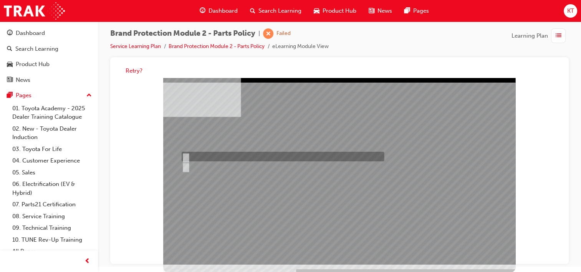
radio input "true"
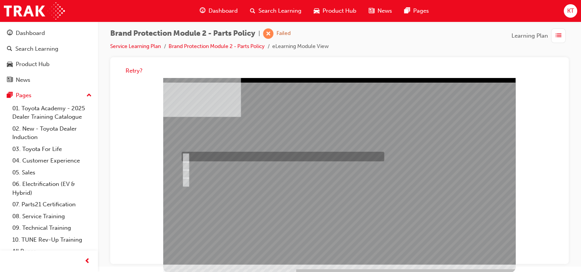
radio input "true"
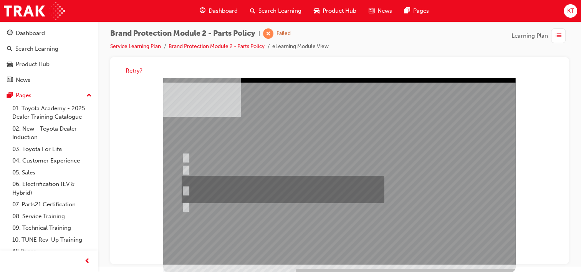
radio input "true"
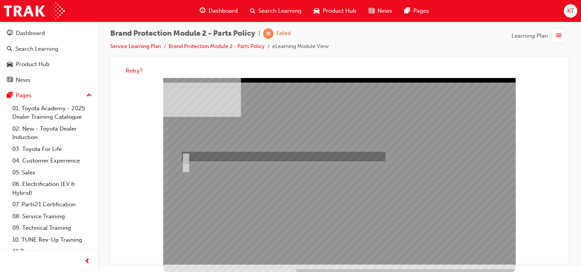
radio input "true"
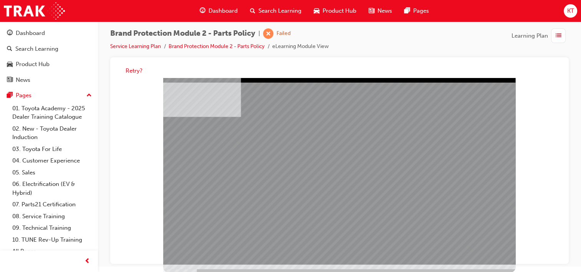
drag, startPoint x: 398, startPoint y: 196, endPoint x: 415, endPoint y: 197, distance: 16.9
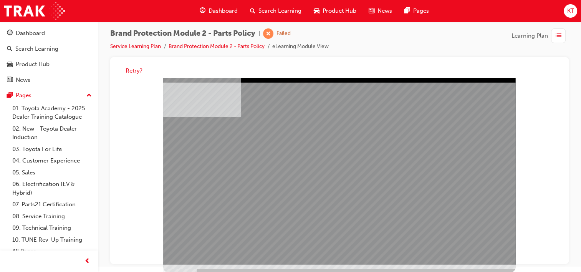
drag, startPoint x: 362, startPoint y: 189, endPoint x: 366, endPoint y: 191, distance: 5.0
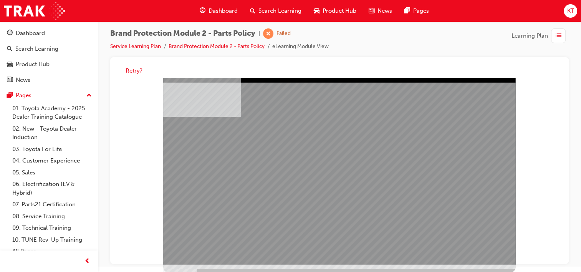
click at [132, 68] on button "Retry?" at bounding box center [134, 70] width 17 height 9
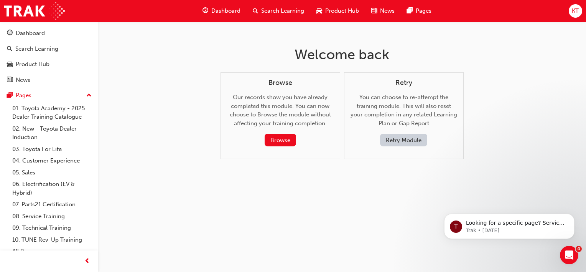
click at [407, 138] on button "Retry Module" at bounding box center [403, 140] width 47 height 13
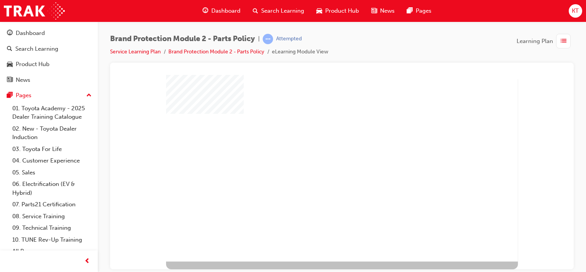
click at [327, 153] on div "play" at bounding box center [327, 153] width 0 height 0
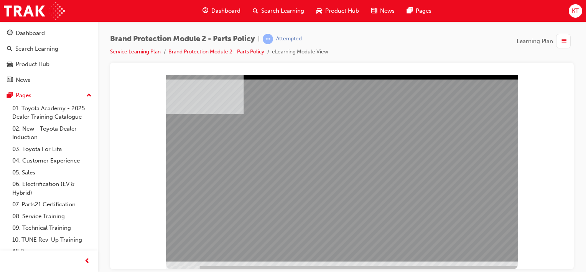
drag, startPoint x: 511, startPoint y: 249, endPoint x: 506, endPoint y: 248, distance: 5.1
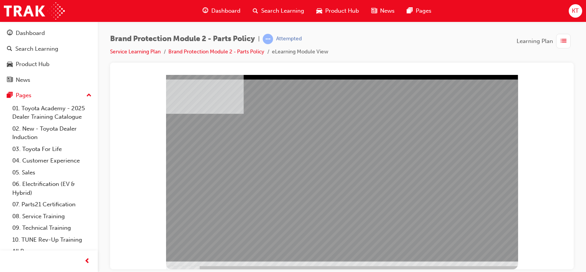
drag, startPoint x: 241, startPoint y: 179, endPoint x: 250, endPoint y: 181, distance: 9.5
drag, startPoint x: 304, startPoint y: 182, endPoint x: 321, endPoint y: 185, distance: 17.2
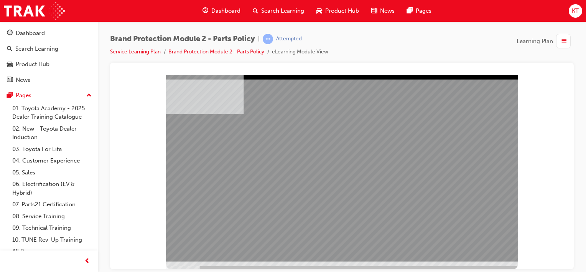
drag, startPoint x: 184, startPoint y: 139, endPoint x: 189, endPoint y: 150, distance: 12.8
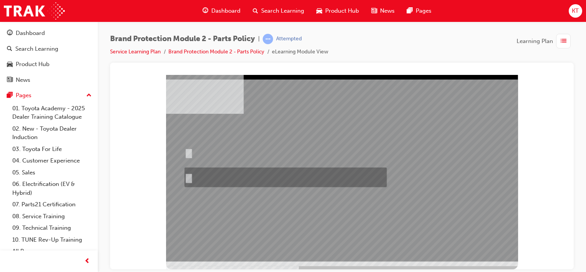
radio input "true"
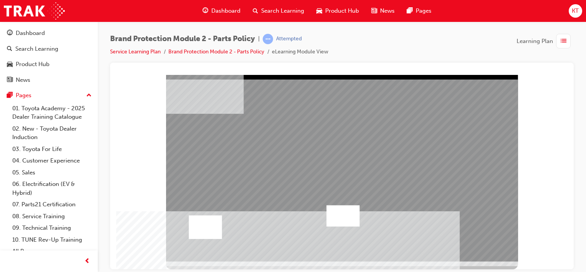
drag, startPoint x: 312, startPoint y: 234, endPoint x: 307, endPoint y: 233, distance: 4.3
drag, startPoint x: 228, startPoint y: 180, endPoint x: 225, endPoint y: 170, distance: 10.8
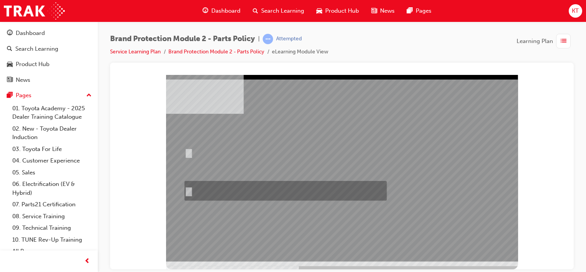
radio input "true"
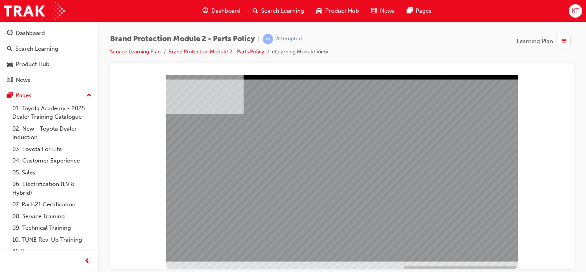
drag, startPoint x: 321, startPoint y: 162, endPoint x: 346, endPoint y: 160, distance: 24.6
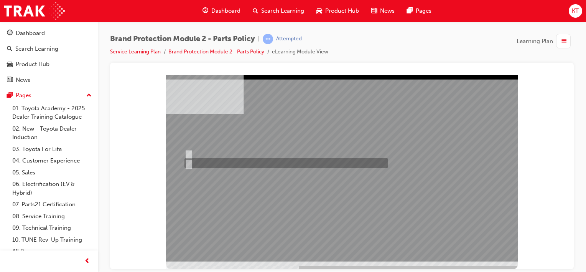
radio input "true"
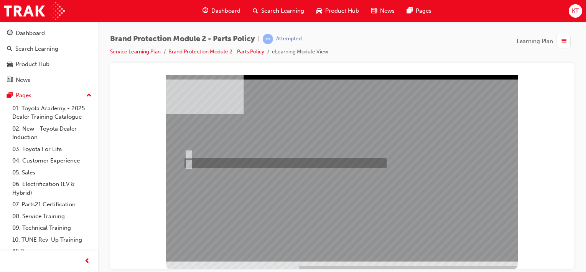
radio input "true"
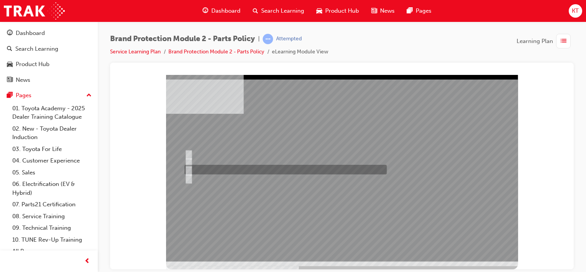
radio input "true"
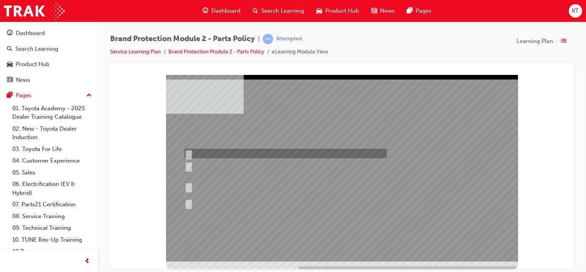
radio input "true"
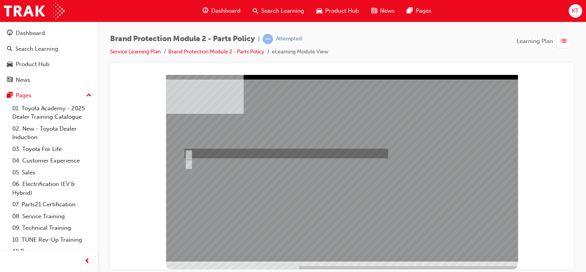
radio input "true"
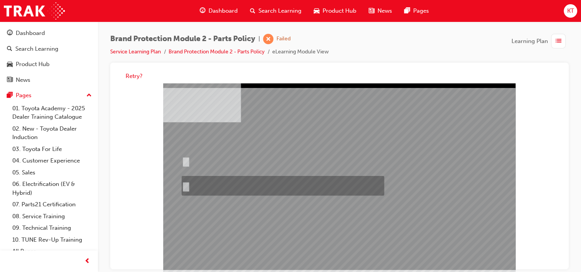
radio input "true"
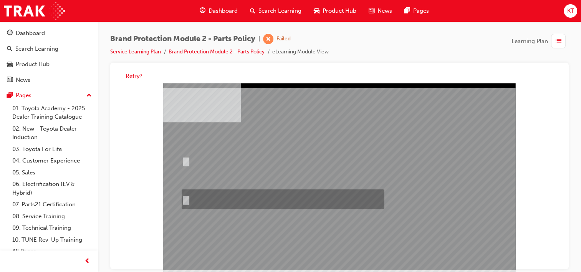
radio input "true"
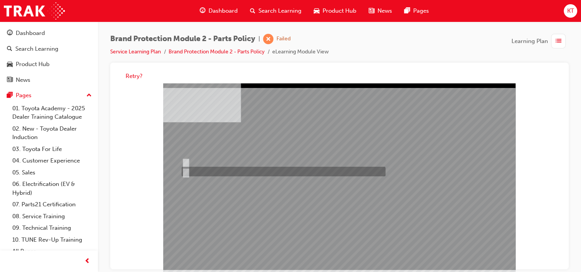
radio input "true"
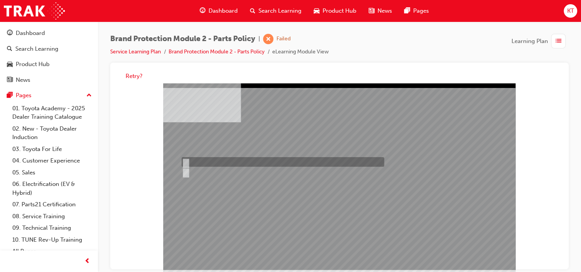
radio input "true"
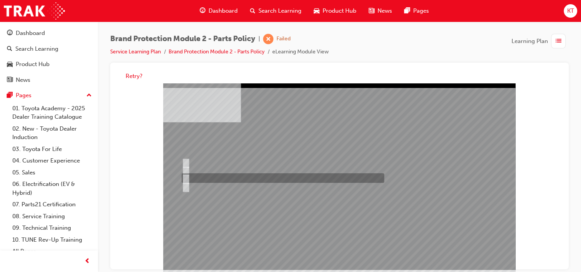
radio input "true"
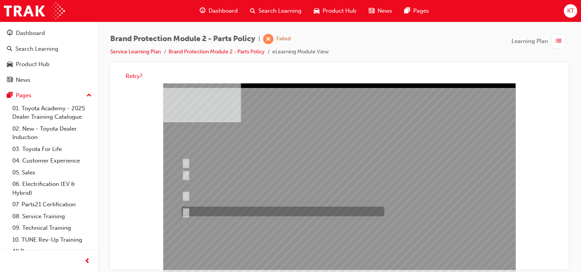
drag, startPoint x: 183, startPoint y: 211, endPoint x: 193, endPoint y: 215, distance: 9.7
radio input "true"
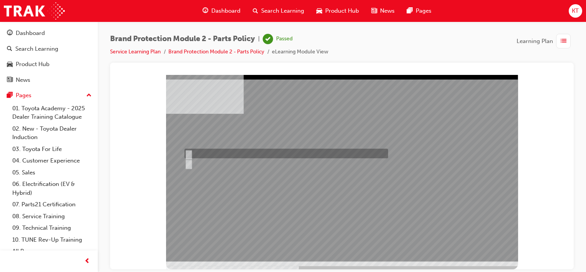
radio input "true"
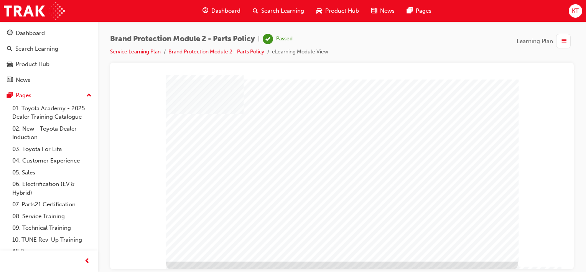
click at [529, 41] on span "Learning Plan" at bounding box center [535, 41] width 36 height 9
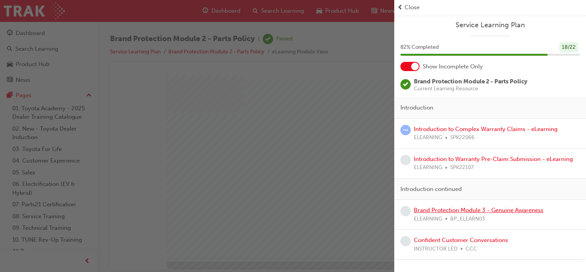
click at [467, 210] on link "Brand Protection Module 3 - Genuine Awareness" at bounding box center [479, 210] width 130 height 7
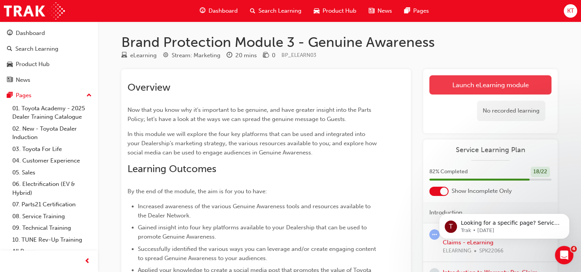
click at [460, 84] on link "Launch eLearning module" at bounding box center [490, 84] width 122 height 19
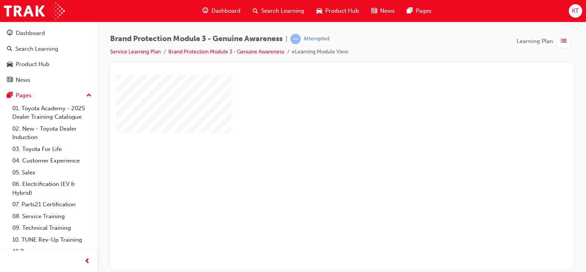
click at [320, 149] on div "play" at bounding box center [320, 149] width 0 height 0
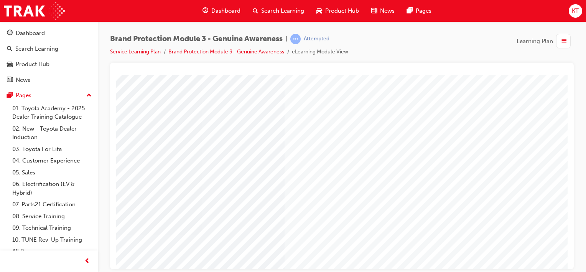
scroll to position [99, 76]
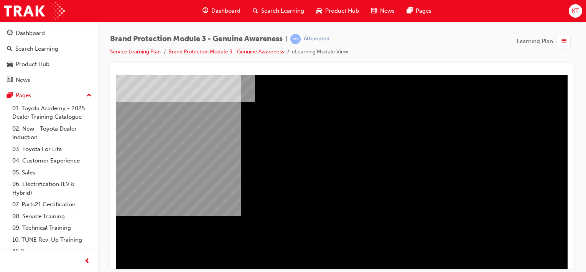
scroll to position [99, 0]
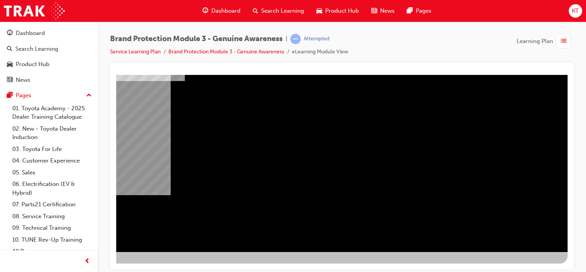
click at [94, 265] on div "NEXT Trigger this button to go to the next slide" at bounding box center [70, 272] width 48 height 14
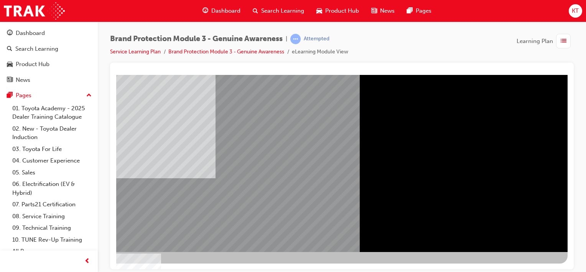
drag, startPoint x: 464, startPoint y: 268, endPoint x: 691, endPoint y: 333, distance: 236.1
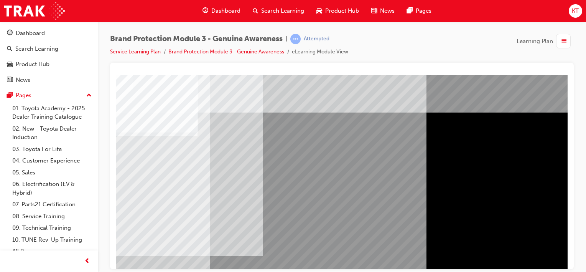
scroll to position [0, 76]
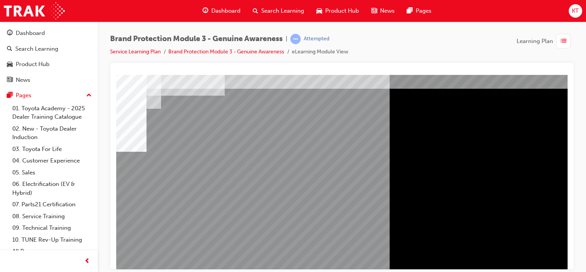
scroll to position [23, 76]
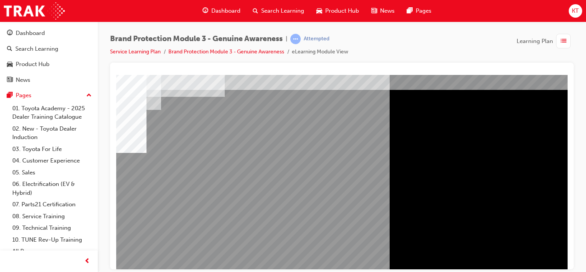
drag, startPoint x: 327, startPoint y: 127, endPoint x: 335, endPoint y: 127, distance: 7.3
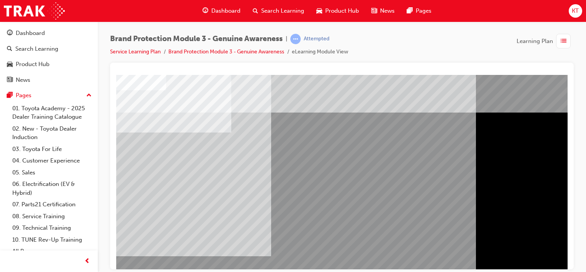
scroll to position [99, 0]
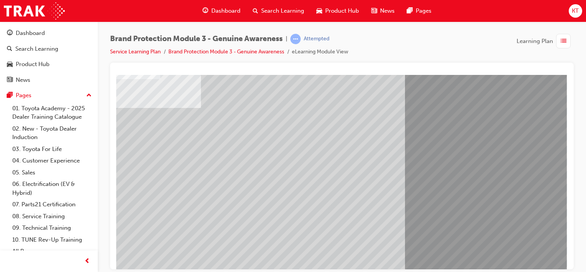
scroll to position [99, 76]
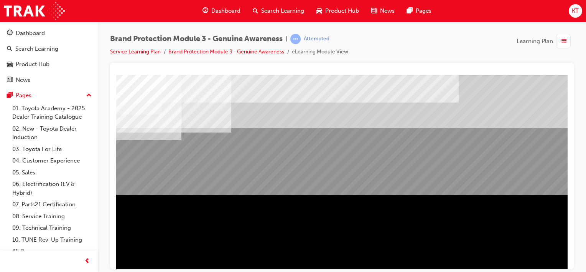
scroll to position [99, 0]
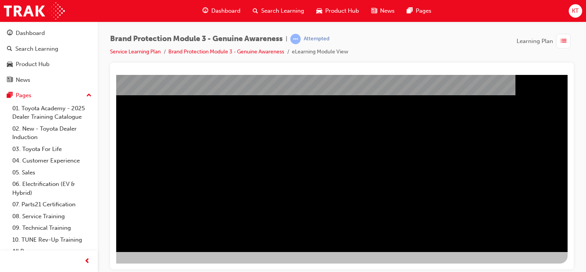
click at [94, 265] on div "NEXT Trigger this button to go to the next slide" at bounding box center [70, 272] width 48 height 14
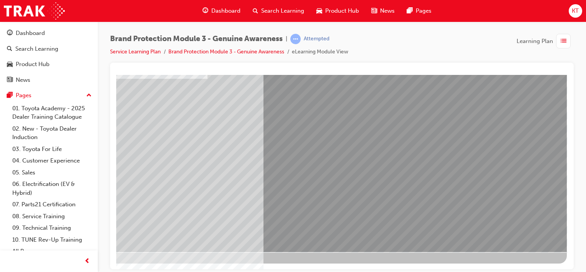
scroll to position [0, 0]
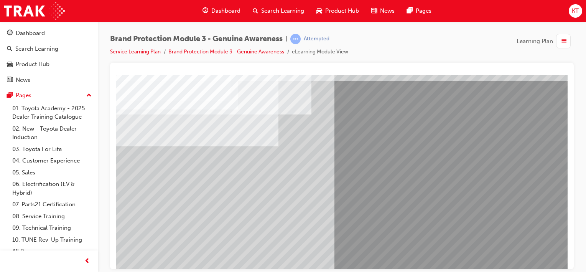
scroll to position [99, 0]
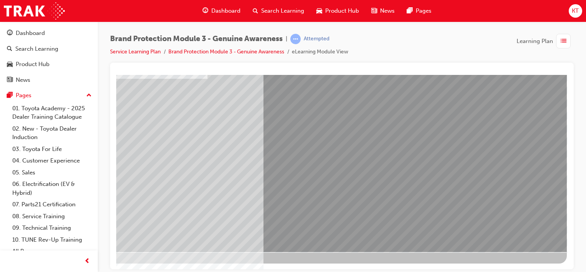
drag, startPoint x: 445, startPoint y: 267, endPoint x: 687, endPoint y: 316, distance: 246.8
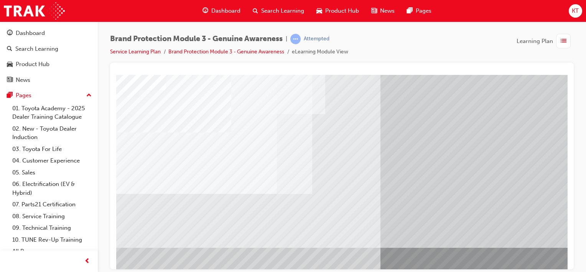
scroll to position [0, 0]
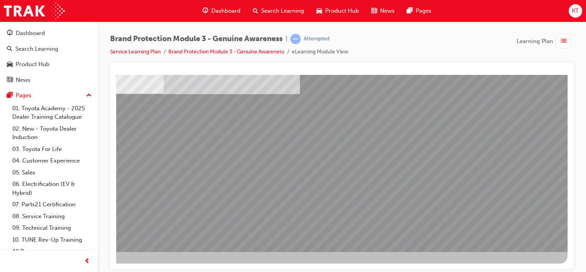
drag, startPoint x: 483, startPoint y: 266, endPoint x: 690, endPoint y: 330, distance: 217.1
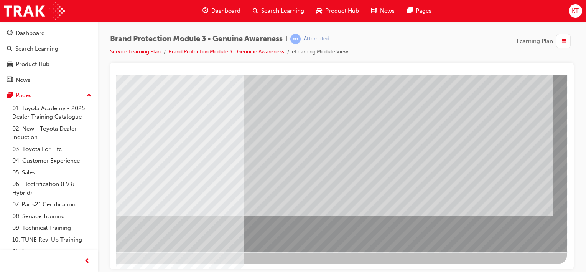
drag, startPoint x: 482, startPoint y: 266, endPoint x: 686, endPoint y: 327, distance: 212.9
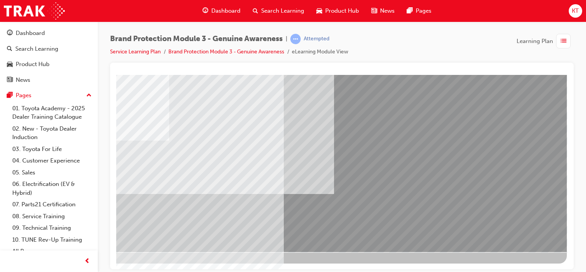
drag, startPoint x: 411, startPoint y: 192, endPoint x: 418, endPoint y: 191, distance: 7.1
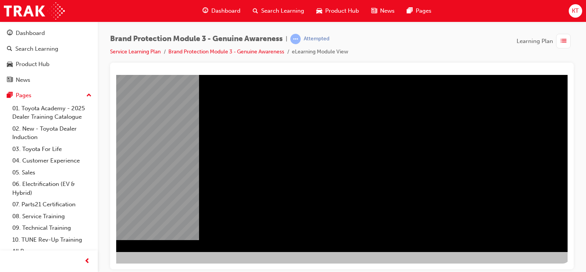
click at [97, 265] on div "NEXT Trigger this button to go to the next slide" at bounding box center [73, 272] width 48 height 14
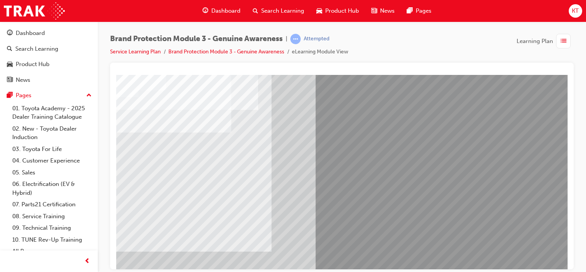
drag, startPoint x: 358, startPoint y: 183, endPoint x: 370, endPoint y: 177, distance: 13.7
drag, startPoint x: 423, startPoint y: 150, endPoint x: 432, endPoint y: 155, distance: 10.3
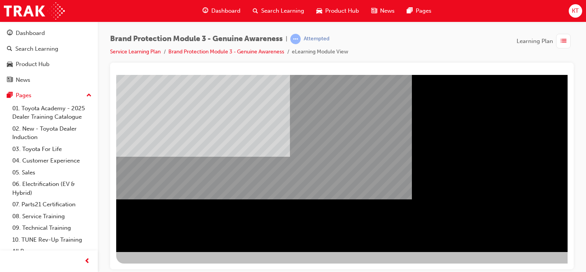
drag, startPoint x: 413, startPoint y: 264, endPoint x: 303, endPoint y: 345, distance: 136.7
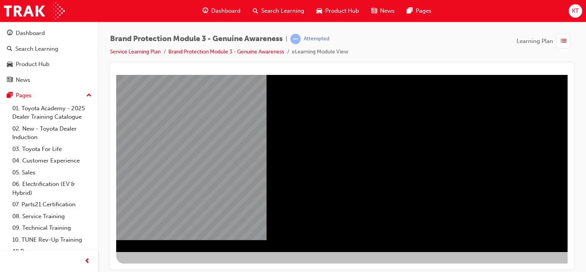
drag, startPoint x: 478, startPoint y: 268, endPoint x: 527, endPoint y: 263, distance: 49.0
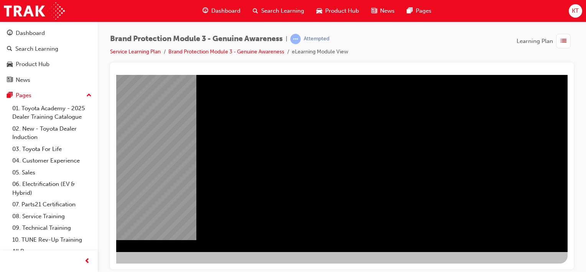
drag, startPoint x: 485, startPoint y: 264, endPoint x: 702, endPoint y: 334, distance: 228.2
click at [94, 265] on div "NEXT Trigger this button to go to the next slide" at bounding box center [70, 272] width 48 height 14
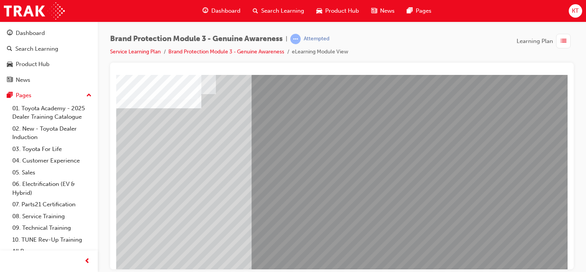
scroll to position [77, 15]
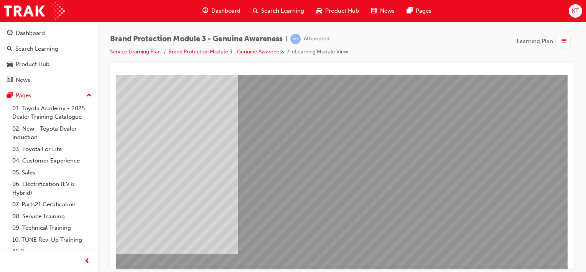
scroll to position [77, 76]
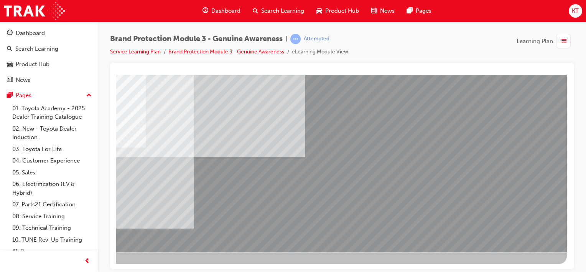
scroll to position [99, 76]
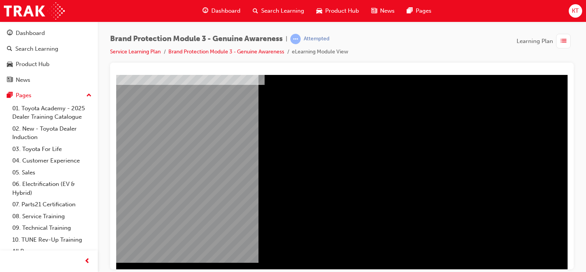
scroll to position [77, 76]
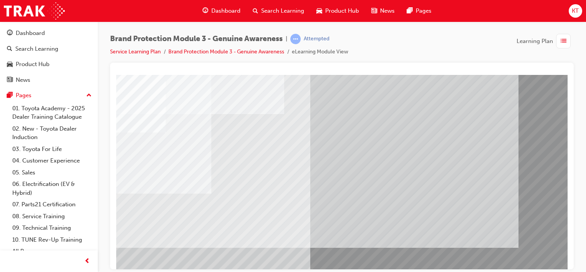
scroll to position [0, 76]
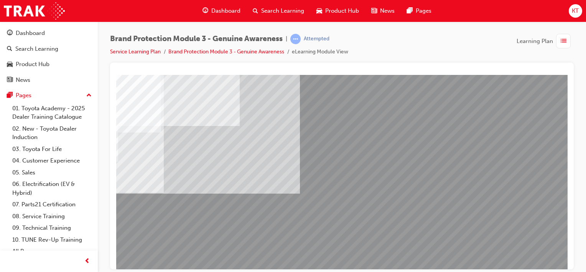
drag, startPoint x: 481, startPoint y: 266, endPoint x: 671, endPoint y: 343, distance: 205.1
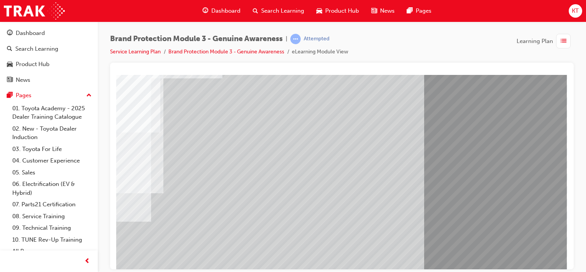
drag, startPoint x: 484, startPoint y: 265, endPoint x: 692, endPoint y: 343, distance: 223.0
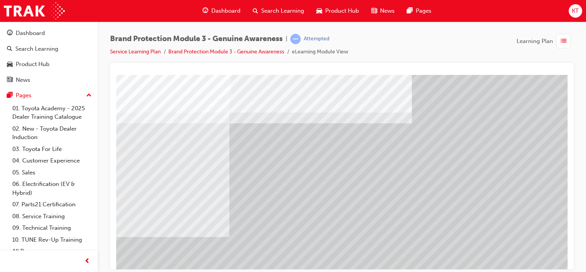
scroll to position [99, 0]
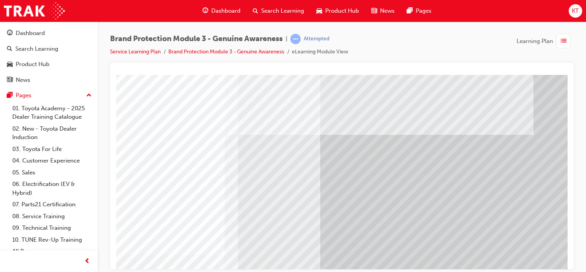
scroll to position [0, 76]
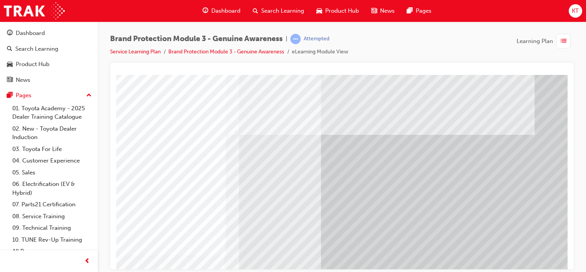
scroll to position [0, 76]
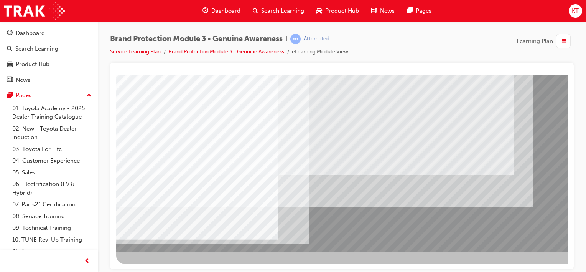
drag, startPoint x: 450, startPoint y: 269, endPoint x: 504, endPoint y: 271, distance: 53.4
click at [504, 271] on div "Brand Protection Module 3 - Genuine Awareness | Attempted Service Learning Plan…" at bounding box center [293, 136] width 586 height 272
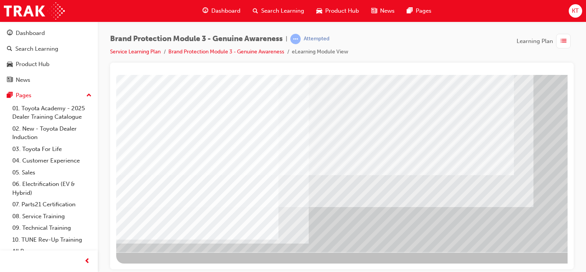
scroll to position [99, 76]
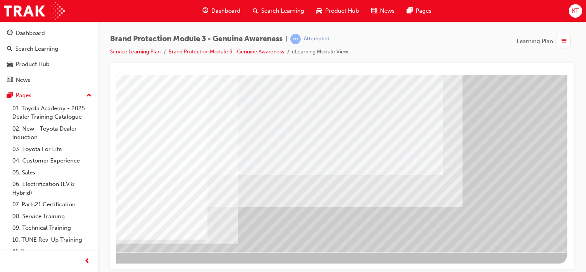
drag, startPoint x: 448, startPoint y: 264, endPoint x: 621, endPoint y: 343, distance: 189.8
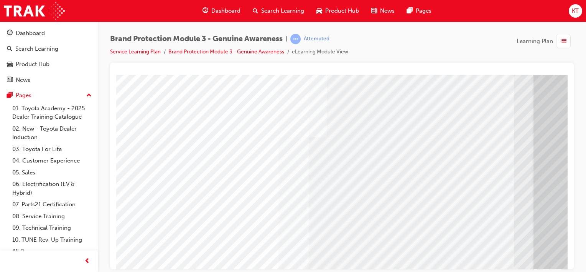
scroll to position [0, 76]
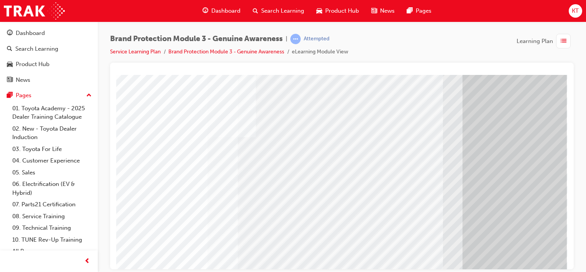
drag, startPoint x: 462, startPoint y: 266, endPoint x: 685, endPoint y: 331, distance: 232.4
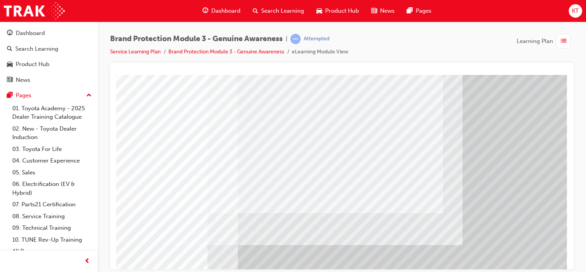
scroll to position [99, 76]
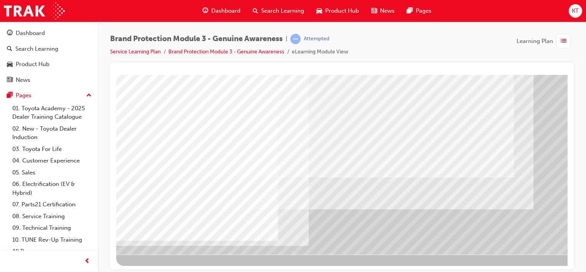
scroll to position [99, 0]
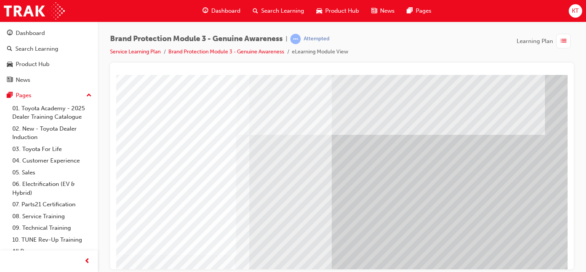
scroll to position [0, 76]
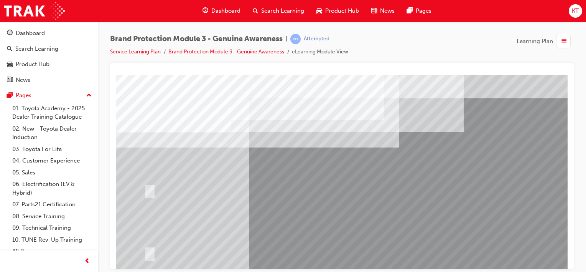
scroll to position [77, 0]
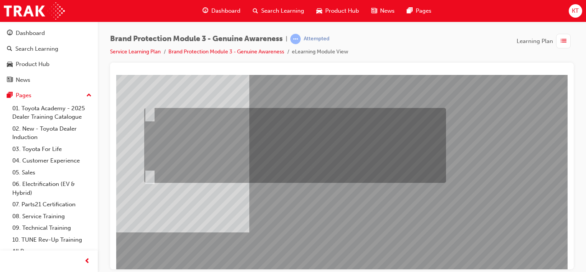
click at [149, 112] on input "Fred should send an email to Sarah and Jake via Showroom 360 that gives them a …" at bounding box center [148, 113] width 8 height 8
radio input "true"
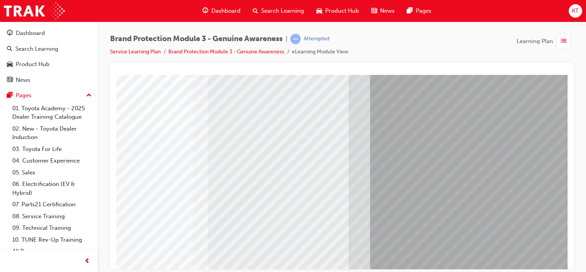
scroll to position [0, 76]
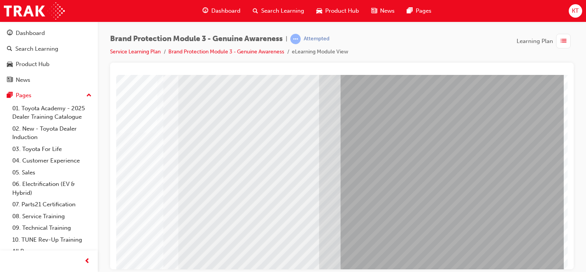
drag, startPoint x: 419, startPoint y: 267, endPoint x: 657, endPoint y: 346, distance: 250.4
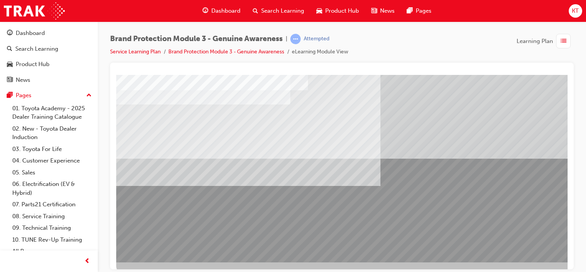
scroll to position [99, 0]
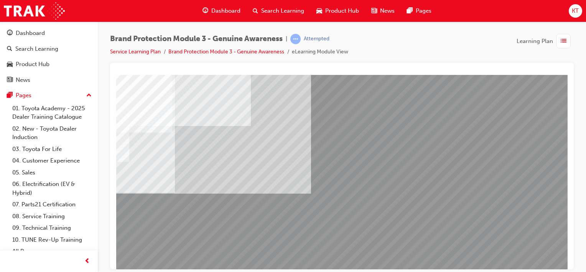
scroll to position [0, 76]
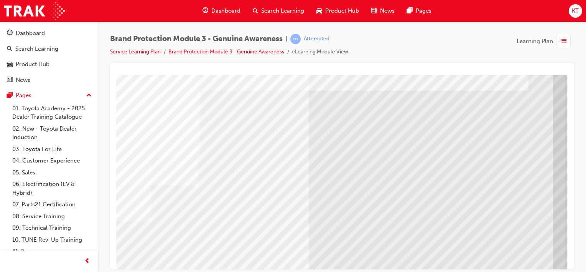
drag, startPoint x: 469, startPoint y: 265, endPoint x: 671, endPoint y: 343, distance: 215.8
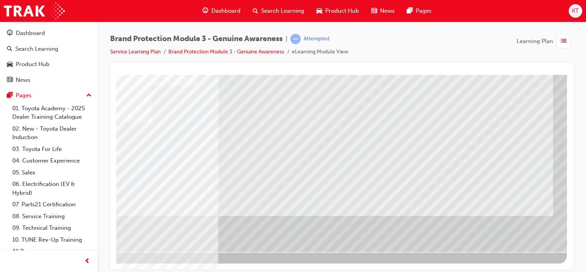
scroll to position [0, 0]
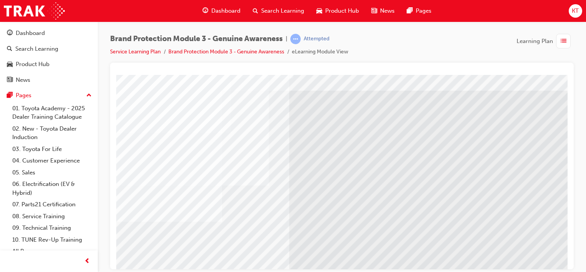
drag, startPoint x: 450, startPoint y: 263, endPoint x: 547, endPoint y: 278, distance: 98.3
click at [547, 78] on html "Loading..." at bounding box center [342, 75] width 452 height 3
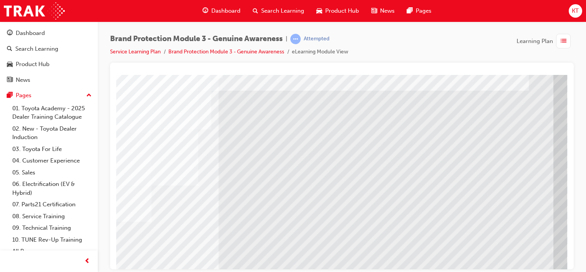
scroll to position [0, 76]
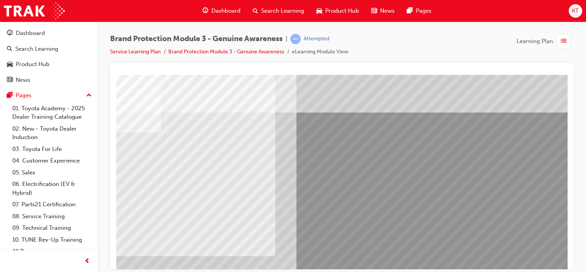
drag, startPoint x: 459, startPoint y: 265, endPoint x: 672, endPoint y: 345, distance: 227.0
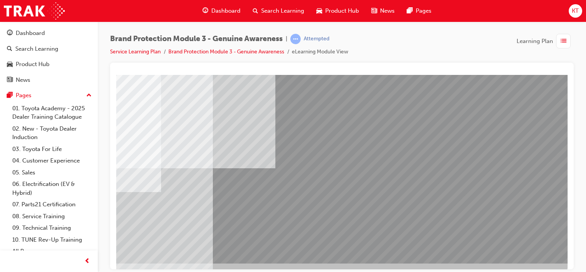
scroll to position [99, 76]
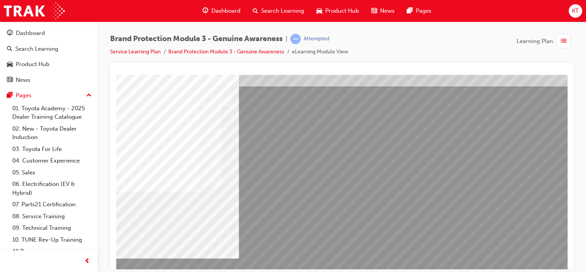
scroll to position [23, 0]
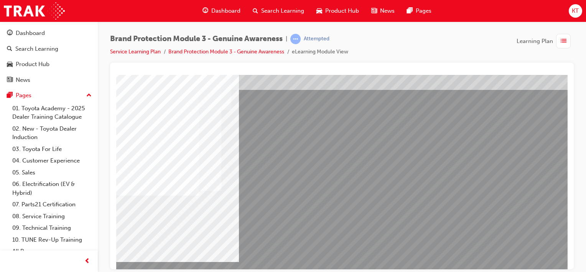
drag, startPoint x: 351, startPoint y: 197, endPoint x: 357, endPoint y: 198, distance: 6.2
drag, startPoint x: 480, startPoint y: 205, endPoint x: 479, endPoint y: 200, distance: 4.4
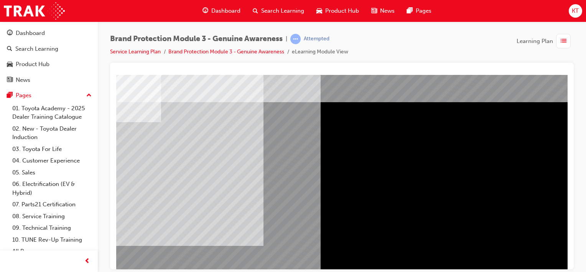
scroll to position [0, 76]
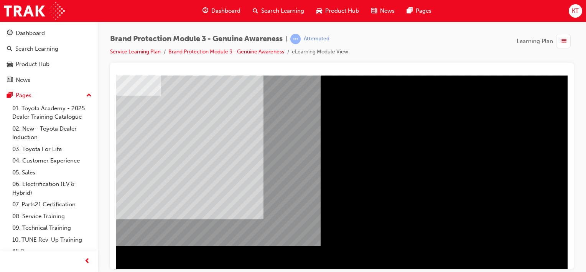
scroll to position [99, 76]
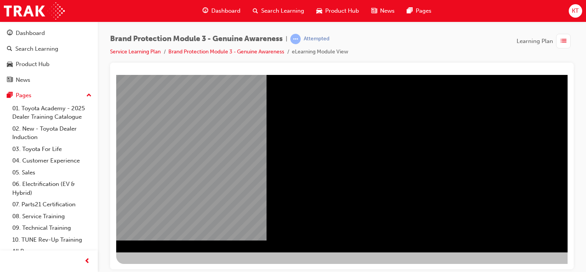
scroll to position [99, 0]
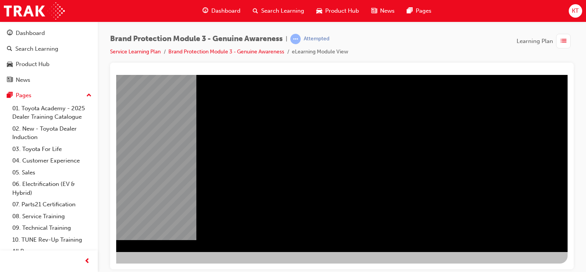
drag, startPoint x: 483, startPoint y: 265, endPoint x: 689, endPoint y: 339, distance: 219.5
click at [94, 265] on div "NEXT Trigger this button to go to the next slide" at bounding box center [70, 272] width 48 height 14
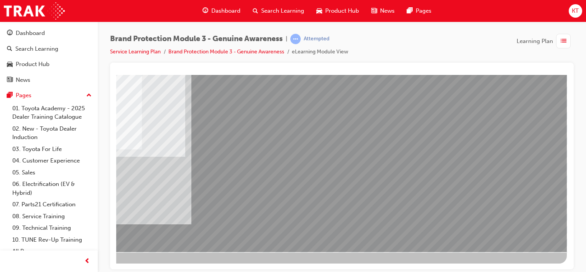
scroll to position [0, 0]
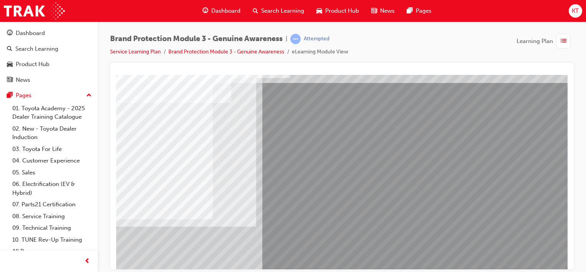
scroll to position [77, 0]
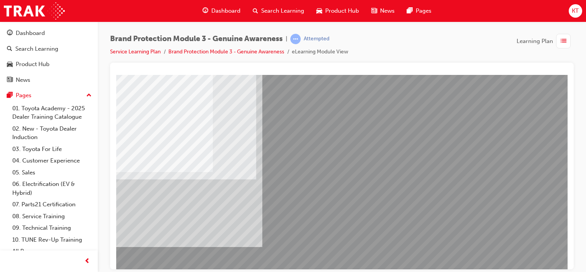
drag, startPoint x: 287, startPoint y: 226, endPoint x: 298, endPoint y: 228, distance: 10.5
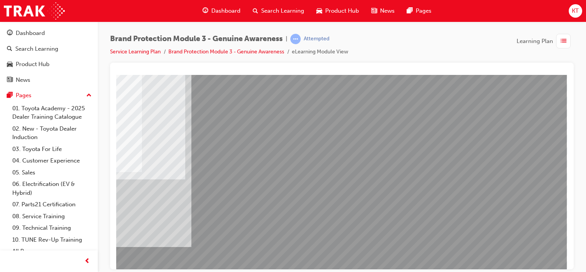
drag, startPoint x: 374, startPoint y: 266, endPoint x: 675, endPoint y: 345, distance: 311.6
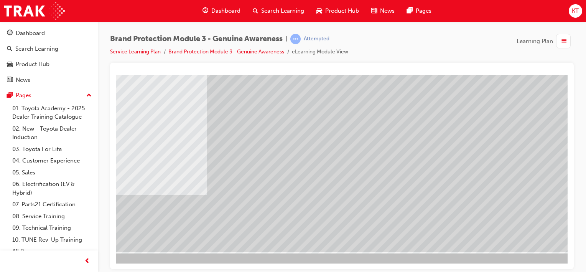
scroll to position [99, 76]
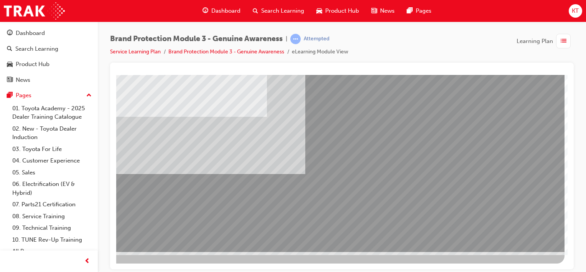
drag, startPoint x: 494, startPoint y: 182, endPoint x: 491, endPoint y: 177, distance: 5.3
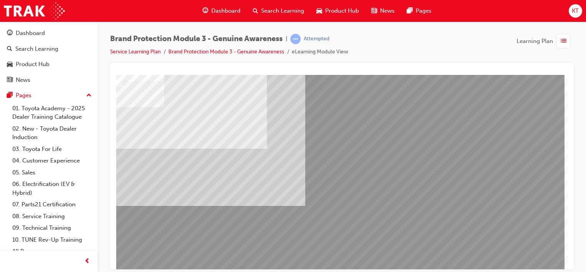
scroll to position [0, 76]
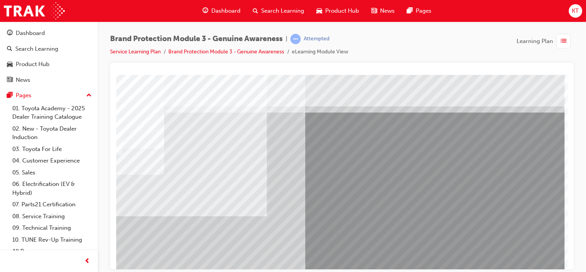
drag, startPoint x: 134, startPoint y: 155, endPoint x: 130, endPoint y: 152, distance: 4.5
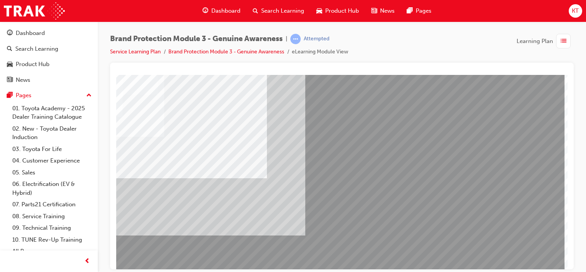
scroll to position [38, 76]
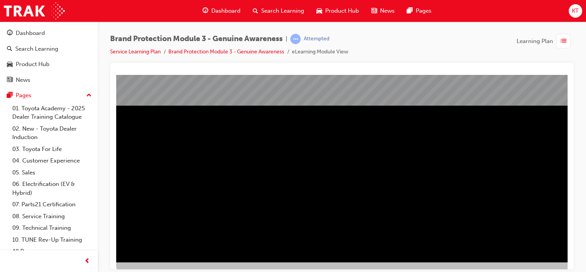
scroll to position [99, 0]
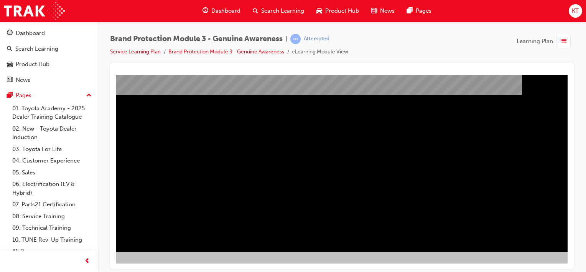
click at [101, 265] on div "NEXT Trigger this button to go to the next slide" at bounding box center [77, 272] width 48 height 14
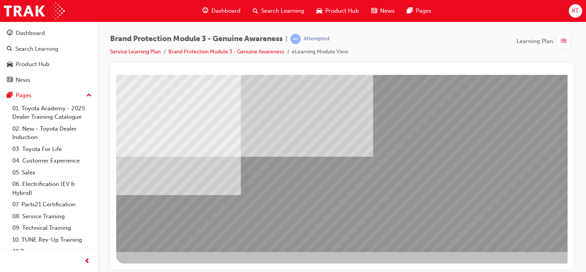
scroll to position [99, 76]
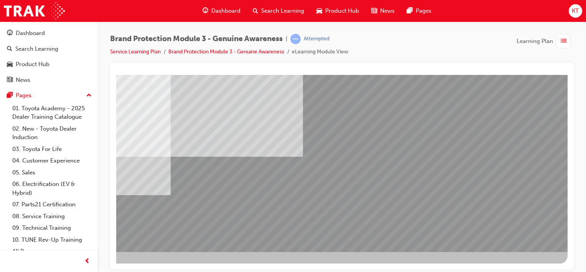
drag, startPoint x: 531, startPoint y: 233, endPoint x: 526, endPoint y: 224, distance: 10.3
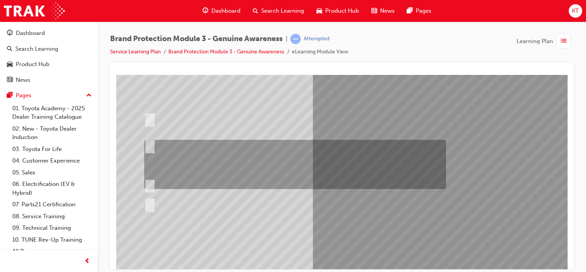
scroll to position [77, 0]
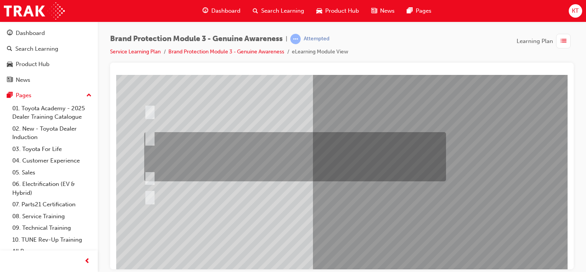
click at [151, 140] on input "Show the Guest Showroom 360 which showcases Toyota Genuine Accessories on each …" at bounding box center [148, 137] width 8 height 8
radio input "true"
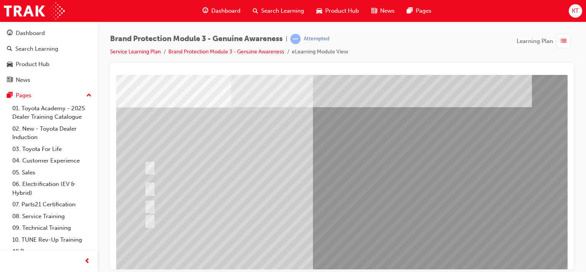
scroll to position [38, 0]
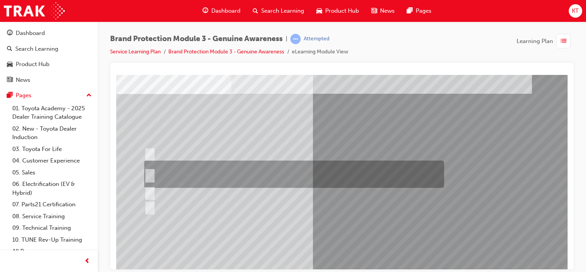
click at [150, 175] on input "Toyota Genuine Parts and Accessories and Toyota Genuine Service." at bounding box center [148, 174] width 8 height 8
radio input "true"
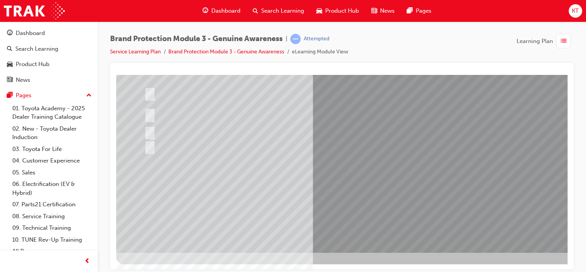
scroll to position [99, 0]
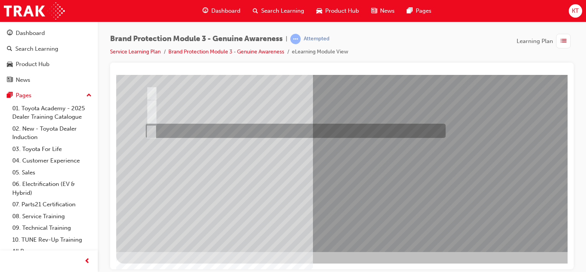
scroll to position [0, 0]
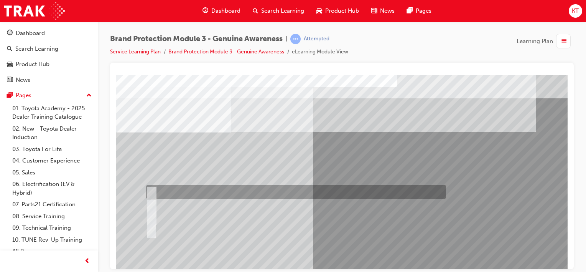
click at [152, 190] on input "Toyota website" at bounding box center [150, 192] width 8 height 8
radio input "true"
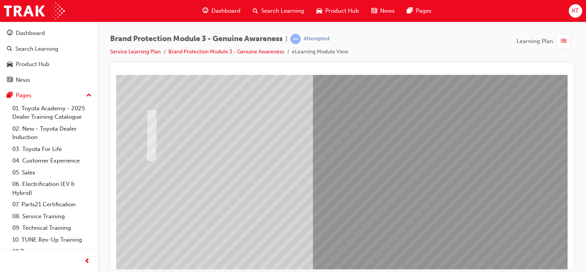
scroll to position [38, 0]
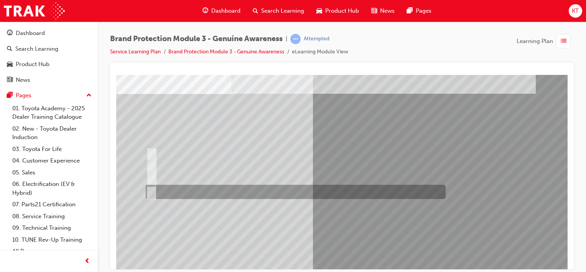
click at [149, 191] on input "B and C" at bounding box center [150, 192] width 8 height 8
radio input "true"
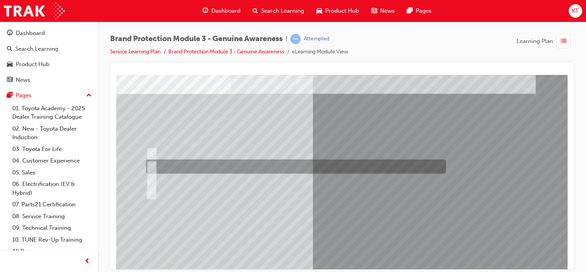
click at [153, 167] on input "Genuine is Best website" at bounding box center [150, 166] width 8 height 8
radio input "true"
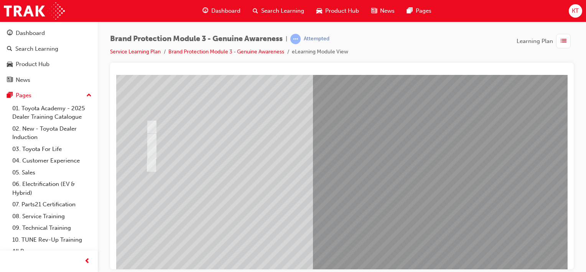
scroll to position [99, 0]
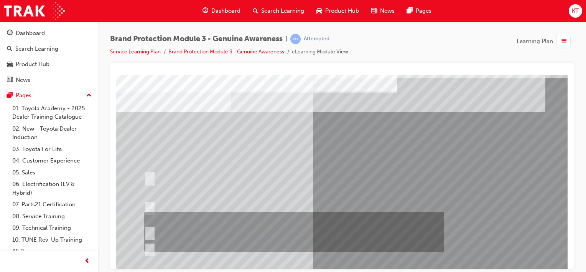
scroll to position [38, 0]
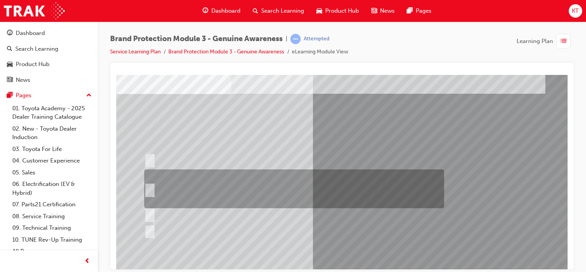
click at [152, 188] on input "Email the Toyota Brand Protection Team at brandprotection@toyota.com.au, a dire…" at bounding box center [148, 189] width 8 height 8
radio input "true"
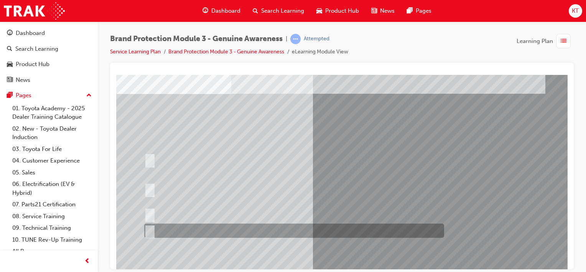
scroll to position [99, 0]
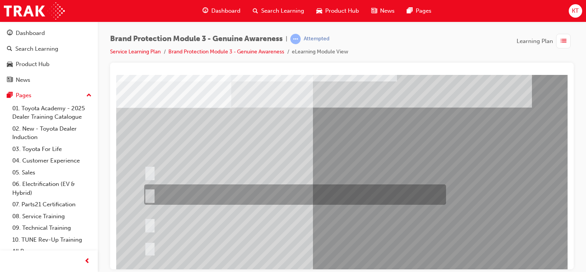
scroll to position [38, 0]
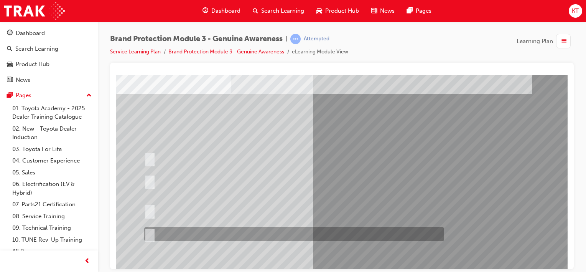
click at [151, 230] on input "All of the above." at bounding box center [148, 234] width 8 height 8
radio input "true"
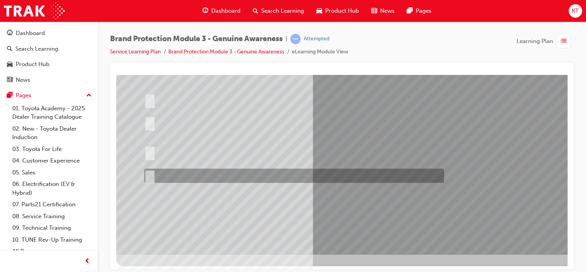
scroll to position [99, 0]
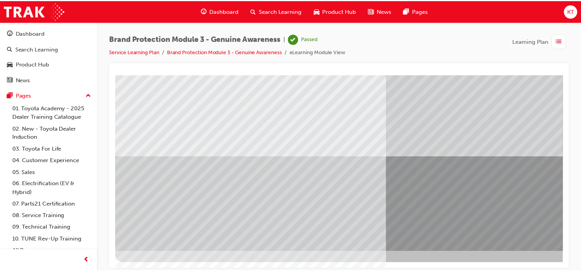
scroll to position [0, 0]
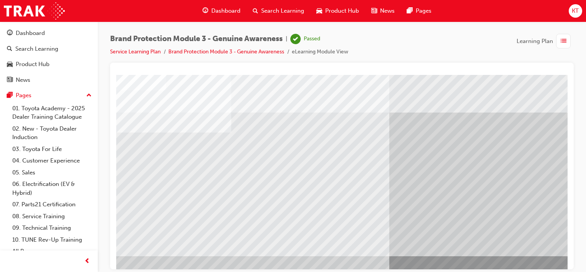
click at [535, 39] on span "Learning Plan" at bounding box center [535, 41] width 36 height 9
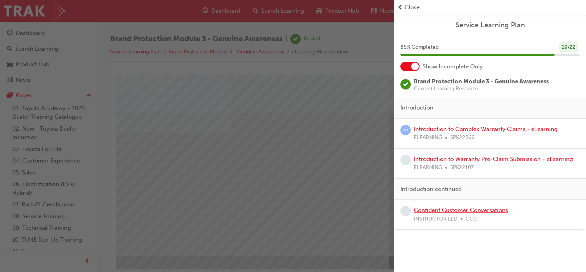
click at [491, 208] on link "Confident Customer Conversations" at bounding box center [461, 210] width 94 height 7
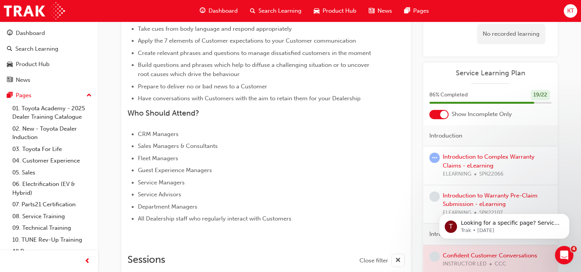
scroll to position [269, 0]
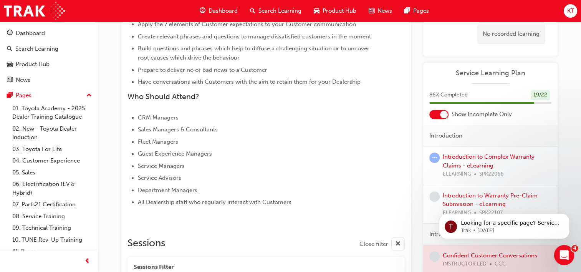
click at [562, 253] on icon "Open Intercom Messenger" at bounding box center [563, 254] width 13 height 13
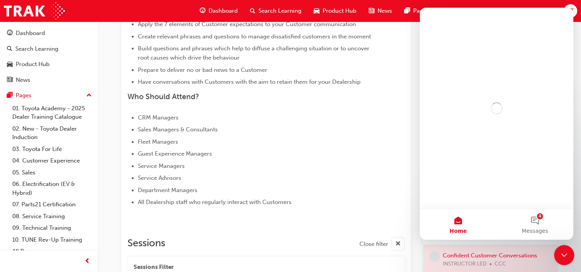
scroll to position [0, 0]
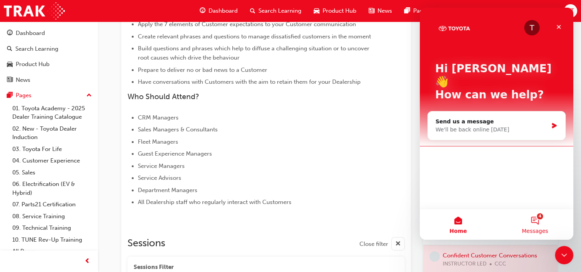
click at [531, 223] on button "4 Messages" at bounding box center [534, 224] width 77 height 31
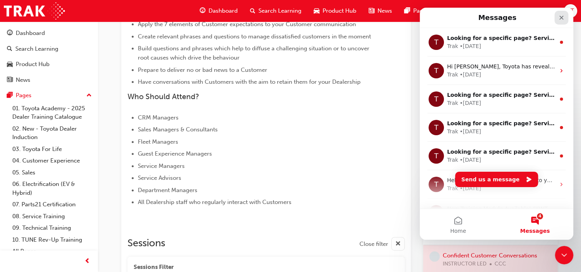
click at [561, 18] on icon "Close" at bounding box center [561, 18] width 6 height 6
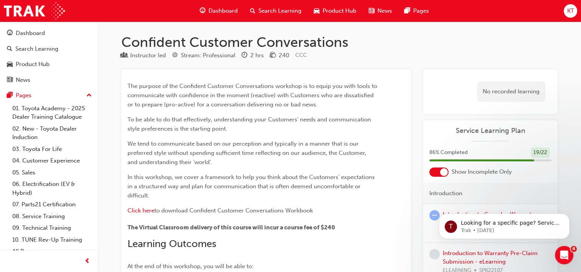
click at [218, 9] on span "Dashboard" at bounding box center [222, 11] width 29 height 9
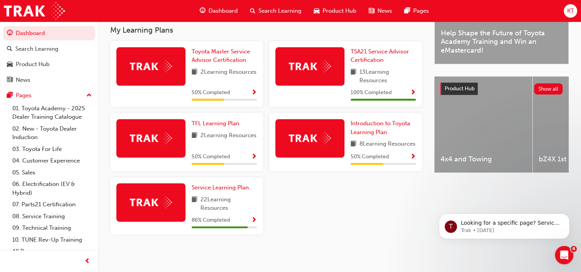
scroll to position [258, 0]
click at [216, 120] on span "TFL Learning Plan" at bounding box center [216, 123] width 48 height 7
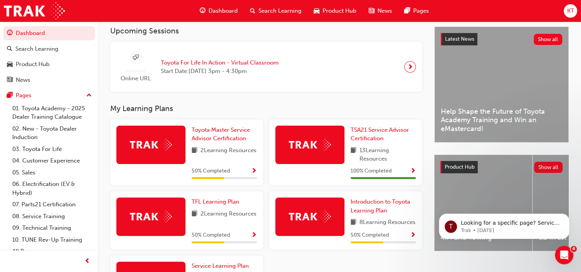
scroll to position [214, 0]
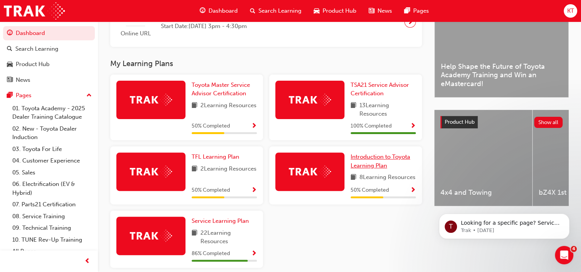
click at [370, 163] on link "Introduction to Toyota Learning Plan" at bounding box center [382, 160] width 65 height 17
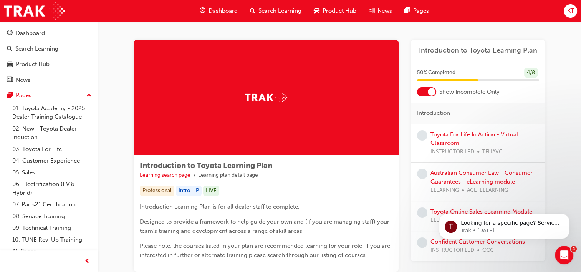
click at [211, 10] on span "Dashboard" at bounding box center [222, 11] width 29 height 9
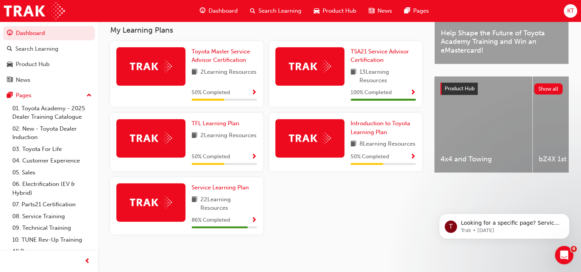
scroll to position [258, 0]
click at [381, 120] on span "Introduction to Toyota Learning Plan" at bounding box center [379, 128] width 59 height 16
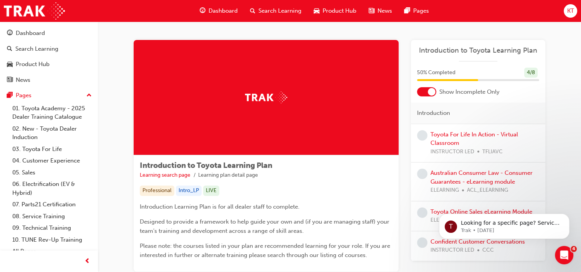
click at [435, 91] on div at bounding box center [426, 91] width 19 height 9
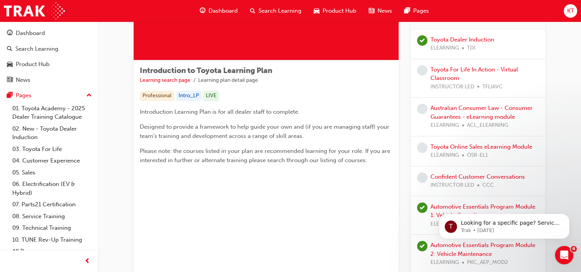
scroll to position [77, 0]
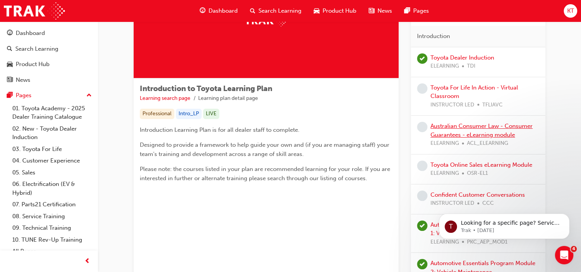
click at [497, 127] on link "Australian Consumer Law - Consumer Guarantees - eLearning module" at bounding box center [481, 130] width 102 height 16
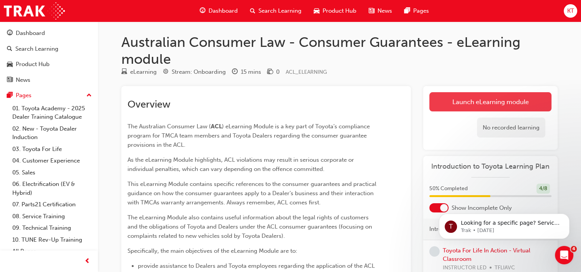
click at [489, 101] on link "Launch eLearning module" at bounding box center [490, 101] width 122 height 19
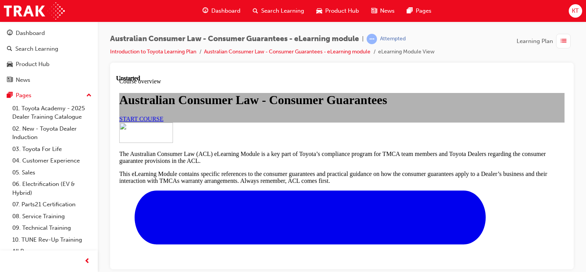
click at [164, 122] on span "START COURSE" at bounding box center [141, 118] width 44 height 7
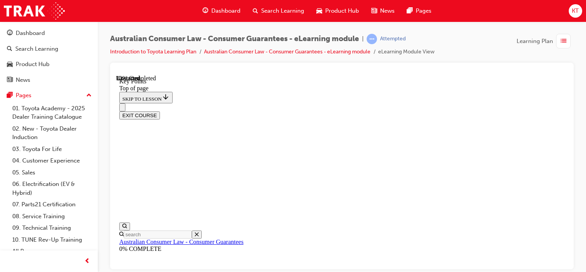
scroll to position [415, 0]
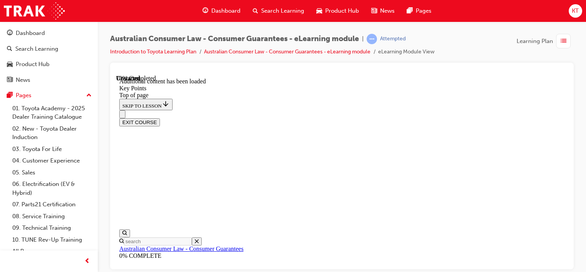
scroll to position [1102, 0]
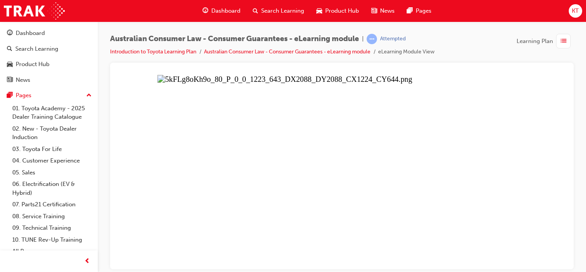
click at [286, 137] on button "Unzoom image" at bounding box center [342, 171] width 452 height 194
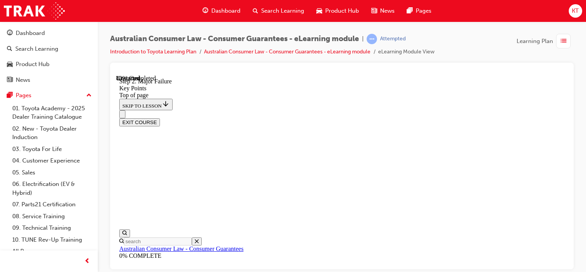
scroll to position [1543, 0]
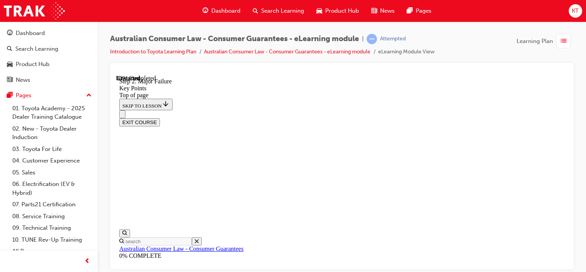
drag, startPoint x: 545, startPoint y: 178, endPoint x: 544, endPoint y: 173, distance: 5.2
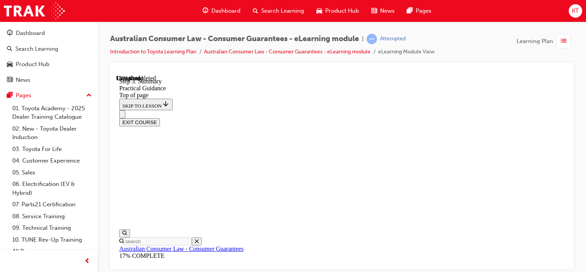
scroll to position [269, 0]
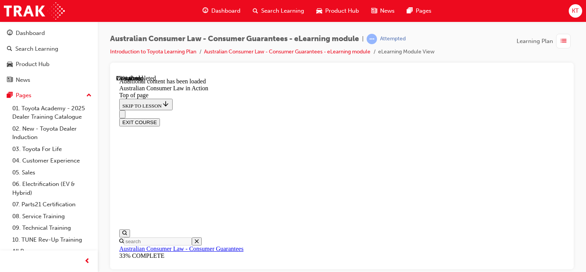
scroll to position [489, 0]
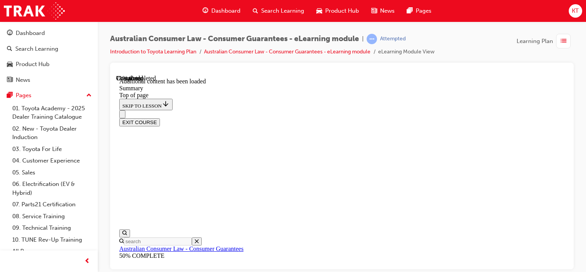
scroll to position [704, 0]
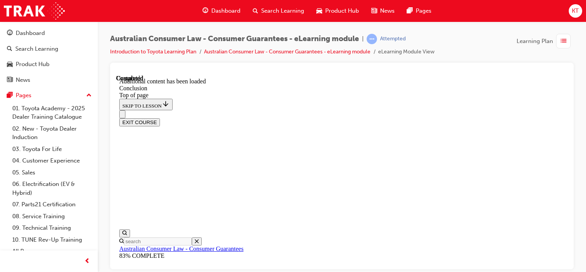
scroll to position [137, 0]
click at [160, 118] on button "EXIT COURSE" at bounding box center [139, 122] width 41 height 8
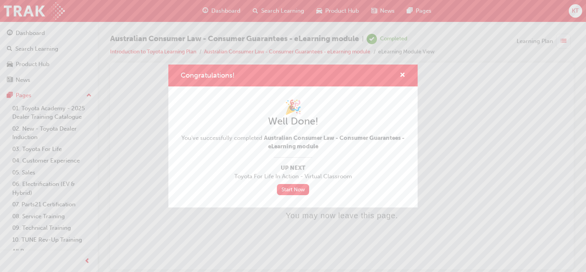
scroll to position [0, 0]
click at [401, 74] on span "cross-icon" at bounding box center [403, 75] width 6 height 7
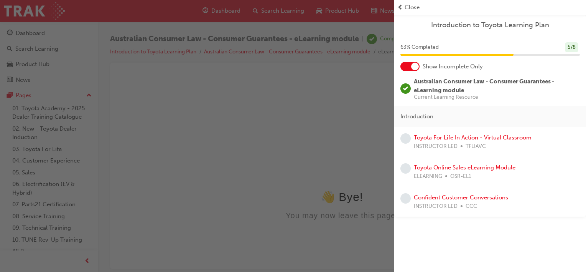
click at [443, 166] on link "Toyota Online Sales eLearning Module" at bounding box center [465, 167] width 102 height 7
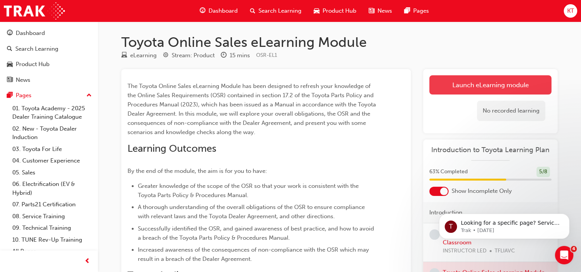
click at [497, 86] on link "Launch eLearning module" at bounding box center [490, 84] width 122 height 19
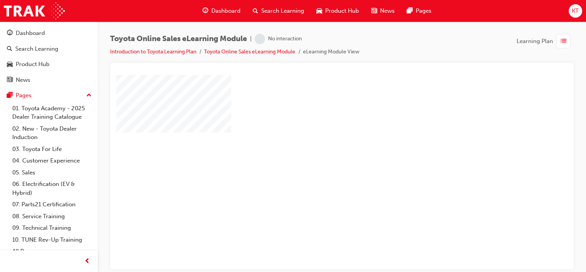
click at [320, 149] on div "play" at bounding box center [320, 149] width 0 height 0
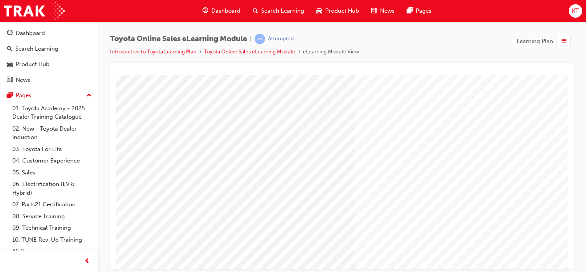
scroll to position [99, 0]
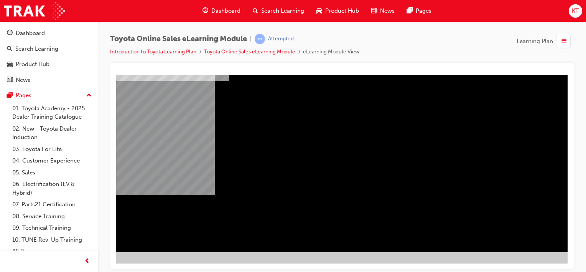
scroll to position [99, 76]
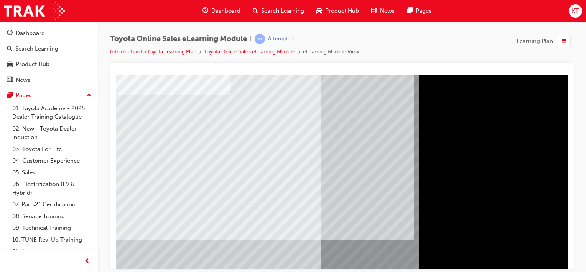
scroll to position [99, 0]
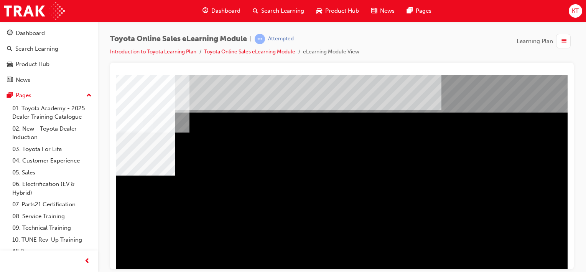
scroll to position [0, 76]
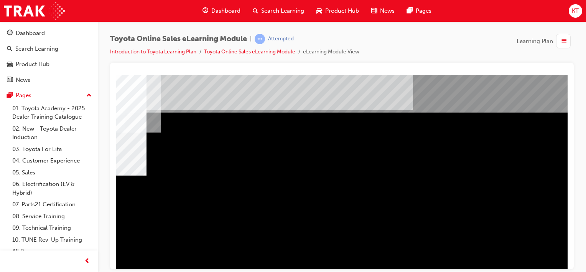
drag, startPoint x: 489, startPoint y: 241, endPoint x: 467, endPoint y: 241, distance: 22.3
drag, startPoint x: 149, startPoint y: 228, endPoint x: 256, endPoint y: 238, distance: 107.6
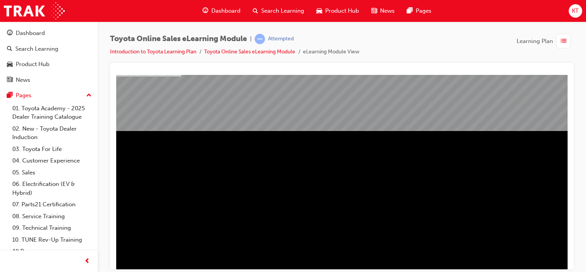
scroll to position [99, 0]
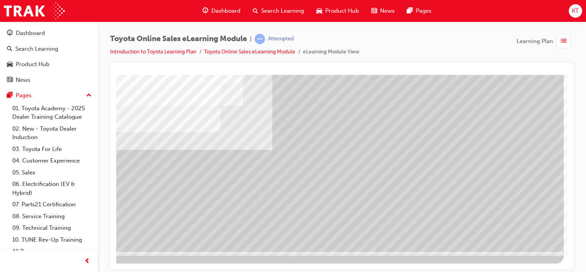
scroll to position [0, 0]
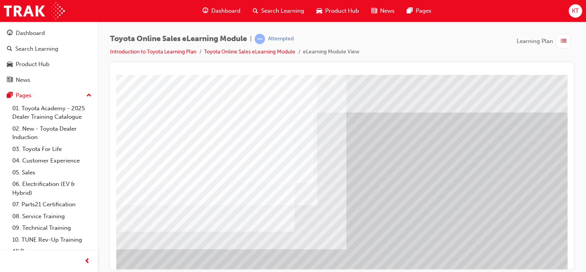
drag, startPoint x: 349, startPoint y: 205, endPoint x: 385, endPoint y: 202, distance: 35.4
drag, startPoint x: 448, startPoint y: 156, endPoint x: 449, endPoint y: 168, distance: 12.4
drag, startPoint x: 426, startPoint y: 230, endPoint x: 461, endPoint y: 238, distance: 35.8
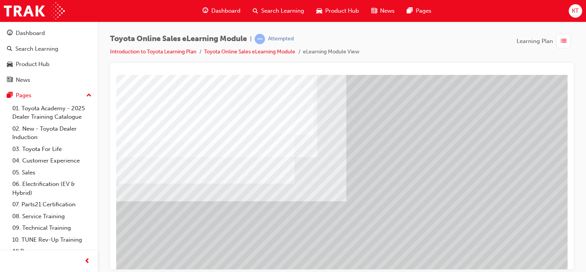
scroll to position [99, 0]
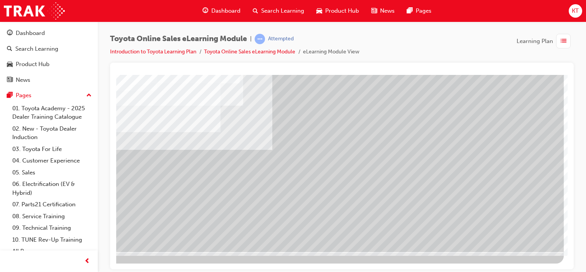
drag, startPoint x: 485, startPoint y: 268, endPoint x: 702, endPoint y: 336, distance: 227.9
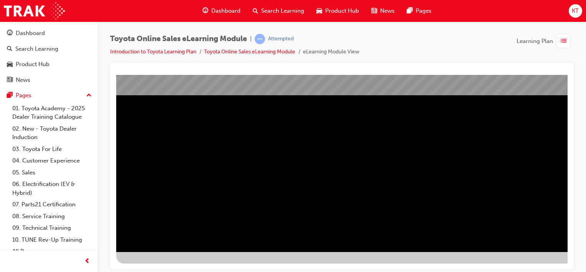
scroll to position [99, 76]
drag, startPoint x: 480, startPoint y: 266, endPoint x: 687, endPoint y: 323, distance: 214.8
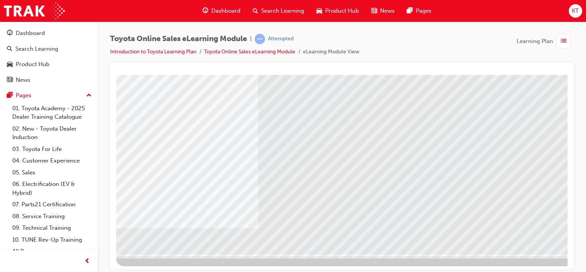
scroll to position [99, 0]
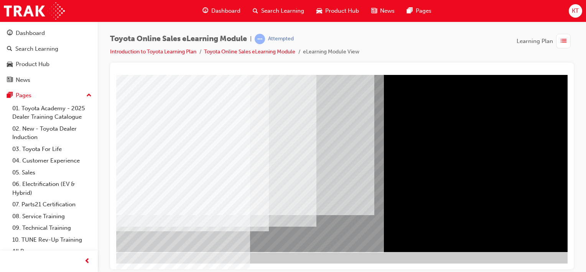
scroll to position [99, 76]
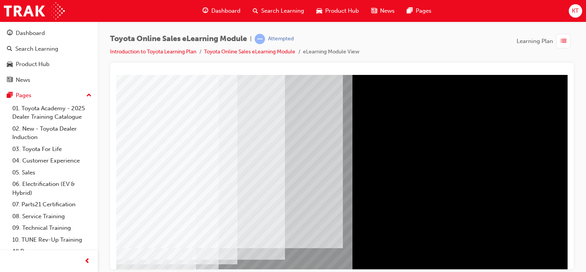
scroll to position [23, 76]
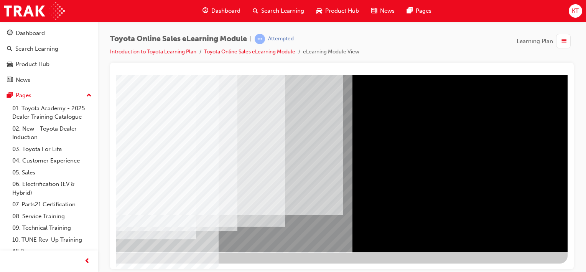
scroll to position [99, 0]
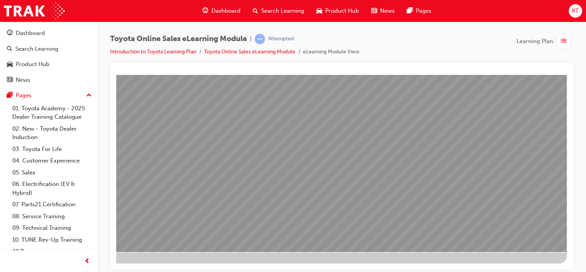
scroll to position [0, 0]
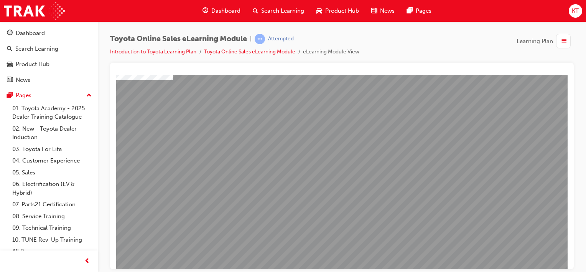
scroll to position [99, 0]
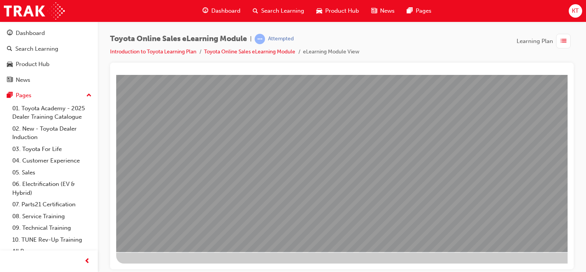
drag, startPoint x: 357, startPoint y: 171, endPoint x: 362, endPoint y: 171, distance: 5.4
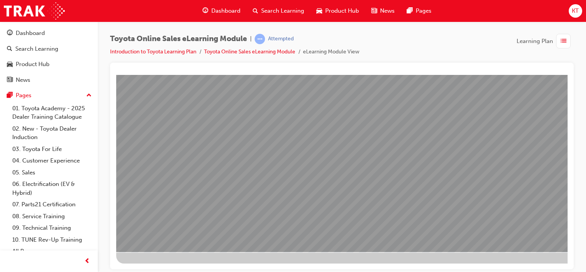
drag, startPoint x: 453, startPoint y: 173, endPoint x: 465, endPoint y: 173, distance: 12.3
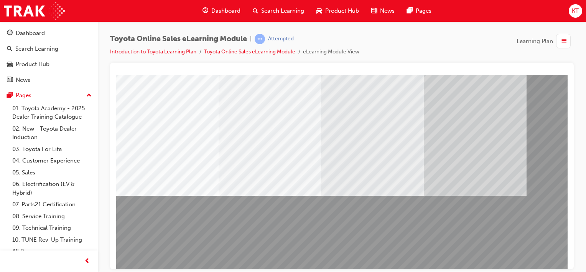
scroll to position [61, 0]
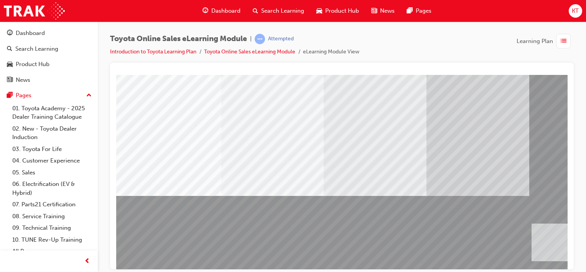
drag, startPoint x: 173, startPoint y: 239, endPoint x: 702, endPoint y: 314, distance: 534.2
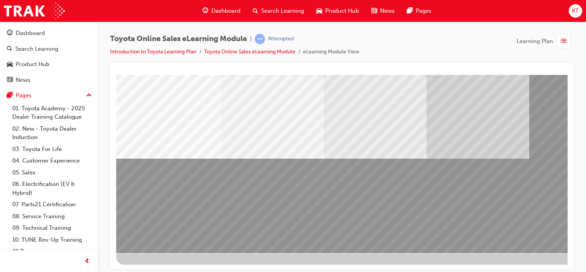
scroll to position [99, 0]
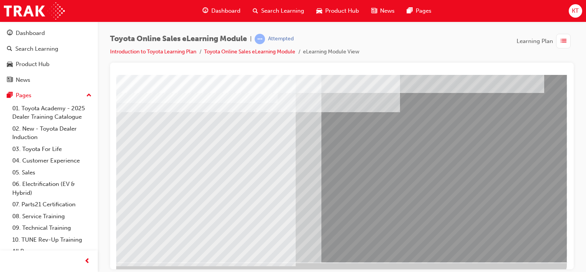
scroll to position [99, 76]
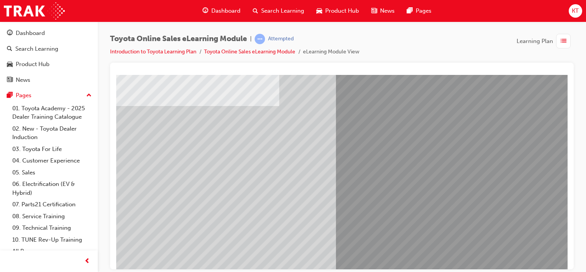
scroll to position [77, 0]
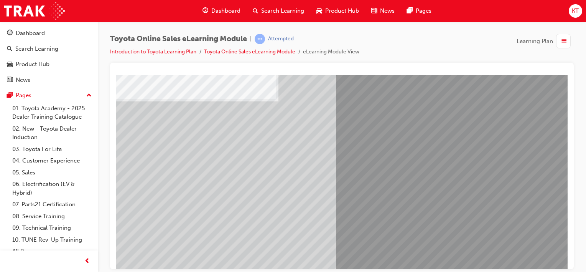
drag, startPoint x: 178, startPoint y: 175, endPoint x: 228, endPoint y: 180, distance: 50.5
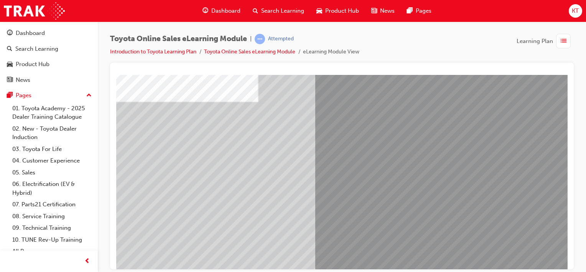
scroll to position [77, 76]
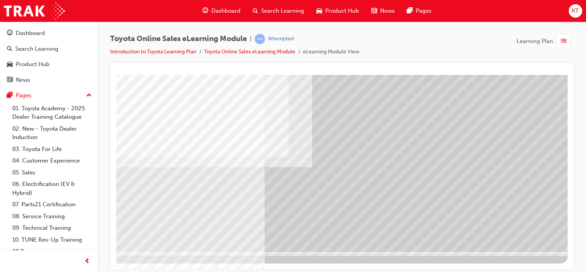
scroll to position [99, 76]
drag, startPoint x: 415, startPoint y: 266, endPoint x: 702, endPoint y: 323, distance: 292.7
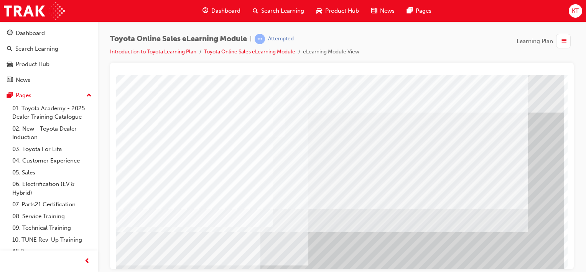
scroll to position [0, 76]
drag, startPoint x: 423, startPoint y: 264, endPoint x: 702, endPoint y: 316, distance: 284.4
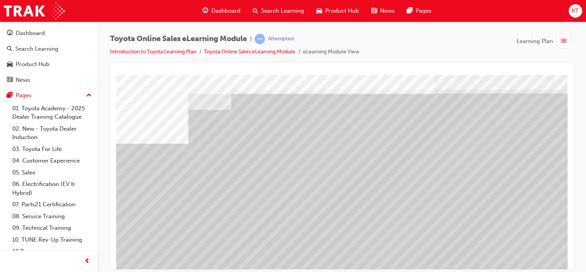
scroll to position [61, 0]
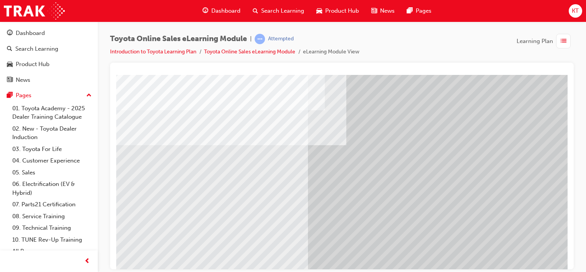
scroll to position [99, 0]
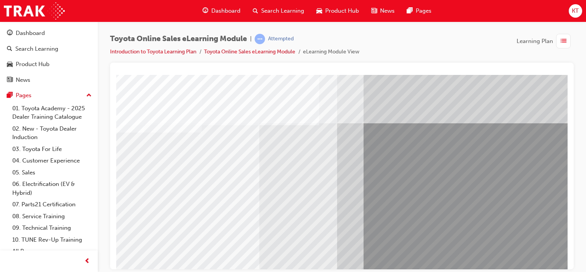
scroll to position [0, 76]
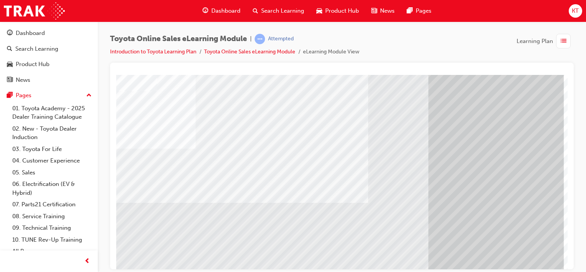
scroll to position [99, 76]
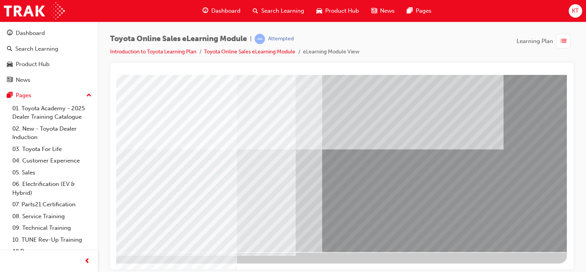
scroll to position [0, 0]
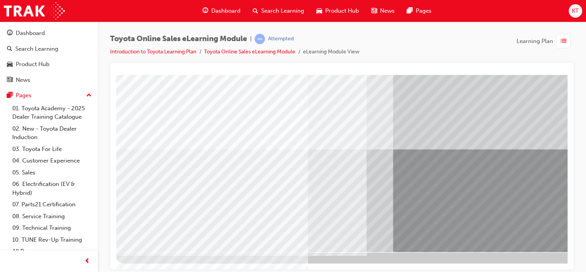
scroll to position [99, 76]
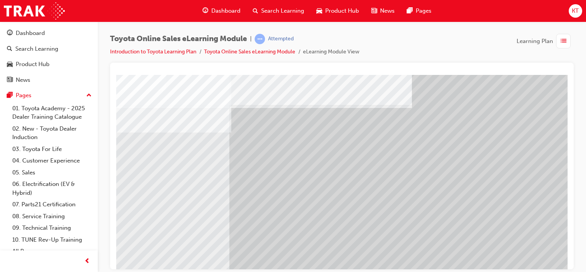
scroll to position [0, 76]
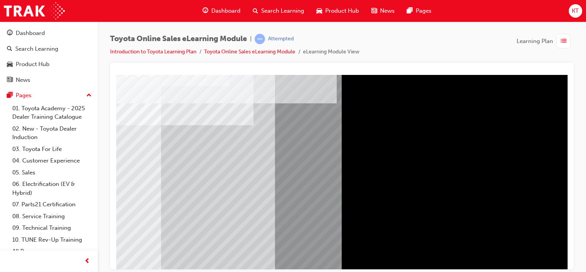
scroll to position [99, 76]
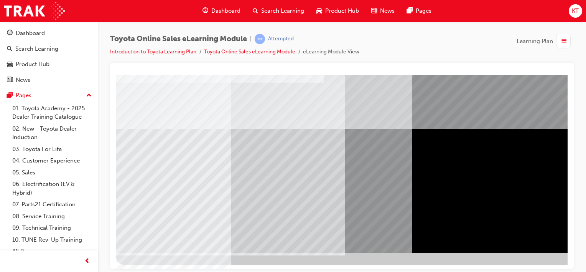
scroll to position [99, 0]
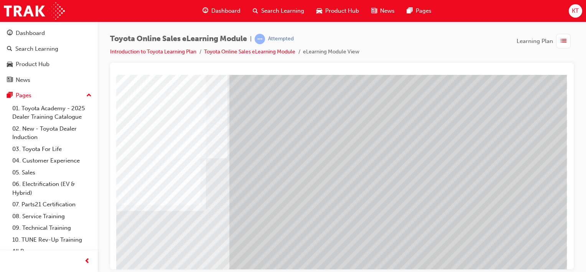
scroll to position [0, 76]
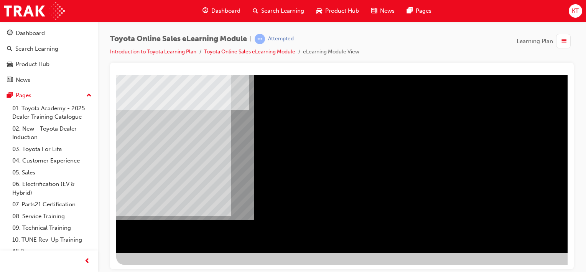
scroll to position [99, 0]
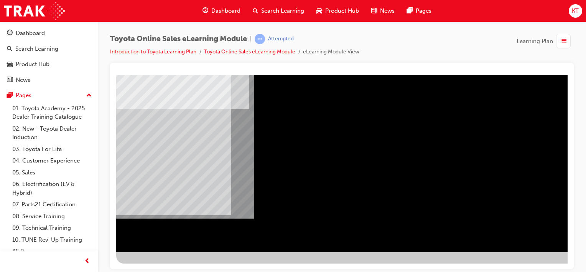
drag, startPoint x: 455, startPoint y: 262, endPoint x: 682, endPoint y: 344, distance: 241.8
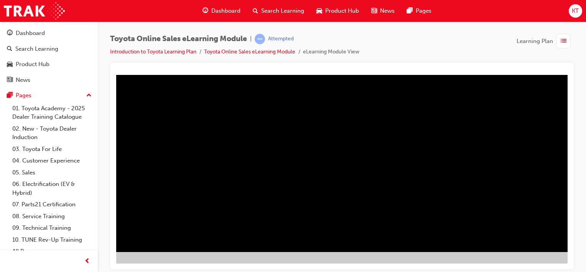
scroll to position [99, 76]
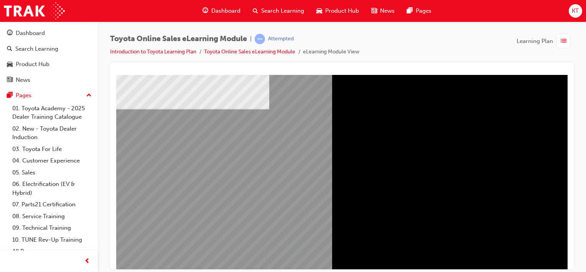
scroll to position [77, 0]
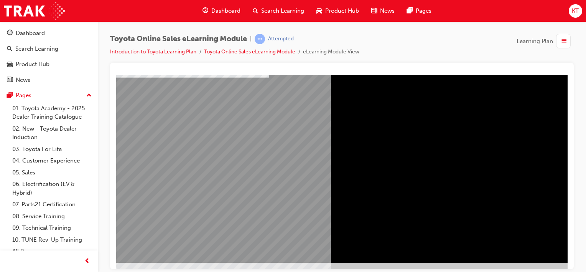
scroll to position [99, 0]
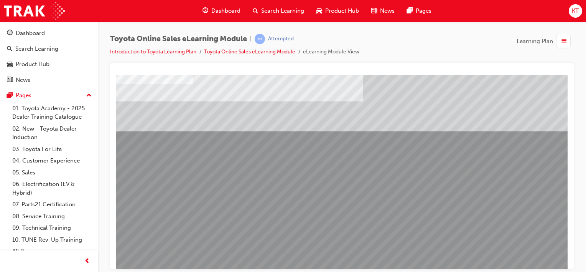
scroll to position [77, 0]
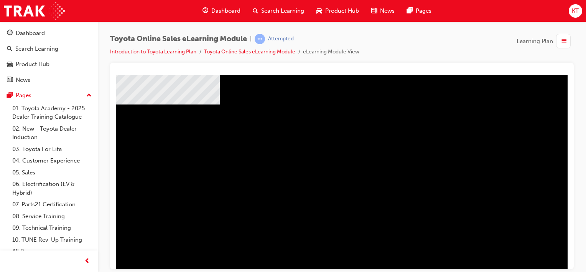
scroll to position [77, 0]
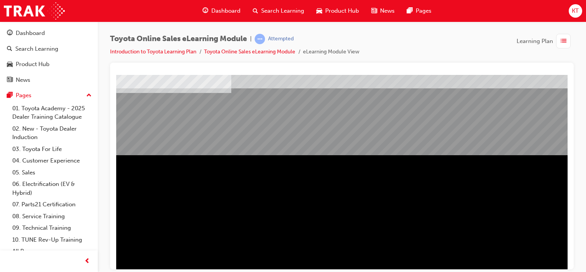
scroll to position [99, 0]
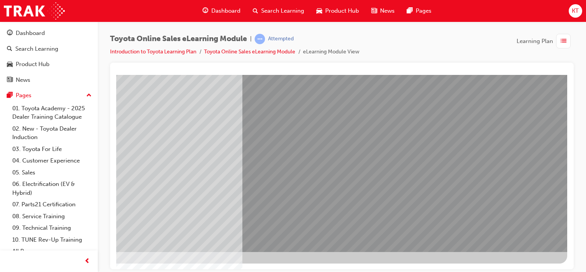
scroll to position [0, 0]
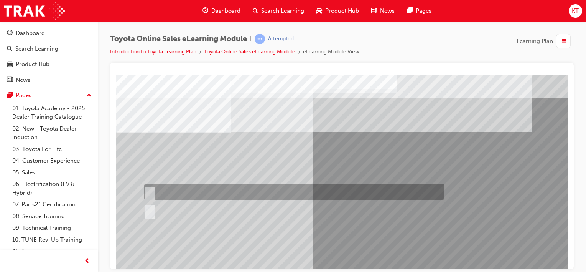
click at [149, 191] on input "True" at bounding box center [148, 192] width 8 height 8
radio input "true"
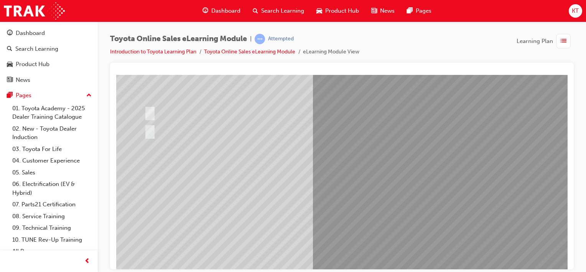
scroll to position [99, 0]
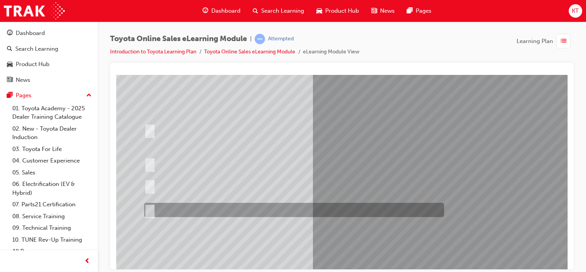
scroll to position [77, 0]
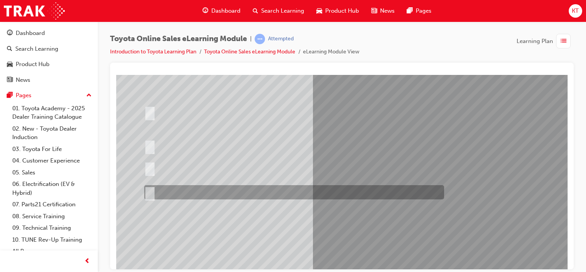
click at [150, 192] on input "It must be TMCA approved Dealer name." at bounding box center [148, 192] width 8 height 8
radio input "true"
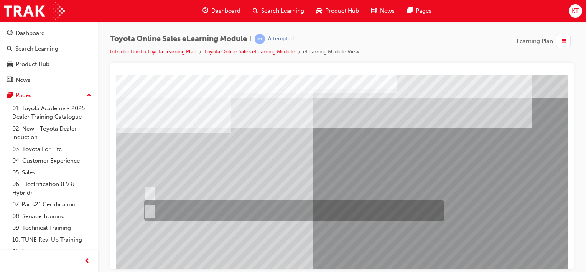
click at [153, 211] on div at bounding box center [292, 210] width 300 height 21
radio input "true"
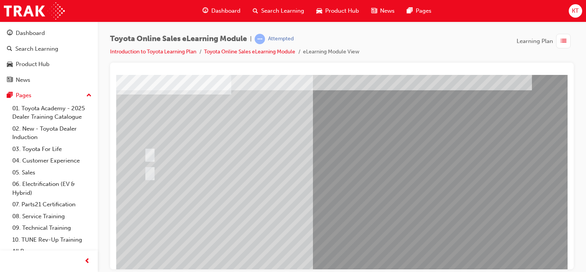
scroll to position [99, 0]
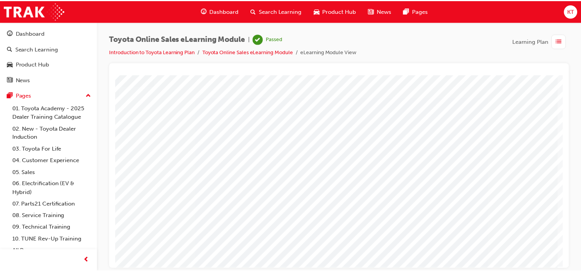
scroll to position [0, 76]
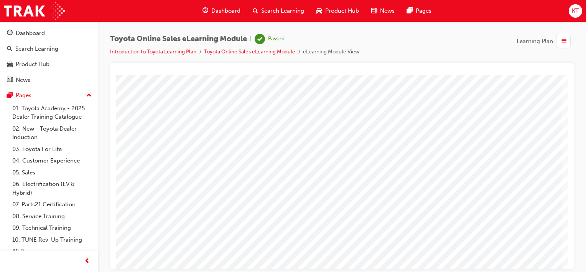
click at [522, 42] on span "Learning Plan" at bounding box center [535, 41] width 36 height 9
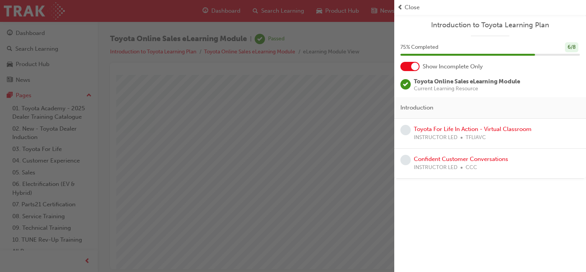
click at [418, 7] on span "Close" at bounding box center [412, 7] width 15 height 9
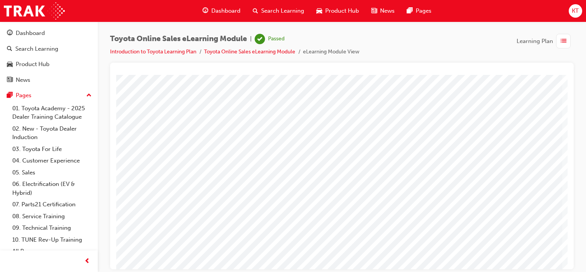
click at [230, 12] on span "Dashboard" at bounding box center [225, 11] width 29 height 9
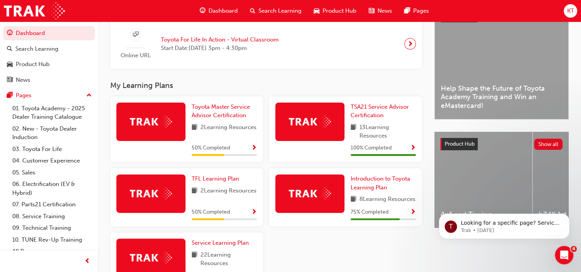
scroll to position [230, 0]
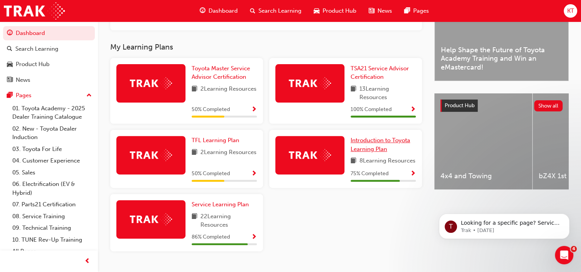
click at [387, 152] on link "Introduction to Toyota Learning Plan" at bounding box center [382, 144] width 65 height 17
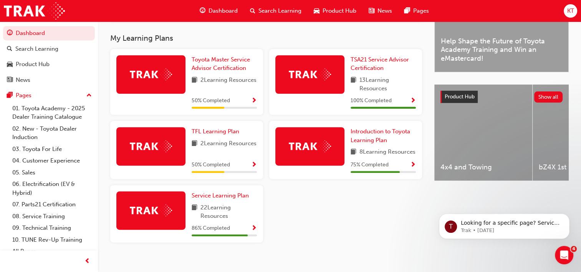
scroll to position [252, 0]
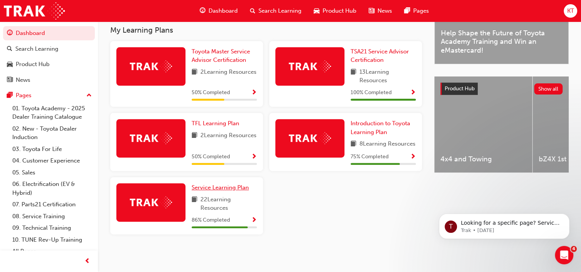
click at [220, 191] on span "Service Learning Plan" at bounding box center [220, 187] width 57 height 7
click at [204, 120] on span "TFL Learning Plan" at bounding box center [216, 123] width 48 height 7
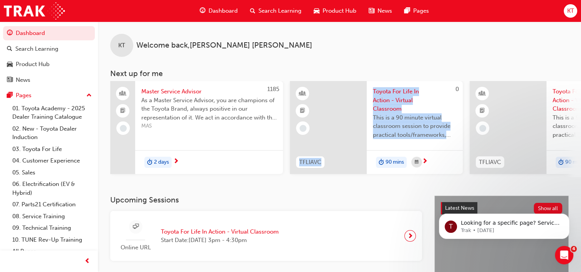
drag, startPoint x: 292, startPoint y: 176, endPoint x: 382, endPoint y: 177, distance: 89.8
click at [382, 177] on div "1185 Master Service Advisor As a Master Service Advisor, you are champions of t…" at bounding box center [345, 129] width 471 height 96
